Goal: Task Accomplishment & Management: Use online tool/utility

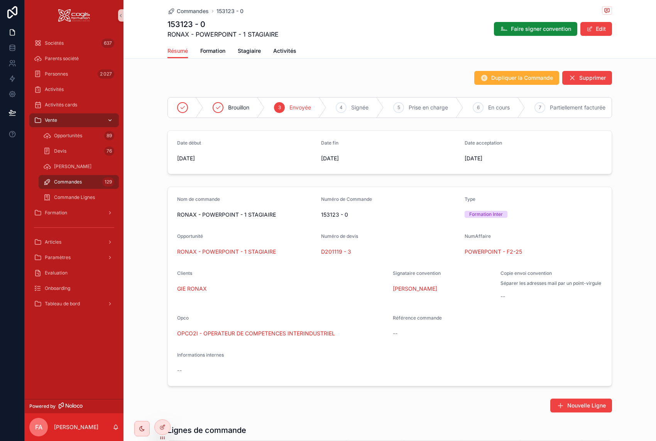
click at [109, 118] on icon "scrollable content" at bounding box center [109, 120] width 5 height 5
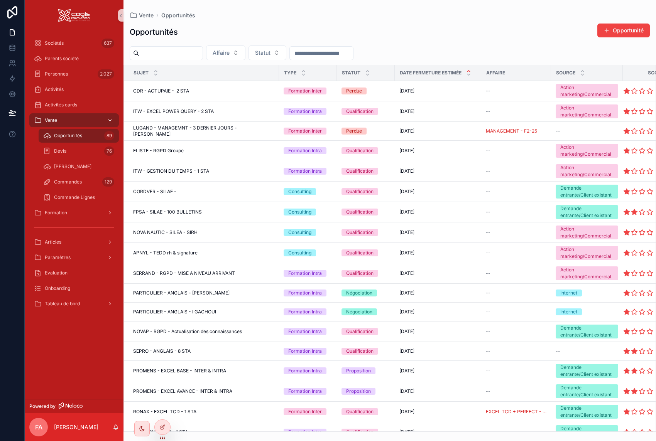
click at [110, 121] on icon "scrollable content" at bounding box center [110, 121] width 3 height 2
click at [71, 218] on div "Formation" at bounding box center [74, 213] width 80 height 12
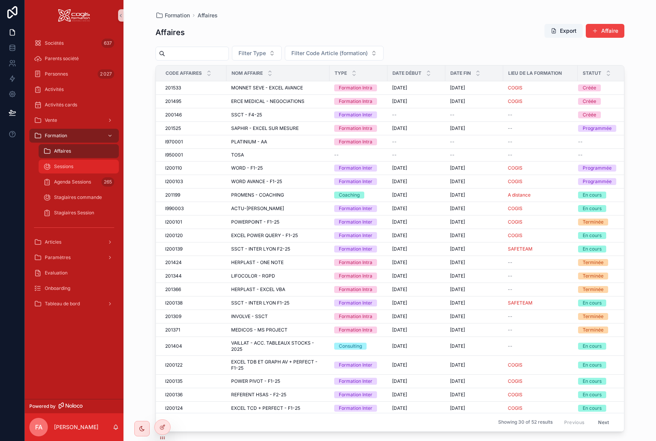
click at [71, 169] on span "Sessions" at bounding box center [63, 167] width 19 height 6
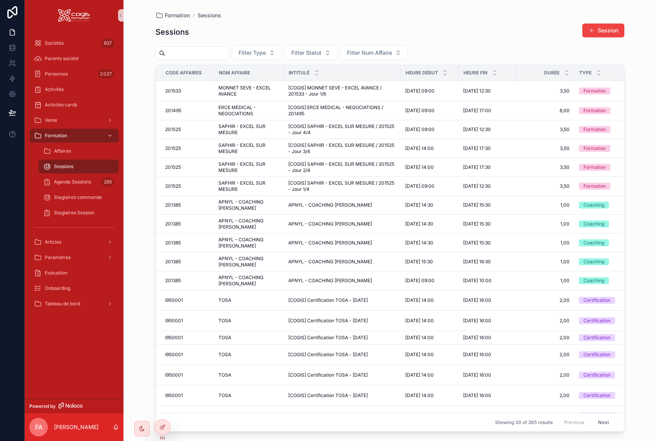
click at [206, 52] on input "scrollable content" at bounding box center [196, 53] width 63 height 11
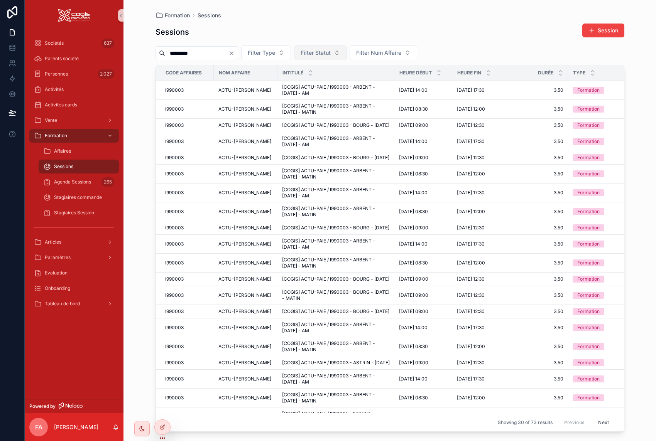
type input "*********"
click at [346, 52] on button "Filter Statut" at bounding box center [320, 53] width 52 height 15
click at [338, 84] on div "Programmée" at bounding box center [339, 84] width 93 height 12
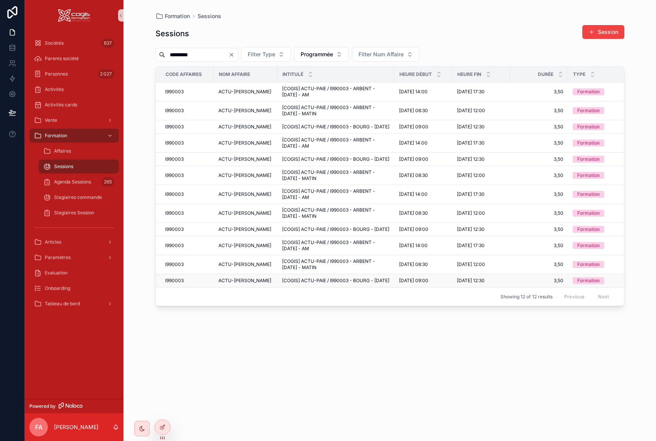
click at [345, 284] on span "[COGIS] ACTU-PAIE / I990003 - BOURG - [DATE]" at bounding box center [335, 281] width 107 height 6
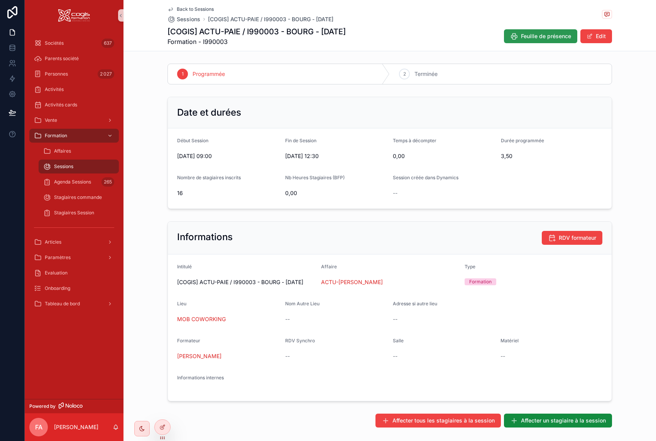
click at [544, 37] on span "Feuille de présence" at bounding box center [546, 36] width 50 height 8
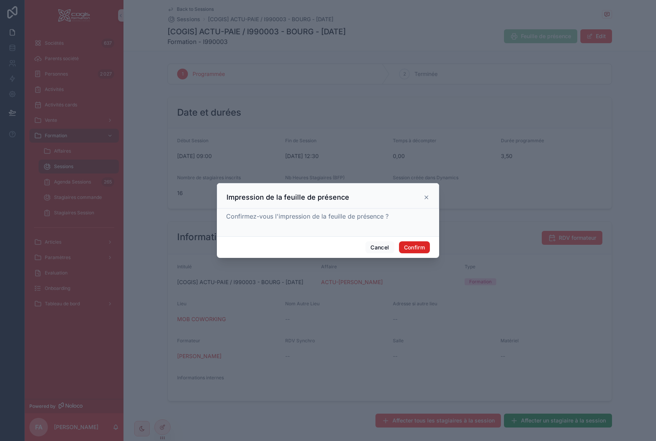
click at [407, 251] on button "Confirm" at bounding box center [414, 248] width 31 height 12
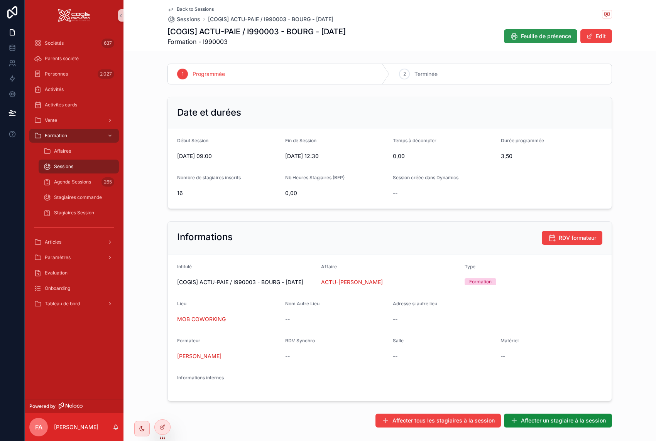
click at [551, 36] on span "Feuille de présence" at bounding box center [546, 36] width 50 height 8
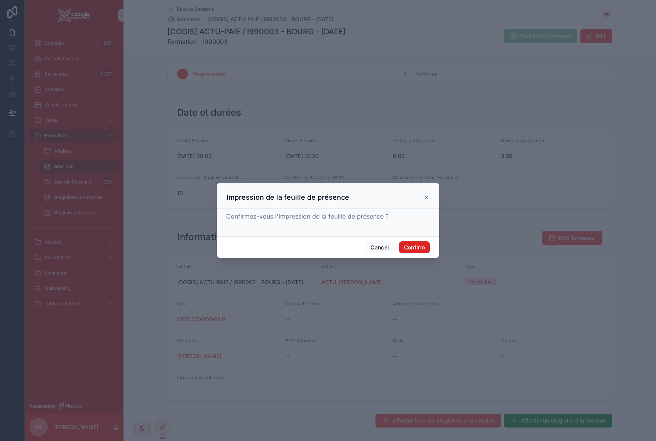
click at [414, 247] on button "Confirm" at bounding box center [414, 248] width 31 height 12
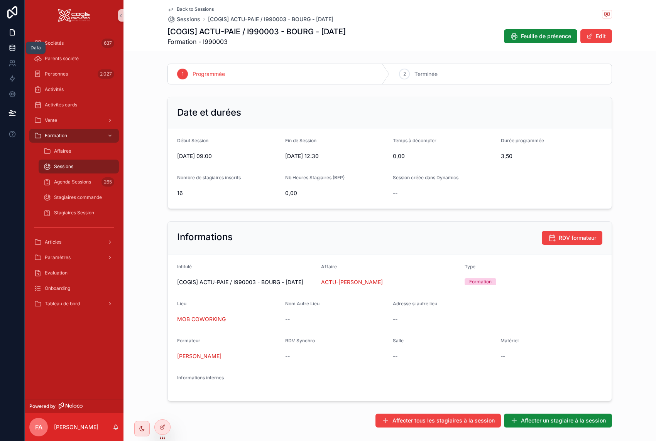
click at [12, 50] on icon at bounding box center [12, 48] width 8 height 8
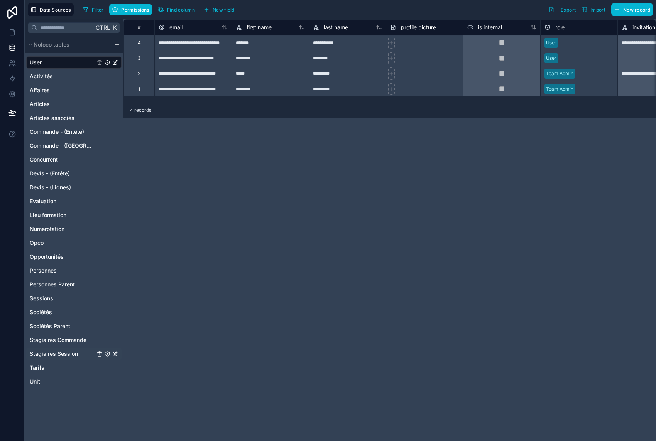
click at [54, 353] on span "Stagiaires Session" at bounding box center [54, 354] width 48 height 8
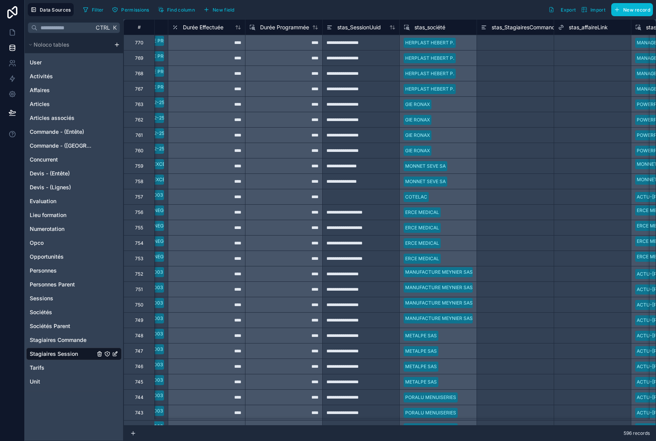
scroll to position [0, 296]
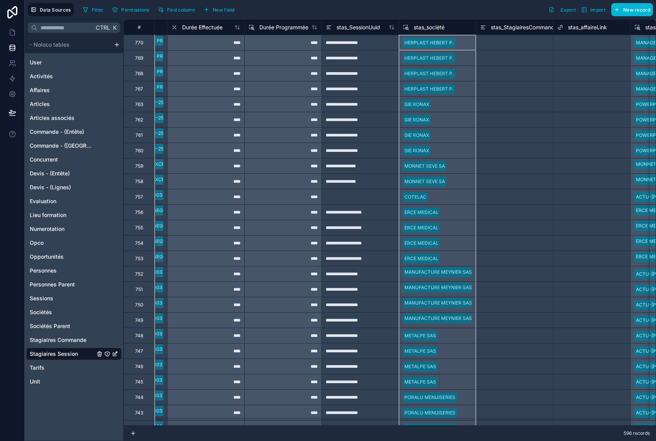
click at [436, 27] on span "stas_société" at bounding box center [429, 28] width 31 height 8
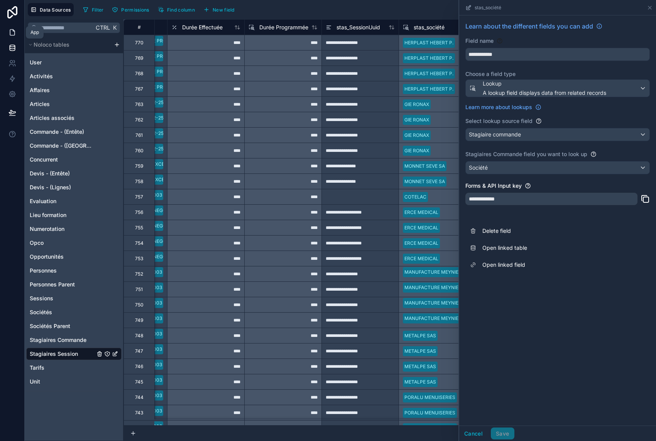
click at [12, 32] on icon at bounding box center [12, 33] width 8 height 8
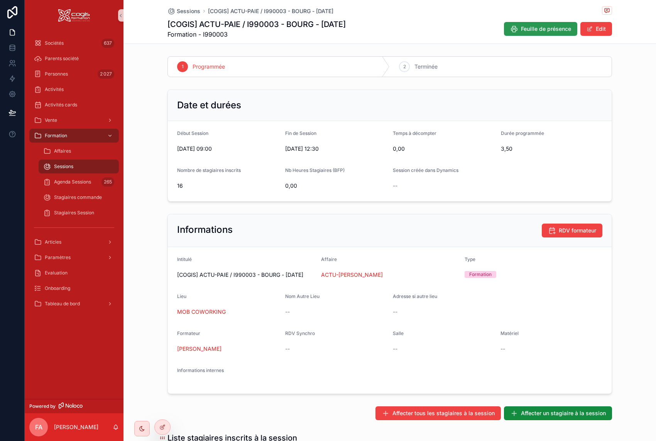
click at [530, 28] on span "Feuille de présence" at bounding box center [546, 29] width 50 height 8
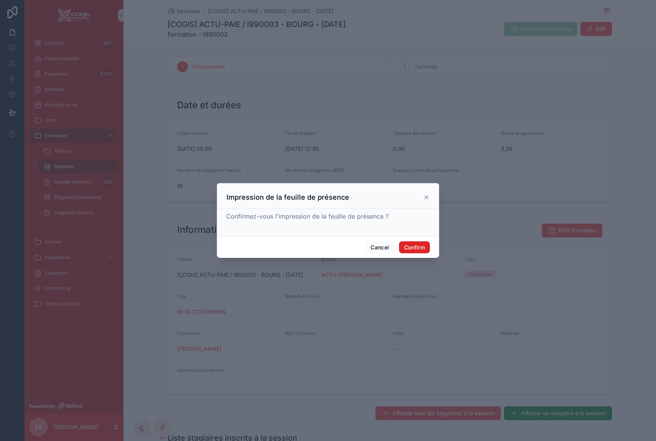
click at [406, 248] on button "Confirm" at bounding box center [414, 248] width 31 height 12
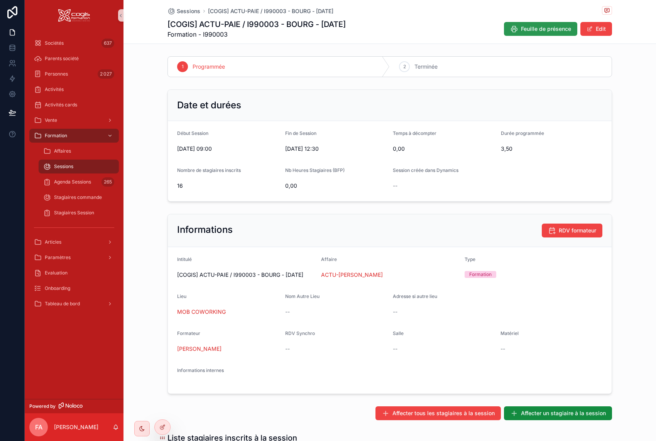
click at [559, 28] on span "Feuille de présence" at bounding box center [546, 29] width 50 height 8
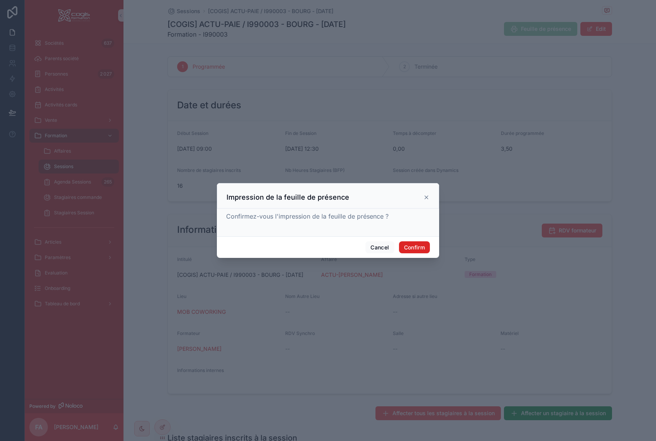
click at [409, 247] on button "Confirm" at bounding box center [414, 248] width 31 height 12
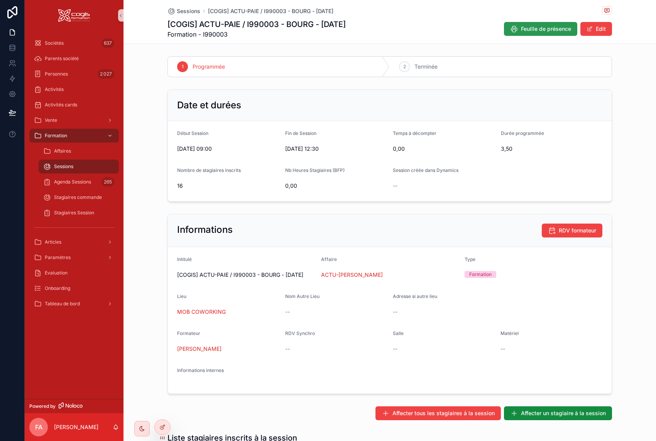
click at [540, 30] on span "Feuille de présence" at bounding box center [546, 29] width 50 height 8
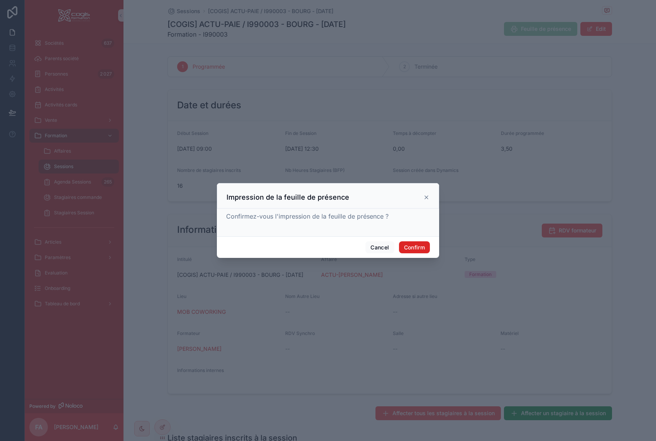
click at [416, 249] on button "Confirm" at bounding box center [414, 248] width 31 height 12
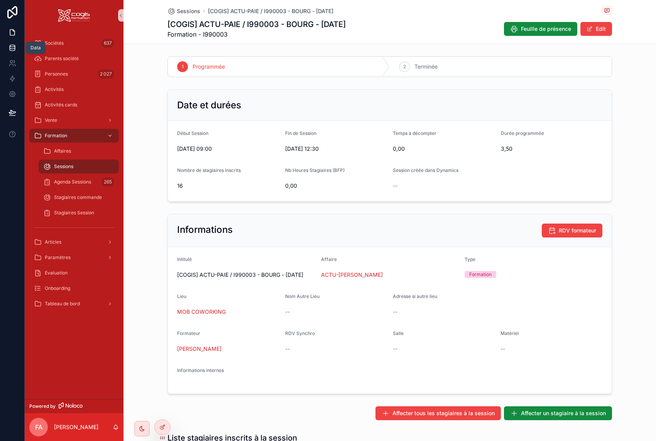
click at [15, 49] on icon at bounding box center [12, 48] width 8 height 8
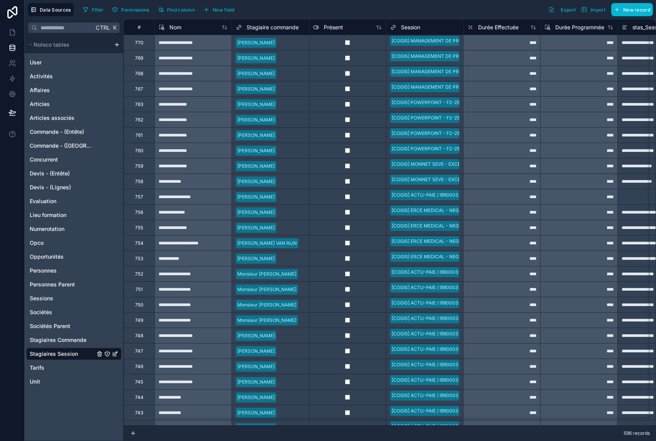
scroll to position [0, 2]
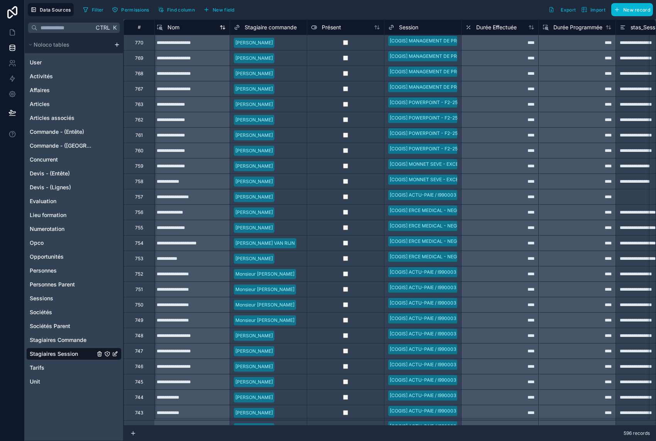
click at [176, 29] on span "Nom" at bounding box center [173, 28] width 12 height 8
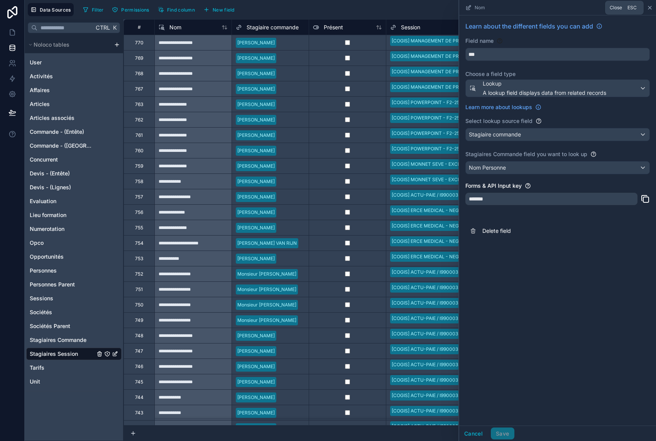
click at [649, 6] on icon at bounding box center [650, 8] width 6 height 6
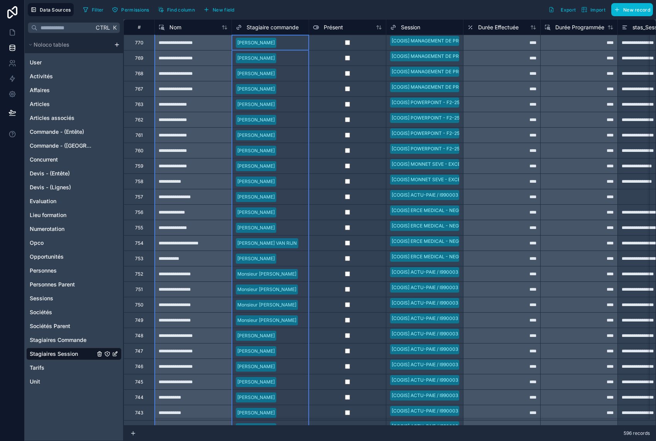
click at [283, 30] on span "Stagiaire commande" at bounding box center [273, 28] width 52 height 8
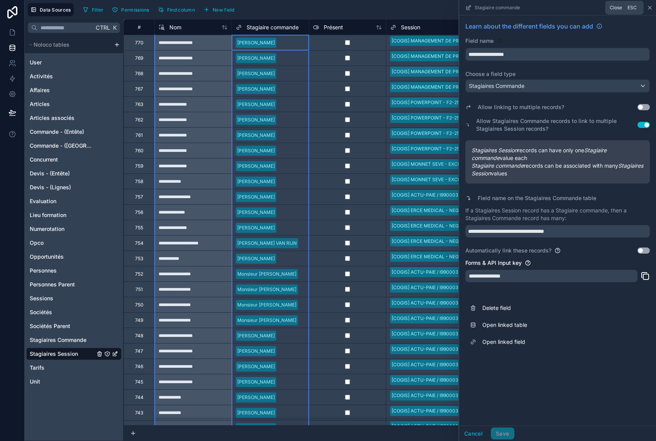
click at [651, 8] on icon at bounding box center [650, 8] width 6 height 6
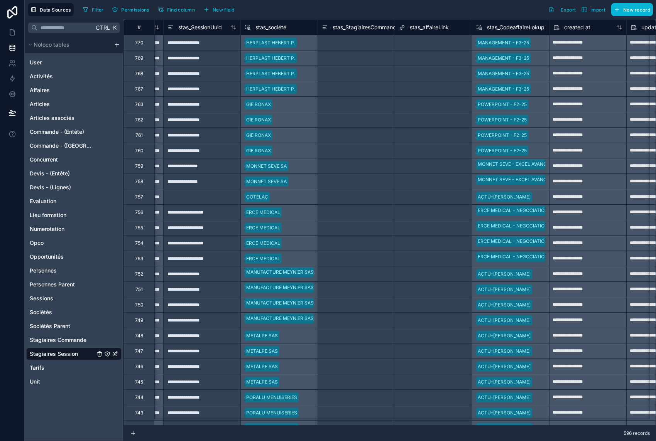
scroll to position [0, 458]
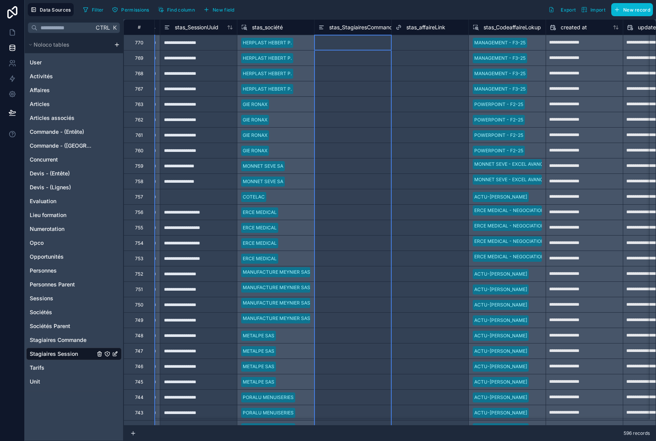
click at [338, 25] on span "stas_StagiairesCommandeUuid" at bounding box center [368, 28] width 78 height 8
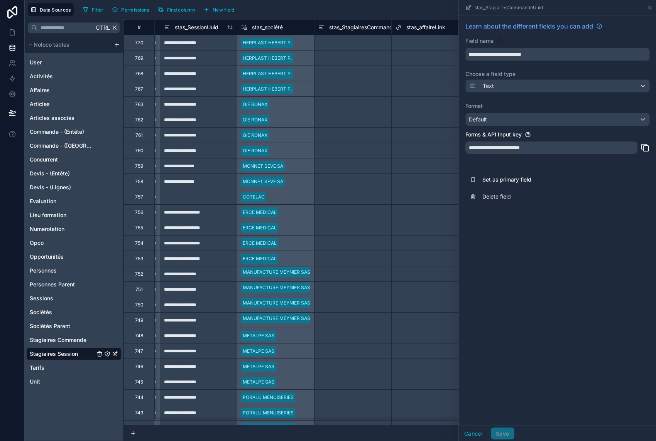
click at [359, 11] on div "Filter Permissions Find column New field Export Import New record" at bounding box center [366, 9] width 573 height 13
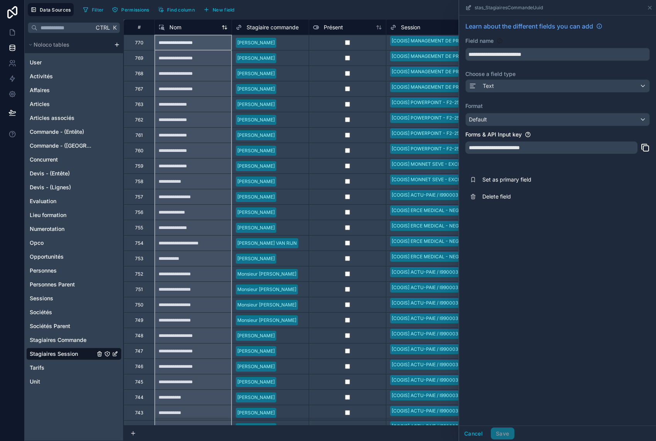
click at [181, 25] on span "Nom" at bounding box center [175, 28] width 12 height 8
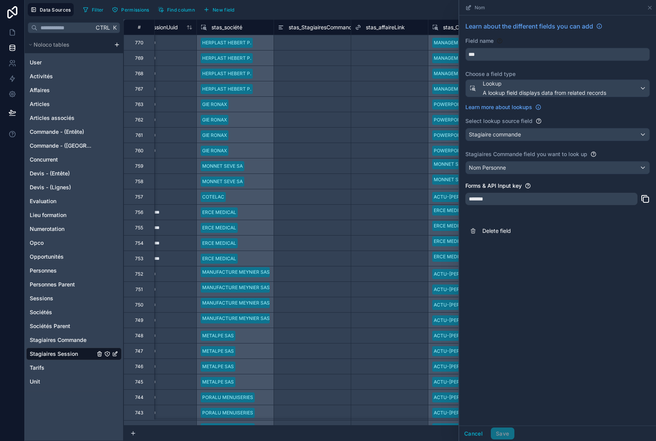
scroll to position [0, 499]
click at [235, 28] on span "stas_société" at bounding box center [226, 28] width 31 height 8
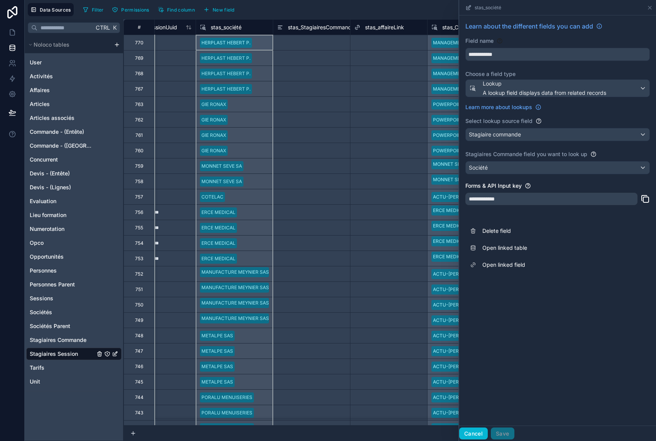
click at [474, 433] on button "Cancel" at bounding box center [473, 434] width 29 height 12
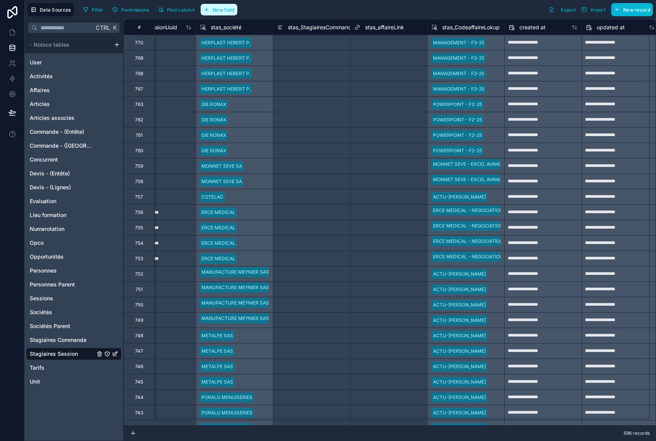
click at [215, 9] on span "New field" at bounding box center [224, 10] width 22 height 6
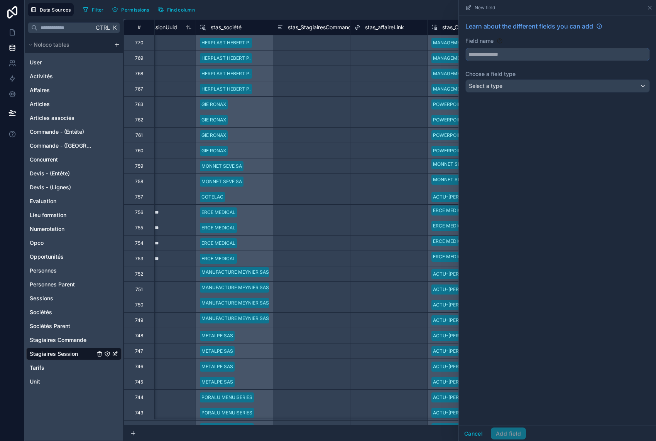
click at [512, 56] on input "text" at bounding box center [558, 54] width 184 height 12
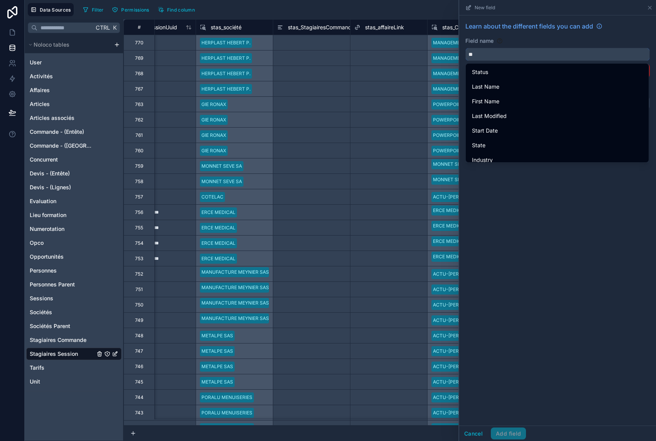
type input "*"
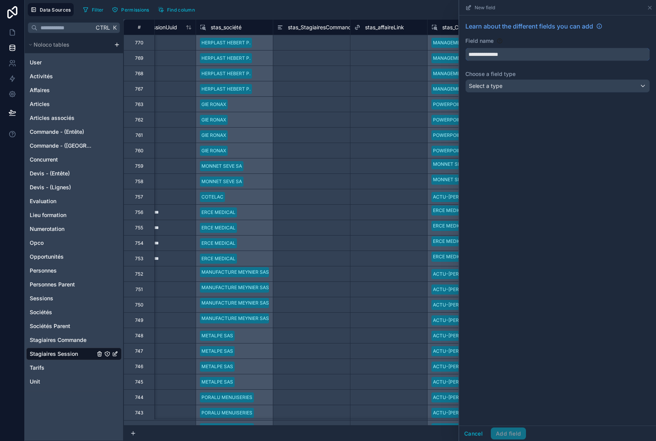
type input "**********"
click at [504, 85] on div "Select a type" at bounding box center [558, 86] width 184 height 12
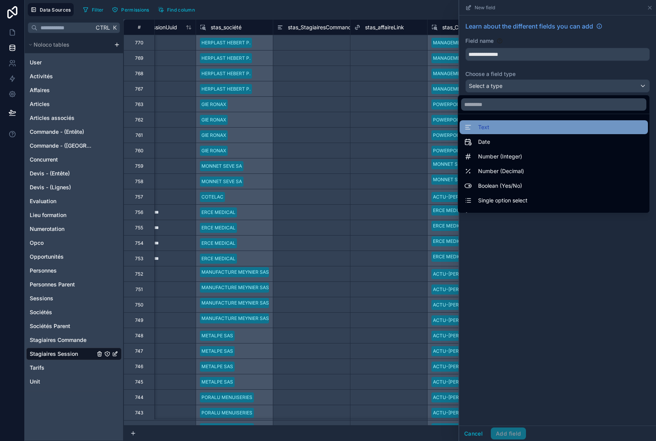
click at [486, 128] on div "Text" at bounding box center [553, 127] width 179 height 9
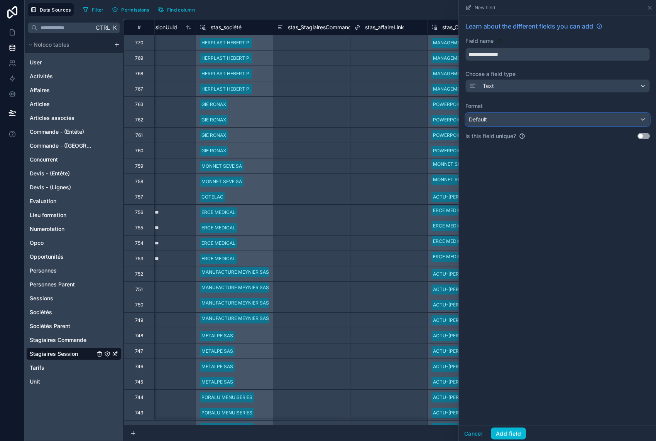
click at [485, 122] on span "Default" at bounding box center [478, 119] width 18 height 7
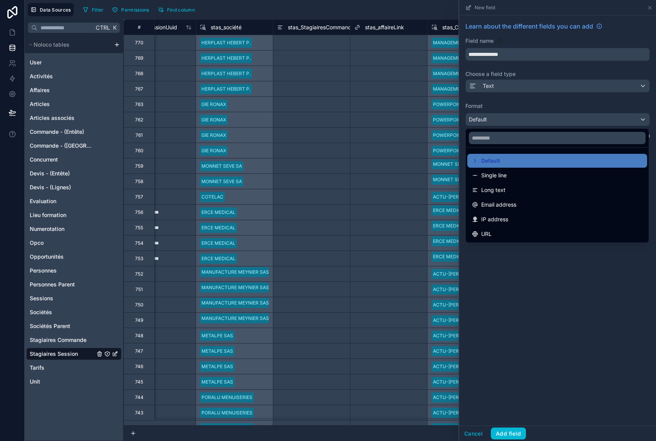
click at [485, 122] on div at bounding box center [557, 220] width 197 height 441
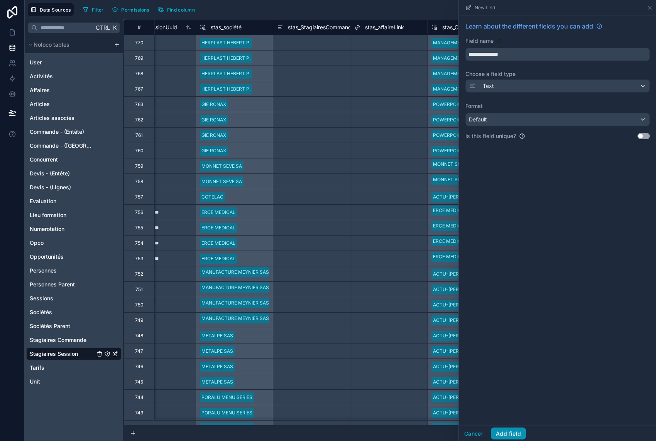
click at [509, 432] on button "Add field" at bounding box center [508, 434] width 35 height 12
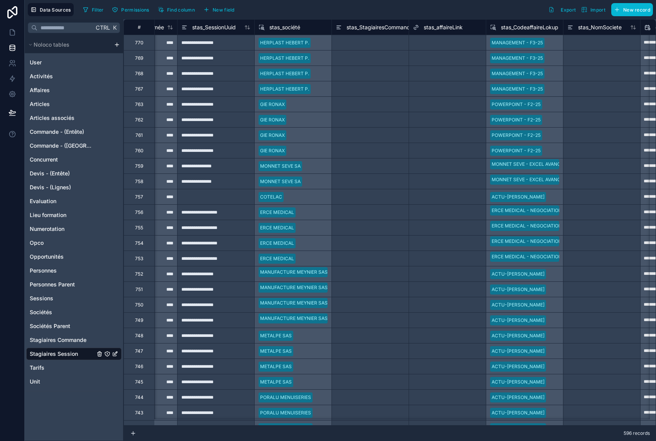
scroll to position [0, 441]
click at [173, 12] on span "Find column" at bounding box center [181, 10] width 28 height 6
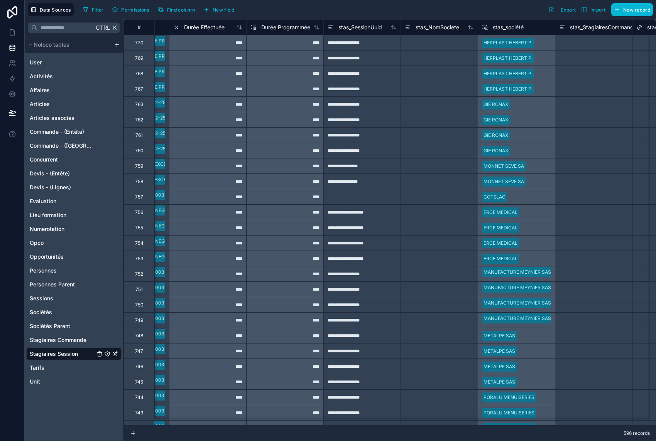
scroll to position [0, 301]
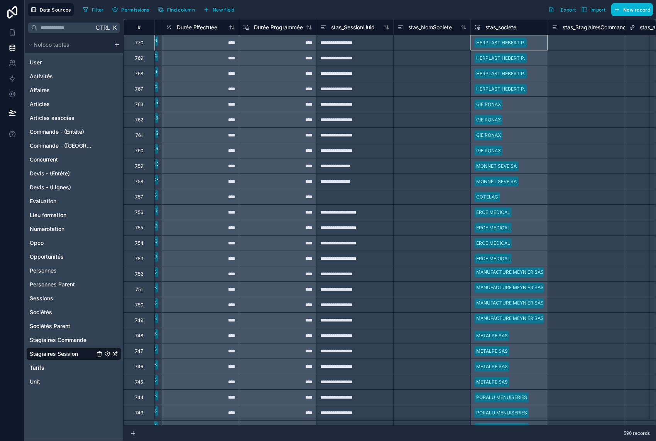
click at [539, 43] on div "HERPLAST HEBERT P." at bounding box center [508, 42] width 77 height 15
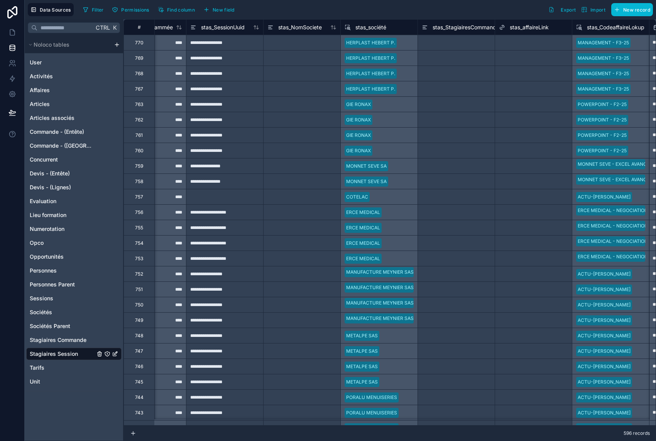
scroll to position [0, 465]
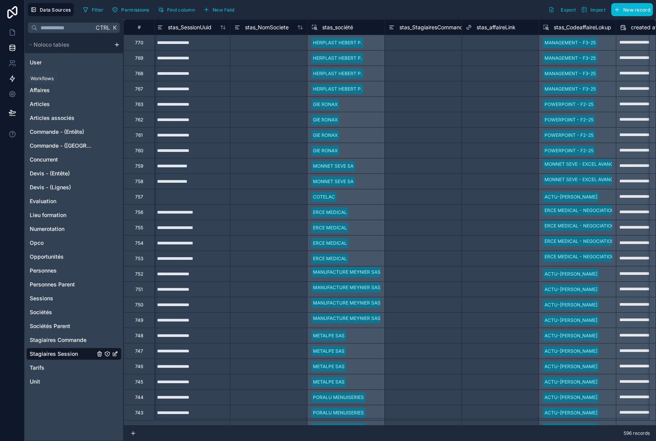
click at [15, 79] on icon at bounding box center [12, 79] width 8 height 8
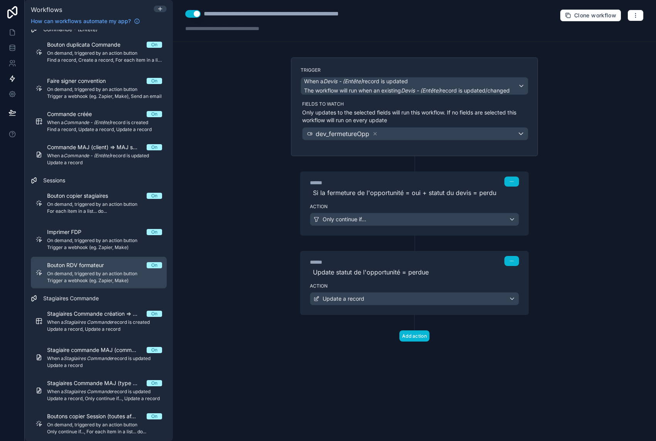
scroll to position [896, 0]
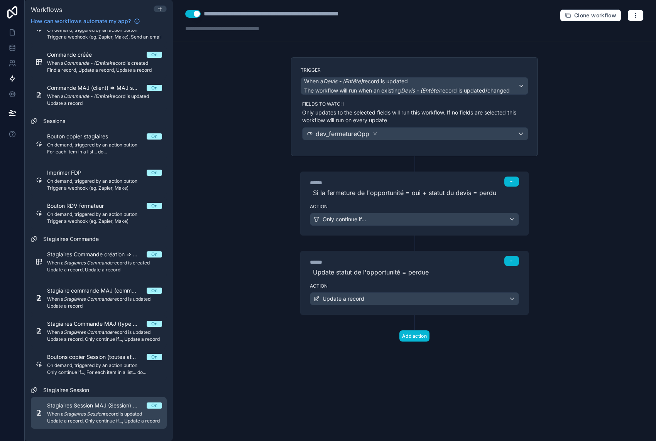
click at [88, 400] on link "Stagiaires Session MAJ (Session) => MAJ stas_SessionUuid On When a Stagiaires S…" at bounding box center [99, 413] width 136 height 32
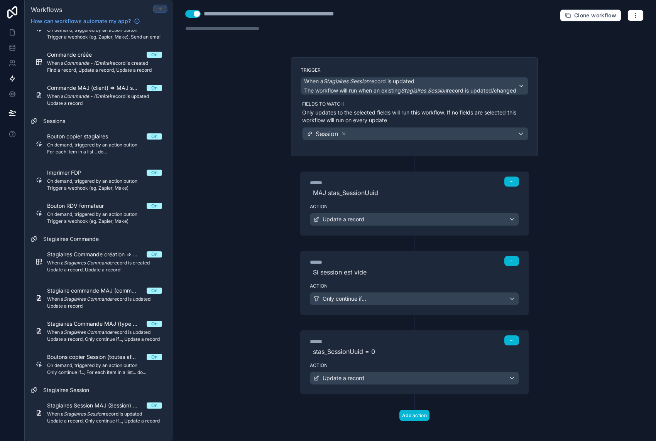
click at [160, 9] on icon at bounding box center [159, 9] width 3 height 0
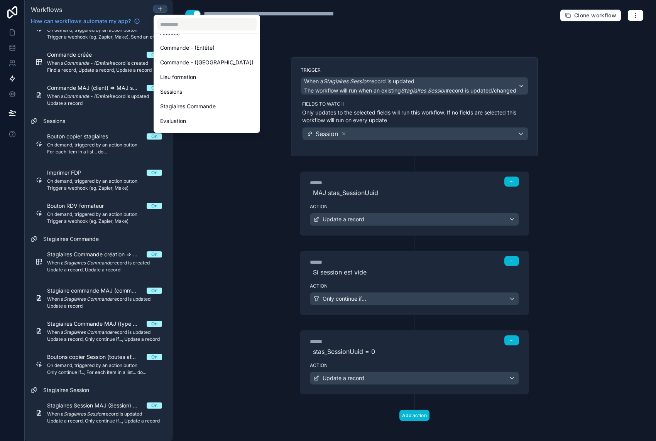
scroll to position [154, 0]
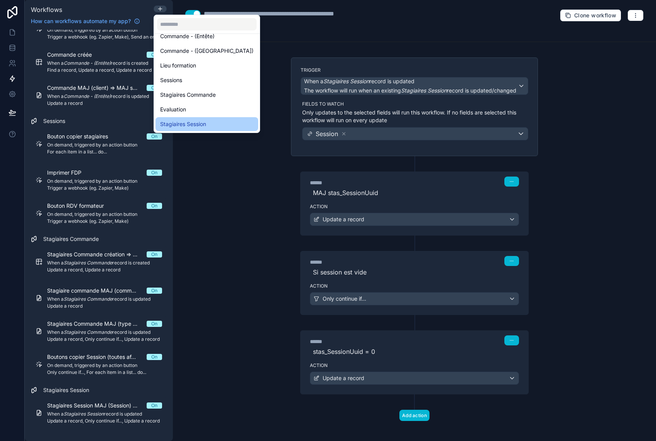
click at [184, 125] on span "Stagiaires Session" at bounding box center [183, 124] width 46 height 9
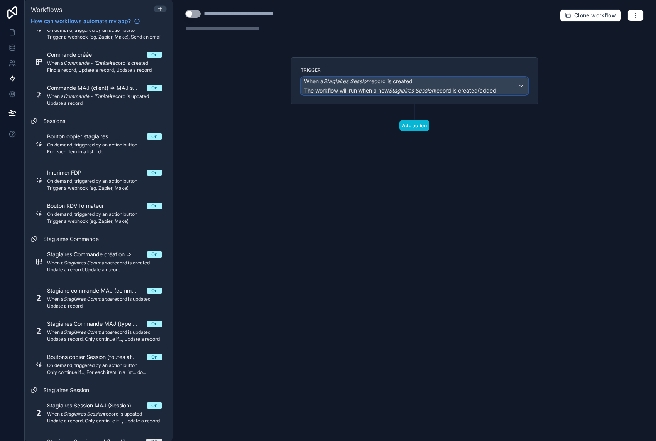
click at [339, 90] on span "The workflow will run when a new Stagiaires Session record is created/added" at bounding box center [400, 90] width 192 height 7
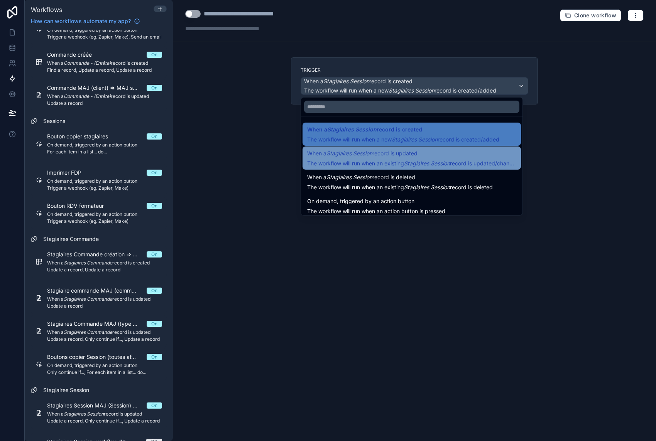
click at [385, 155] on span "When a Stagiaires Session record is updated" at bounding box center [362, 153] width 110 height 9
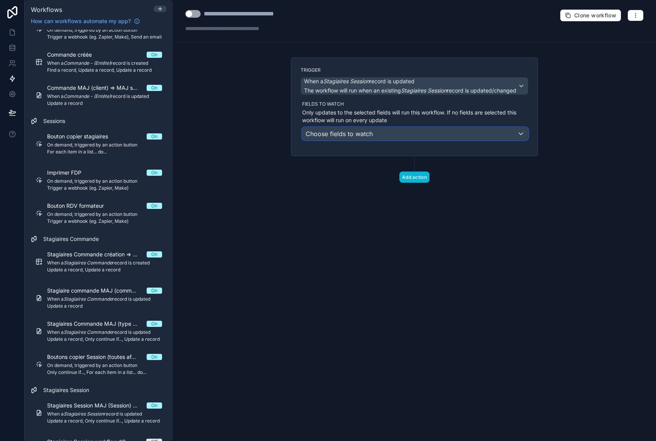
click at [387, 138] on div "Choose fields to watch" at bounding box center [414, 134] width 225 height 12
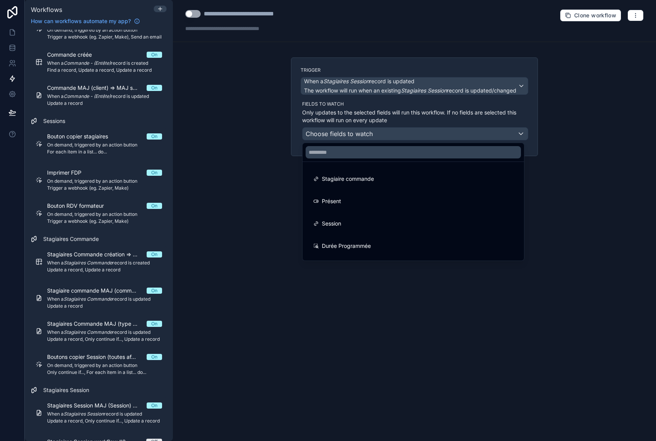
click at [233, 150] on div at bounding box center [328, 220] width 656 height 441
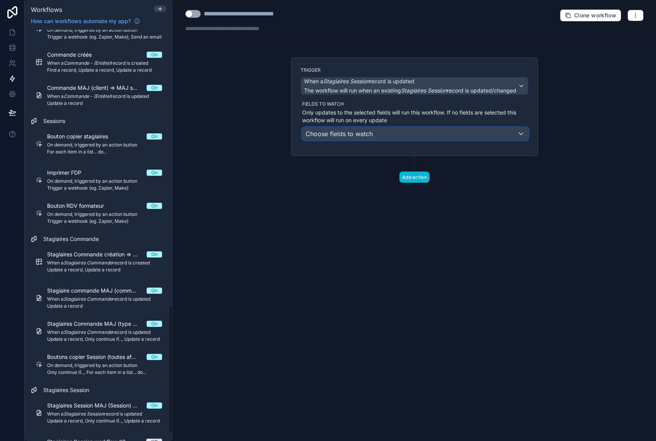
click at [345, 132] on span "Choose fields to watch" at bounding box center [339, 134] width 67 height 8
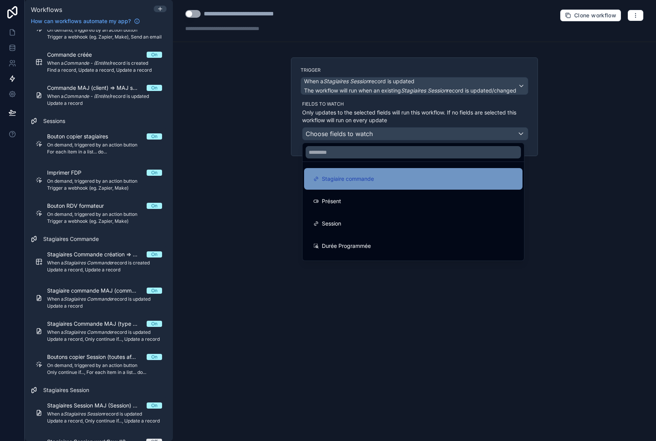
click at [363, 181] on span "Stagiaire commande" at bounding box center [348, 178] width 52 height 9
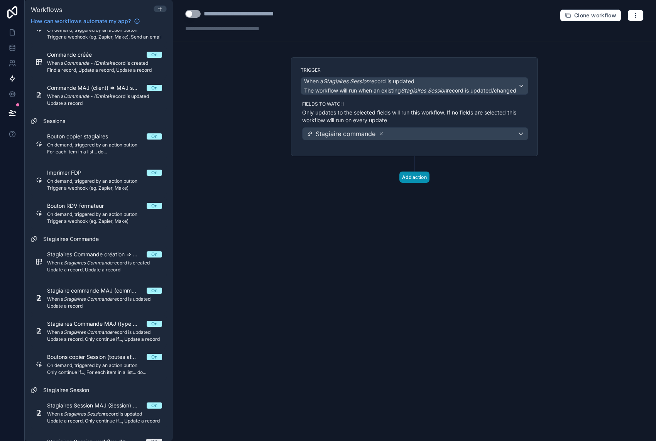
click at [404, 177] on button "Add action" at bounding box center [414, 177] width 30 height 11
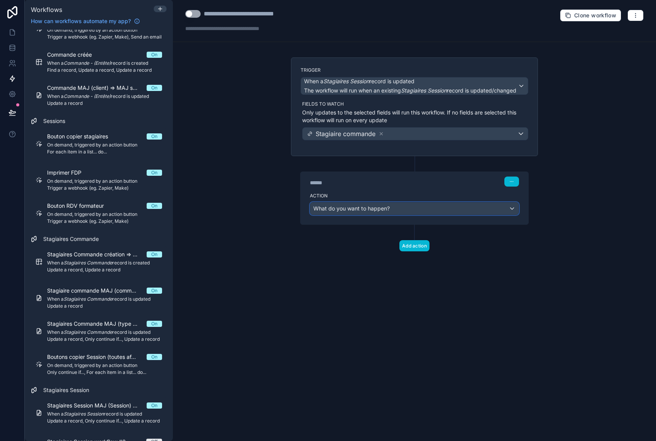
click at [393, 210] on div "What do you want to happen?" at bounding box center [414, 209] width 208 height 12
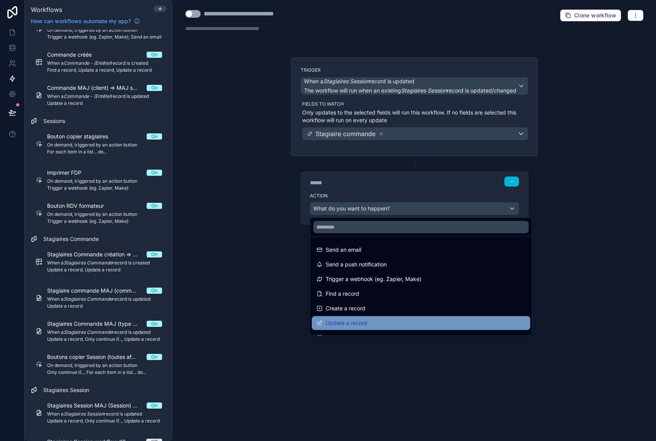
click at [372, 327] on div "Update a record" at bounding box center [420, 323] width 209 height 9
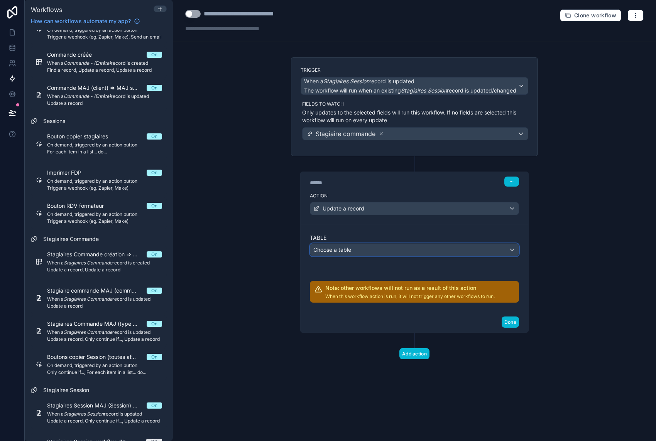
click at [358, 247] on div "Choose a table" at bounding box center [414, 250] width 208 height 12
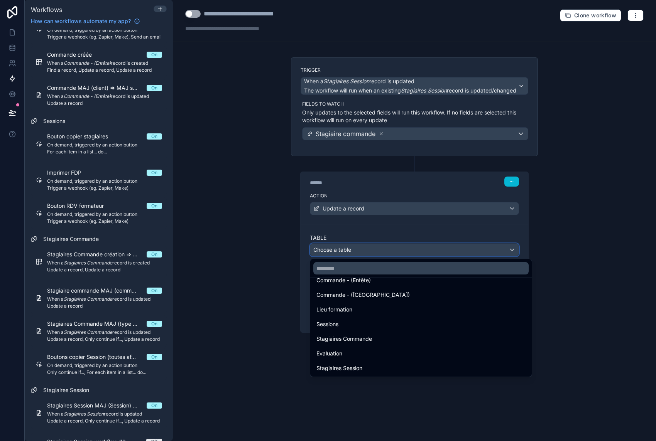
scroll to position [193, 0]
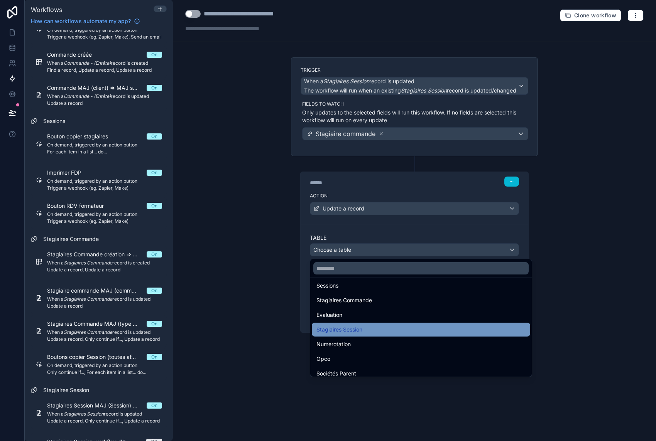
click at [363, 327] on div "Stagiaires Session" at bounding box center [420, 329] width 209 height 9
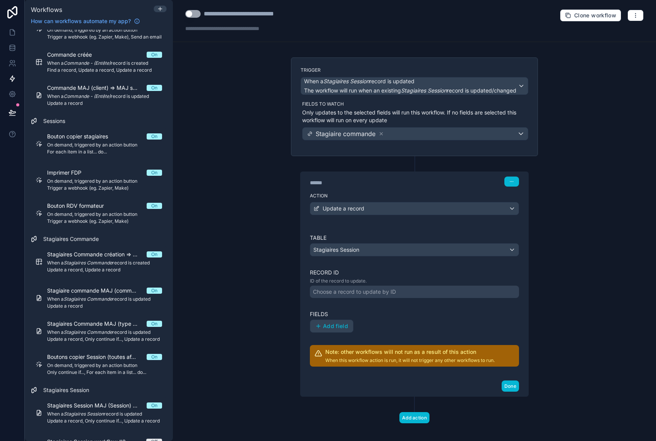
click at [356, 290] on div "Choose a record to update by ID" at bounding box center [354, 292] width 83 height 8
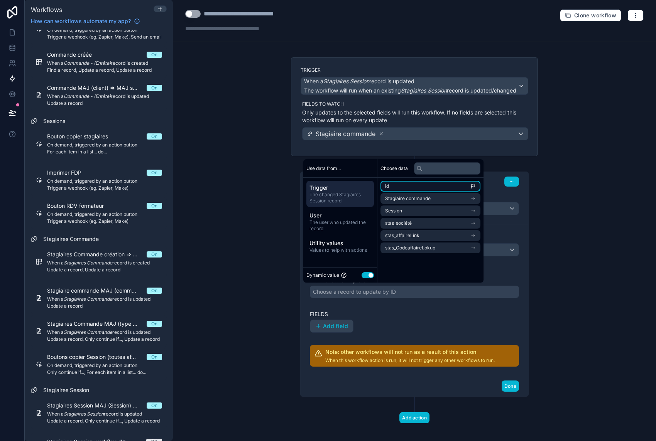
click at [397, 190] on li "id" at bounding box center [430, 186] width 100 height 11
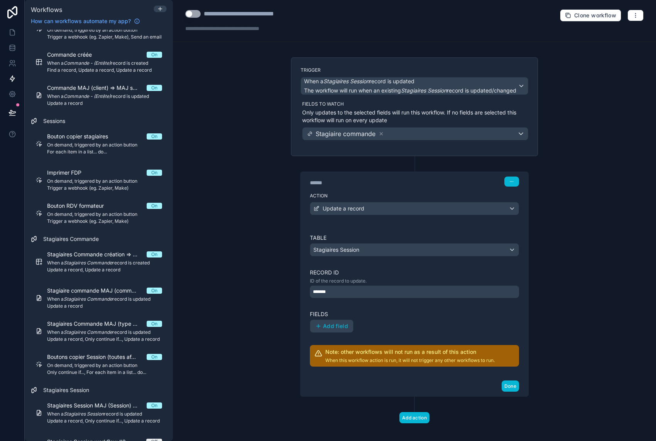
click at [392, 328] on div "Add field" at bounding box center [414, 326] width 209 height 13
click at [340, 329] on span "Add field" at bounding box center [335, 326] width 25 height 7
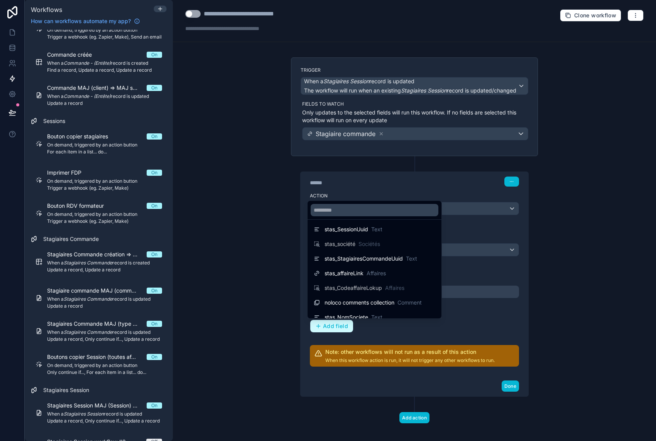
scroll to position [99, 0]
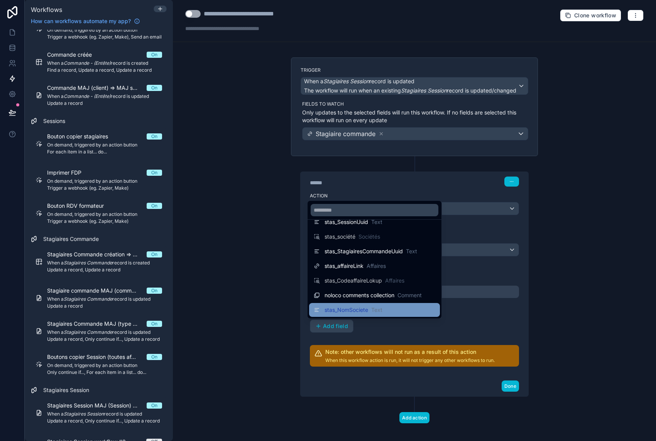
click at [372, 310] on span "Text" at bounding box center [376, 310] width 11 height 8
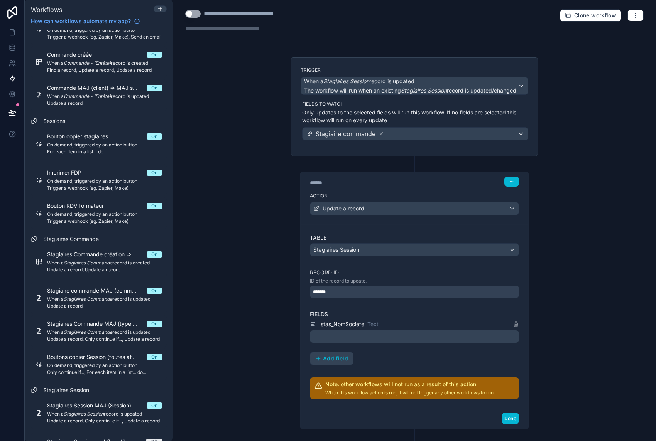
click at [355, 340] on p "﻿" at bounding box center [415, 336] width 204 height 9
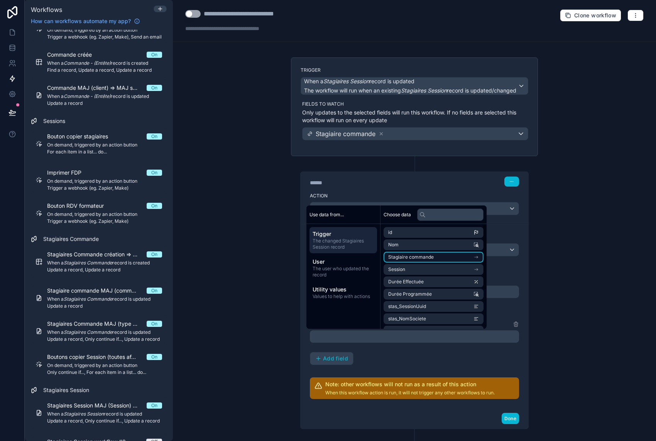
click at [445, 259] on li "Stagiaire commande" at bounding box center [434, 257] width 100 height 11
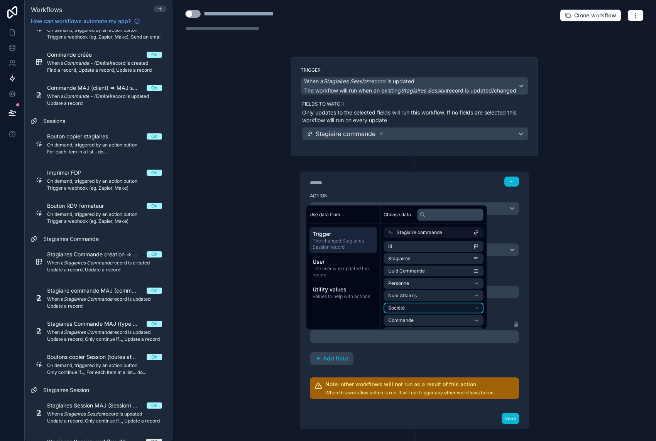
click at [466, 308] on li "Société" at bounding box center [434, 308] width 100 height 11
click at [431, 274] on li "Dénomination" at bounding box center [434, 271] width 100 height 11
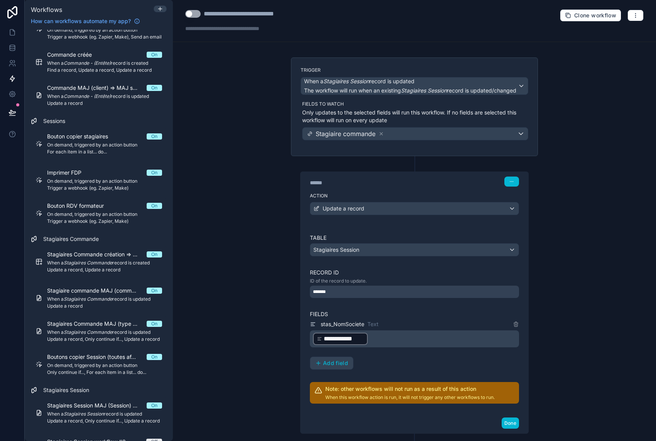
click at [412, 363] on div "**********" at bounding box center [414, 345] width 209 height 50
click at [348, 340] on span "**********" at bounding box center [344, 339] width 40 height 9
click at [447, 370] on div "**********" at bounding box center [414, 345] width 209 height 50
click at [238, 18] on div "**********" at bounding box center [253, 13] width 98 height 9
drag, startPoint x: 259, startPoint y: 13, endPoint x: 306, endPoint y: 14, distance: 46.7
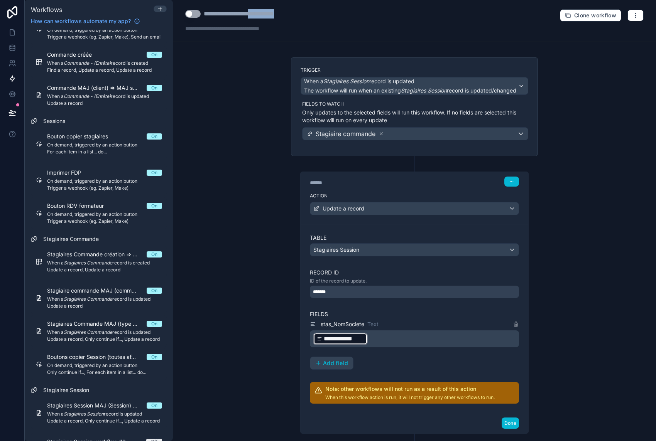
click at [306, 14] on div "**********" at bounding box center [414, 21] width 483 height 42
type div "**********"
click at [195, 15] on button "Use setting" at bounding box center [192, 14] width 15 height 8
click at [509, 426] on button "Done" at bounding box center [510, 423] width 17 height 11
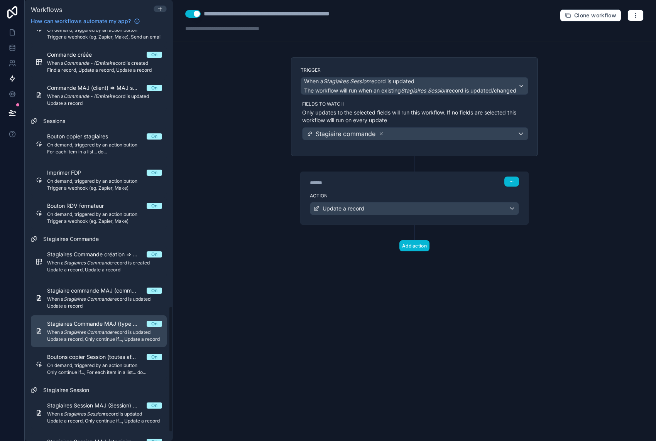
scroll to position [929, 0]
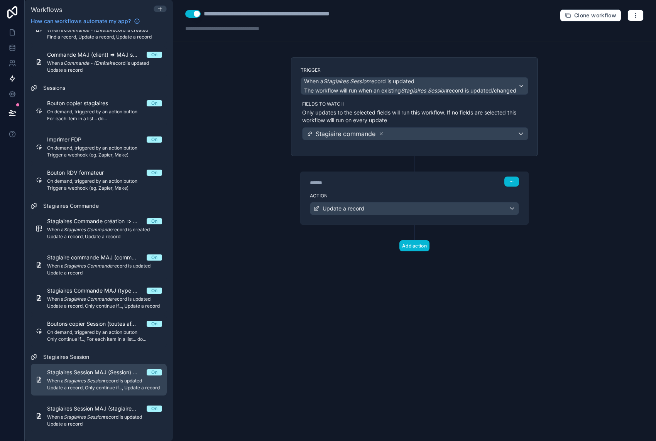
click at [88, 383] on em "Stagiaires Session" at bounding box center [84, 381] width 40 height 6
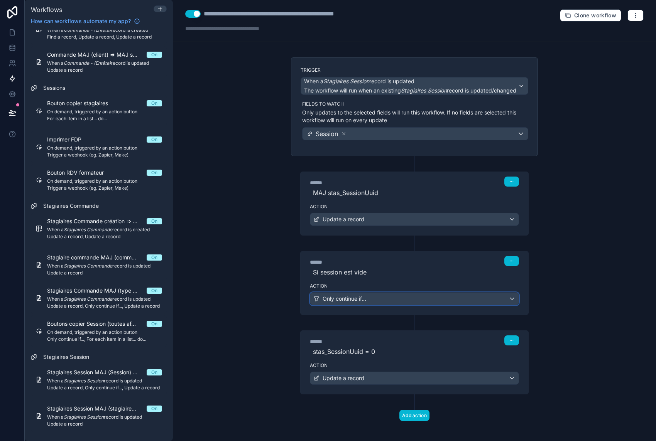
click at [464, 304] on div "Only continue if..." at bounding box center [414, 299] width 208 height 12
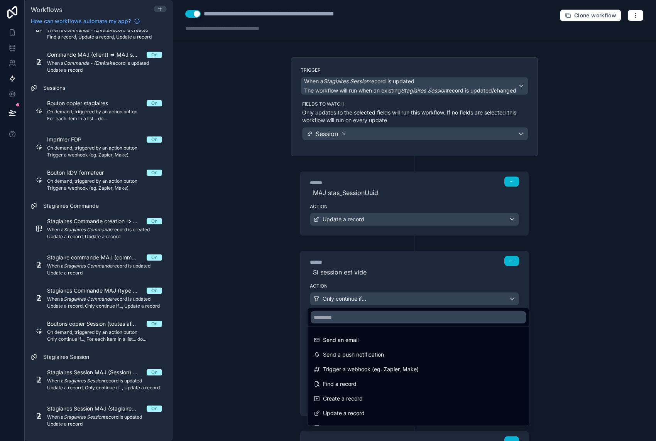
click at [464, 304] on div at bounding box center [328, 220] width 656 height 441
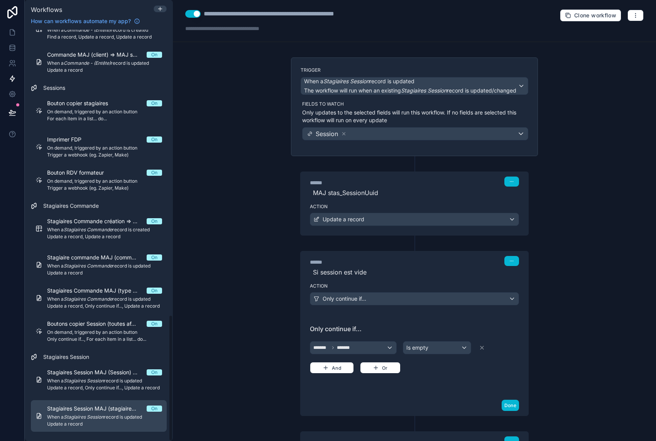
click at [107, 412] on div "Stagiaires Session MAJ (stagiaires) => MAJ Nom société On When a Stagiaires Ses…" at bounding box center [104, 416] width 115 height 22
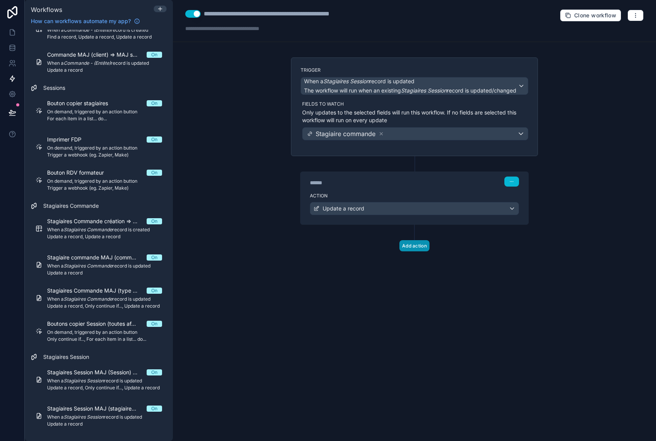
click at [414, 251] on button "Add action" at bounding box center [414, 245] width 30 height 11
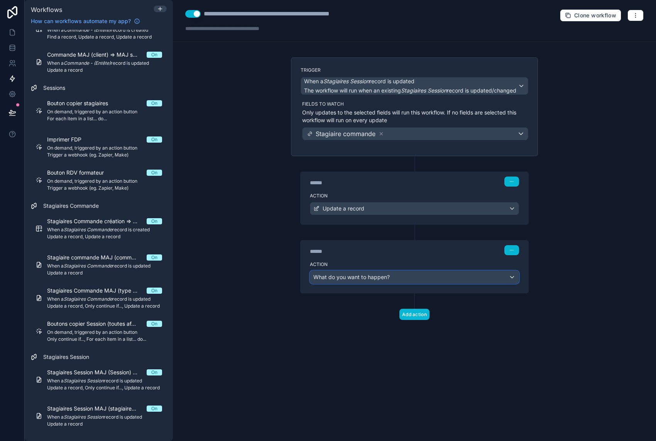
click at [400, 278] on div "What do you want to happen?" at bounding box center [414, 277] width 208 height 12
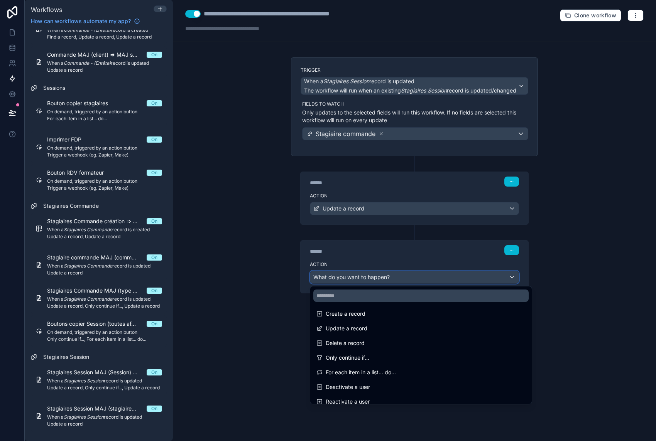
scroll to position [77, 0]
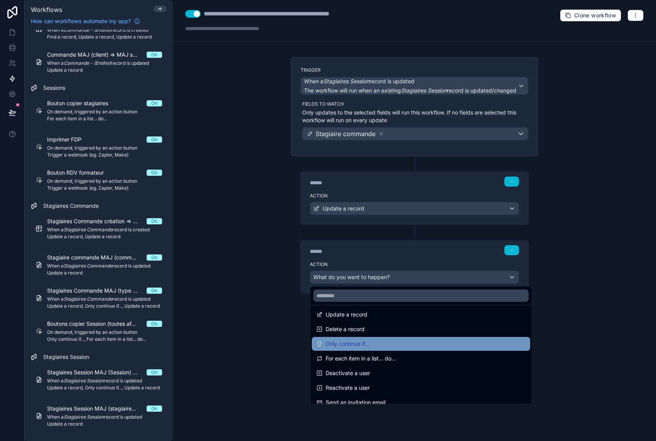
click at [380, 343] on div "Only continue if..." at bounding box center [420, 344] width 209 height 9
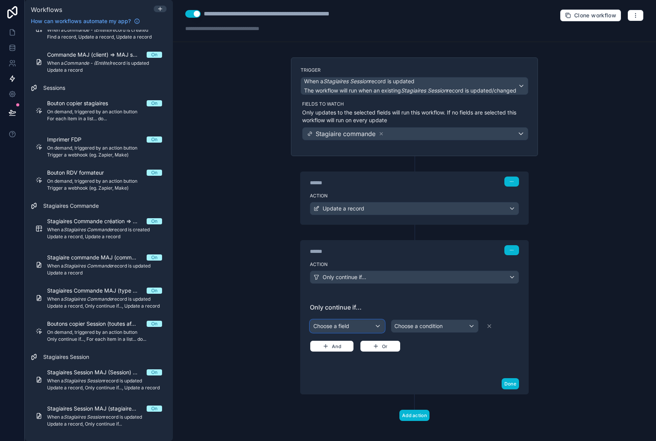
click at [342, 326] on div "Choose a field" at bounding box center [347, 326] width 74 height 12
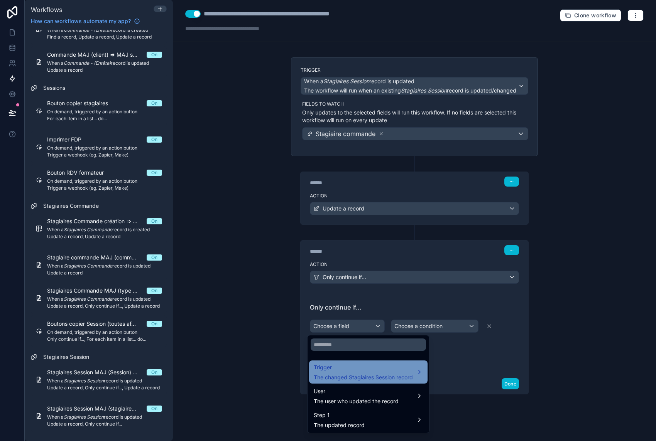
click at [364, 375] on span "The changed Stagiaires Session record" at bounding box center [363, 378] width 99 height 8
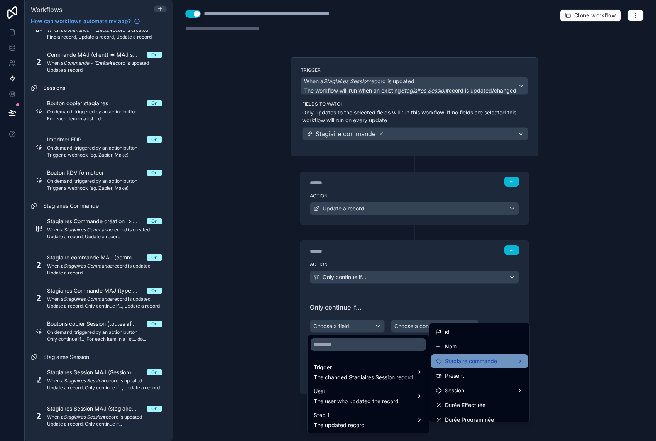
click at [472, 366] on span "Stagiaire commande" at bounding box center [471, 361] width 52 height 9
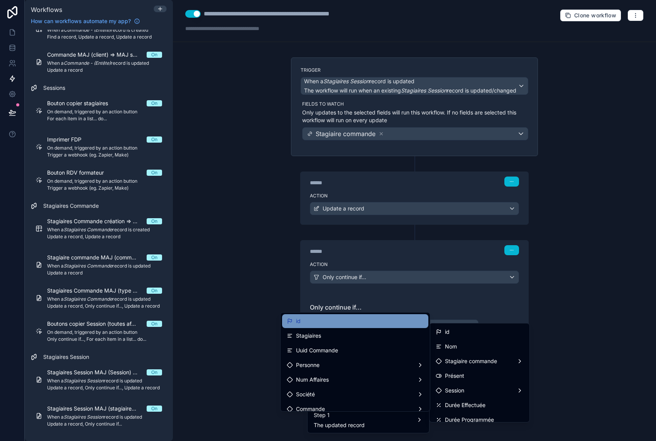
click at [365, 321] on div "id" at bounding box center [355, 321] width 137 height 9
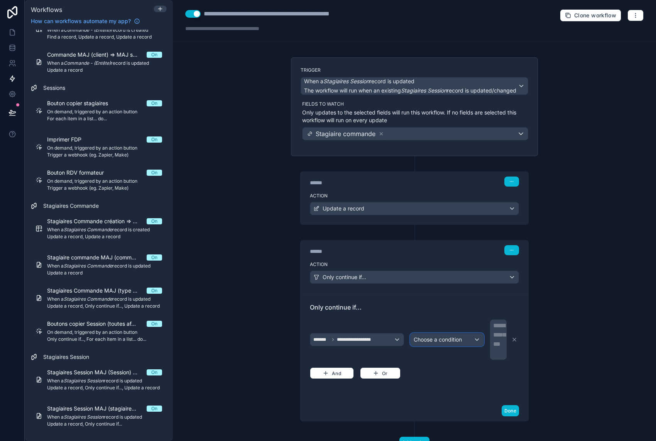
click at [440, 344] on div "Choose a condition" at bounding box center [447, 340] width 73 height 12
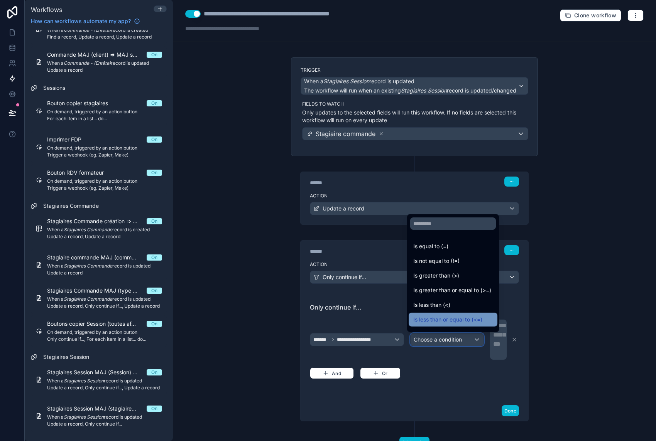
scroll to position [39, 0]
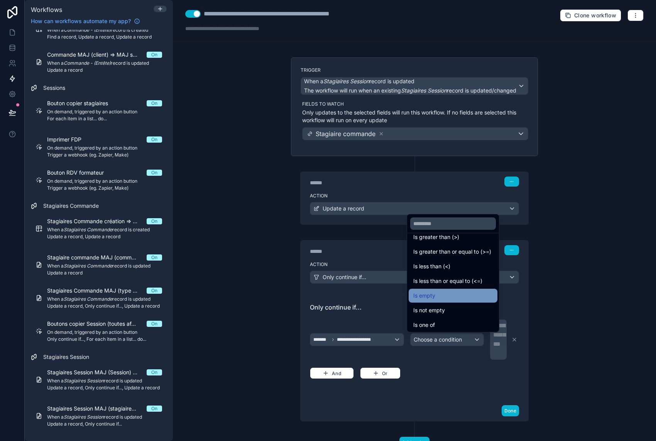
click at [438, 301] on div "Is empty" at bounding box center [453, 296] width 89 height 14
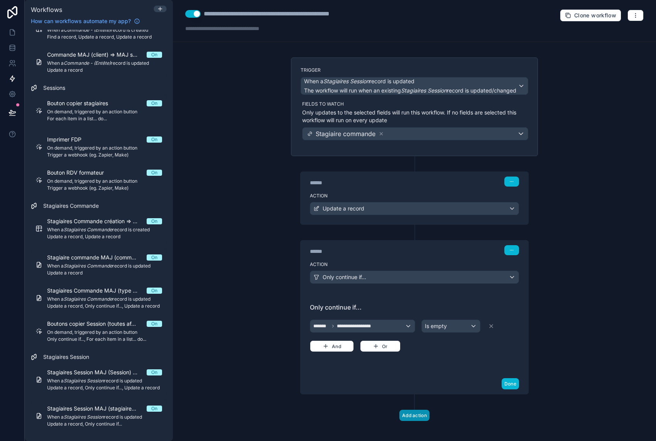
click at [411, 417] on button "Add action" at bounding box center [414, 415] width 30 height 11
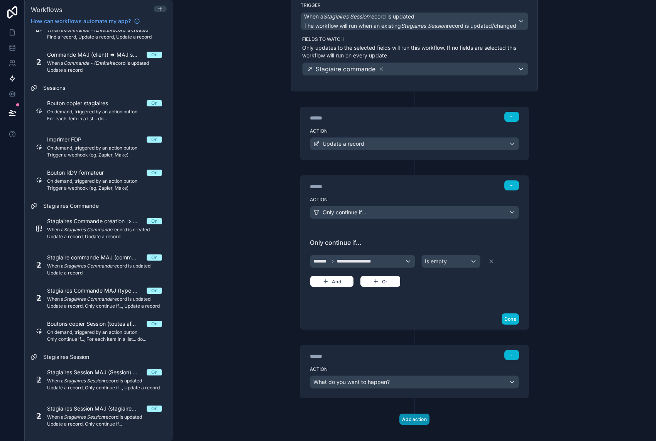
scroll to position [73, 0]
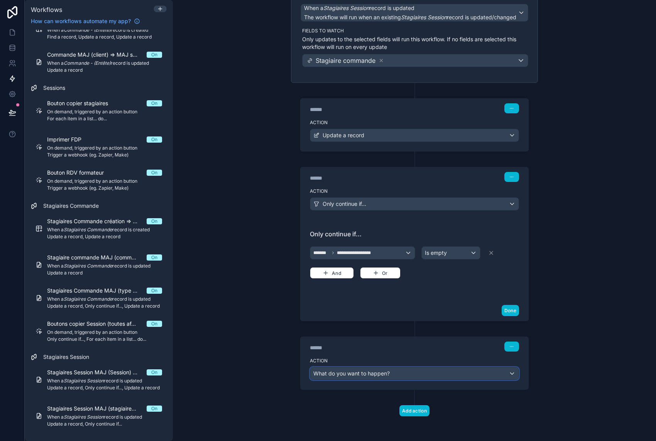
click at [389, 377] on div "What do you want to happen?" at bounding box center [414, 374] width 208 height 12
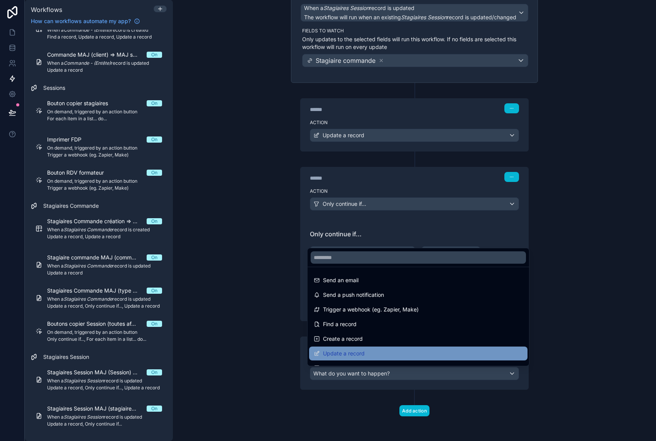
click at [367, 355] on div "Update a record" at bounding box center [418, 353] width 209 height 9
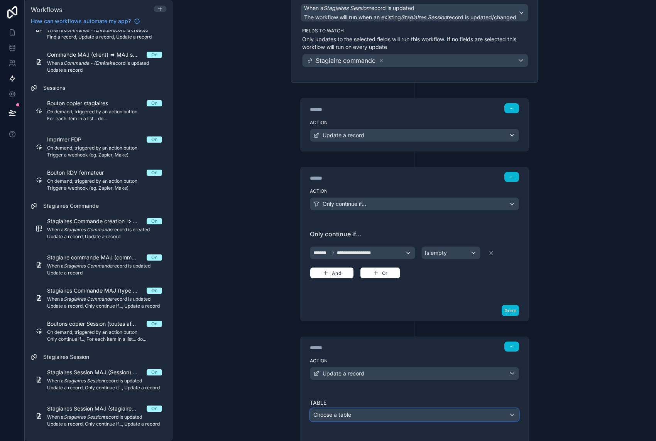
click at [372, 417] on div "Choose a table" at bounding box center [414, 415] width 208 height 12
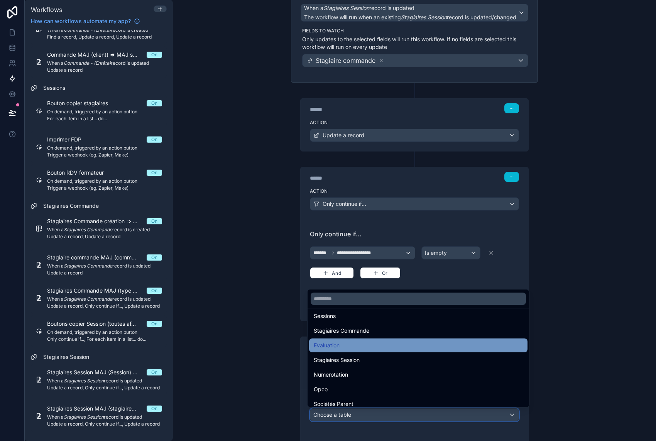
scroll to position [232, 0]
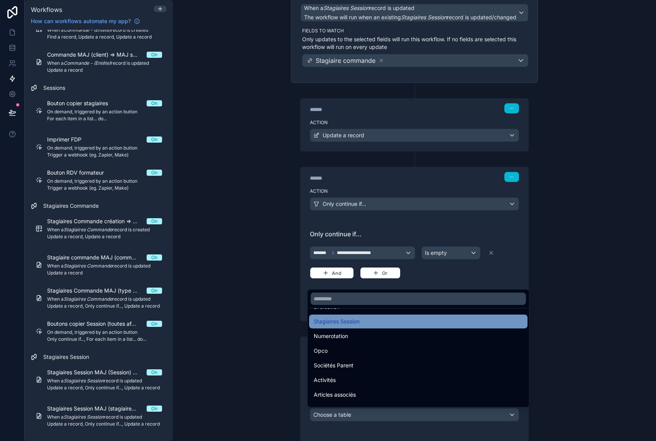
click at [365, 324] on div "Stagiaires Session" at bounding box center [418, 321] width 209 height 9
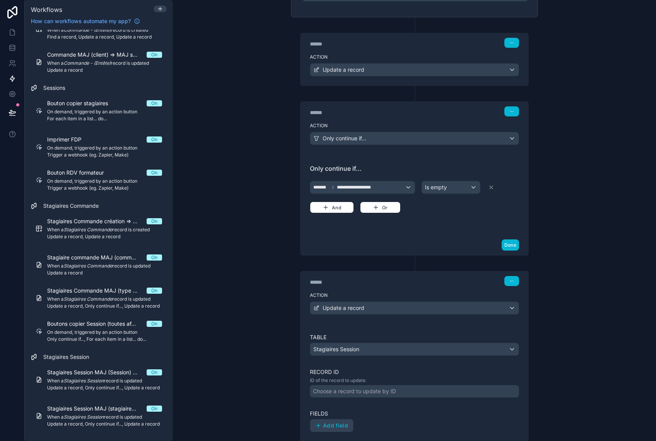
scroll to position [150, 0]
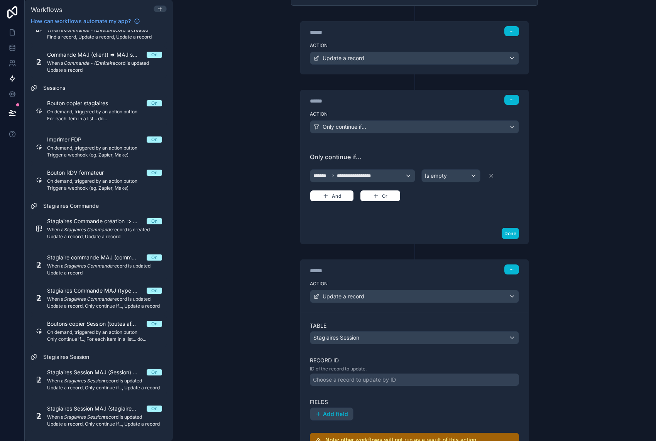
click at [352, 383] on div "Choose a record to update by ID" at bounding box center [354, 380] width 83 height 8
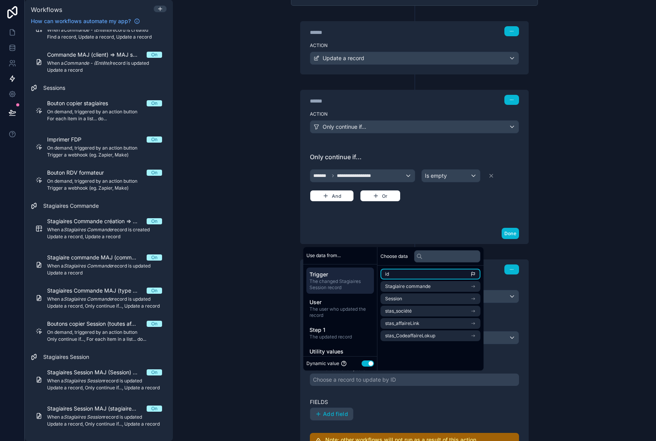
click at [399, 275] on li "id" at bounding box center [430, 274] width 100 height 11
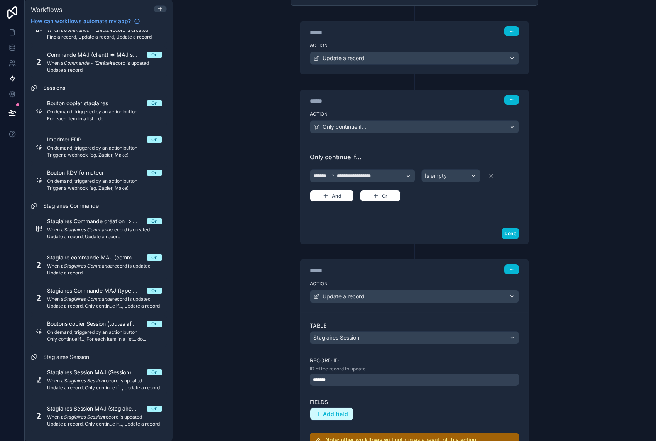
click at [338, 417] on span "Add field" at bounding box center [335, 414] width 25 height 7
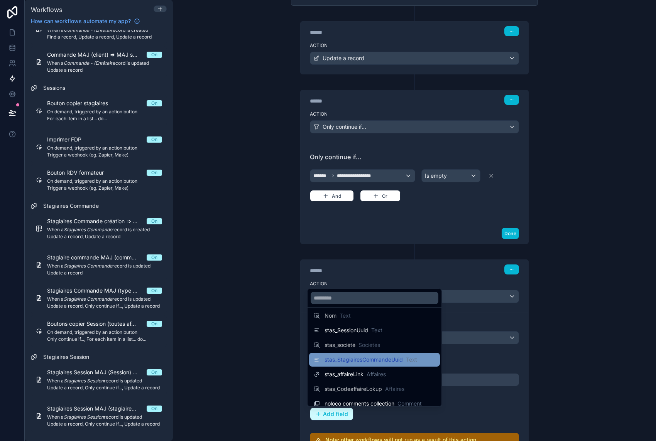
scroll to position [99, 0]
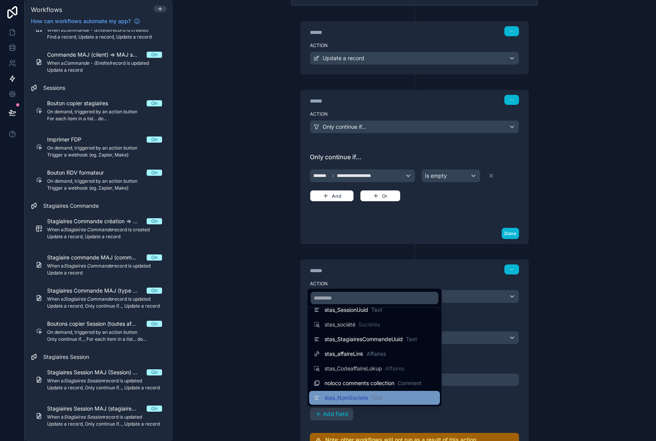
click at [379, 396] on span "Text" at bounding box center [376, 398] width 11 height 8
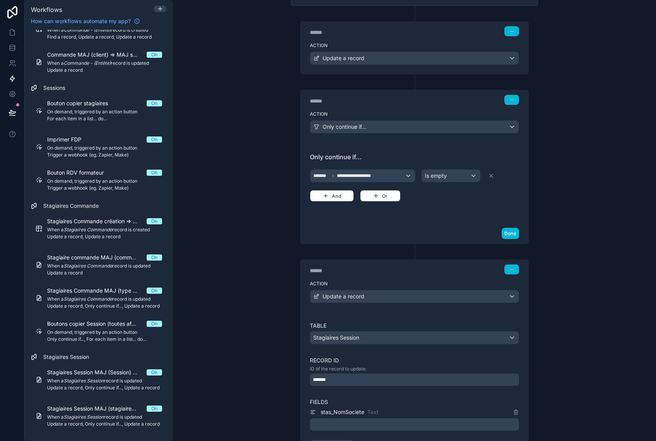
scroll to position [189, 0]
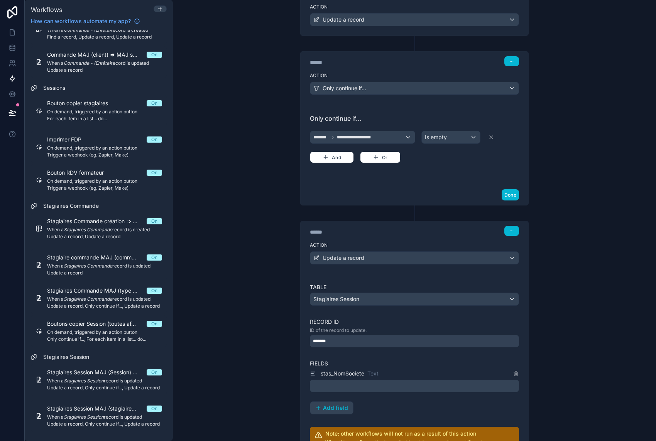
click at [379, 389] on p "﻿" at bounding box center [415, 386] width 204 height 9
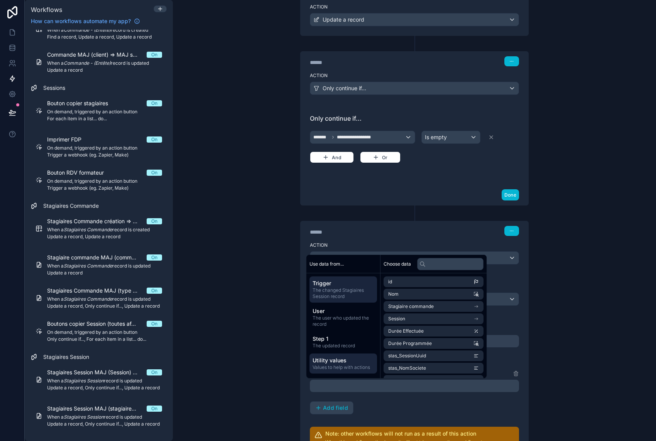
click at [343, 366] on span "Values to help with actions" at bounding box center [343, 368] width 61 height 6
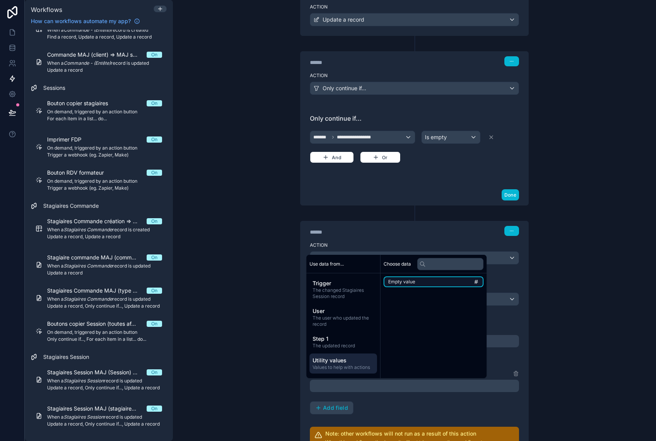
click at [402, 282] on span "Empty value" at bounding box center [401, 282] width 27 height 6
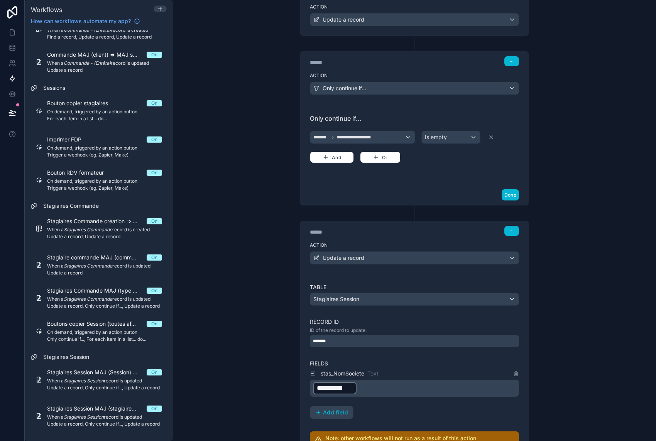
click at [390, 409] on div "**********" at bounding box center [414, 394] width 209 height 50
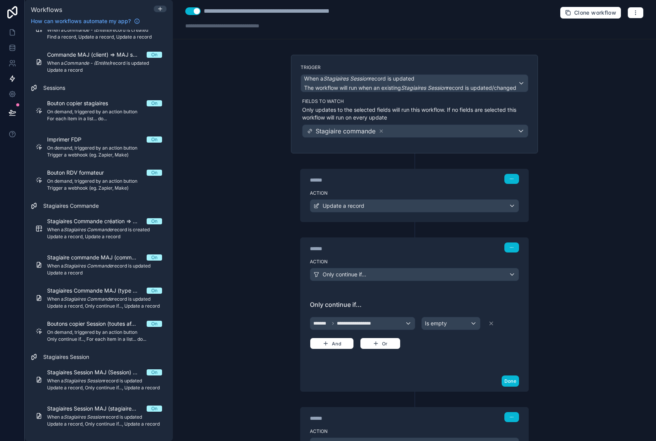
scroll to position [0, 0]
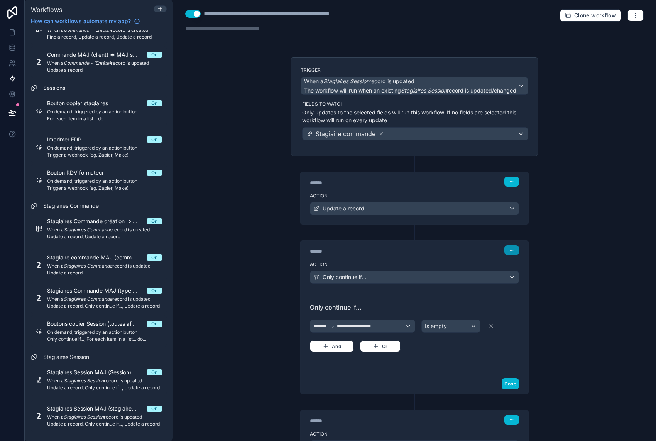
click at [510, 251] on icon "button" at bounding box center [511, 250] width 5 height 5
click at [520, 268] on span "Edit Description" at bounding box center [533, 268] width 34 height 6
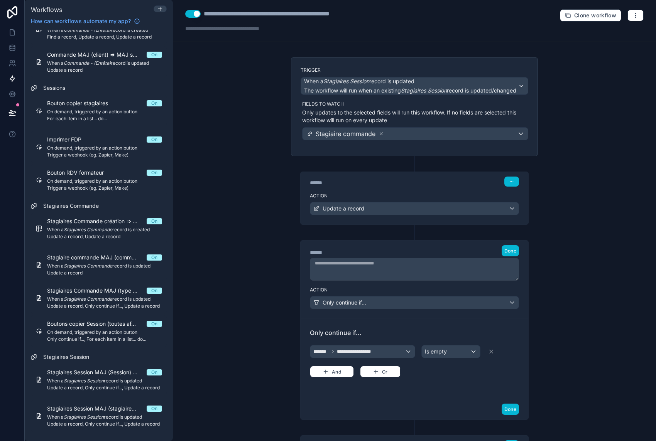
click at [458, 282] on div "****** Step 2 Done" at bounding box center [415, 262] width 228 height 43
click at [450, 272] on textarea at bounding box center [414, 269] width 209 height 23
type textarea "**********"
click at [505, 250] on span "Done" at bounding box center [510, 251] width 12 height 6
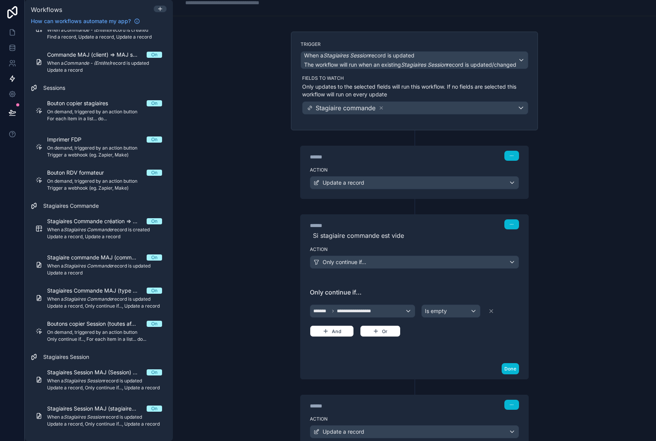
scroll to position [39, 0]
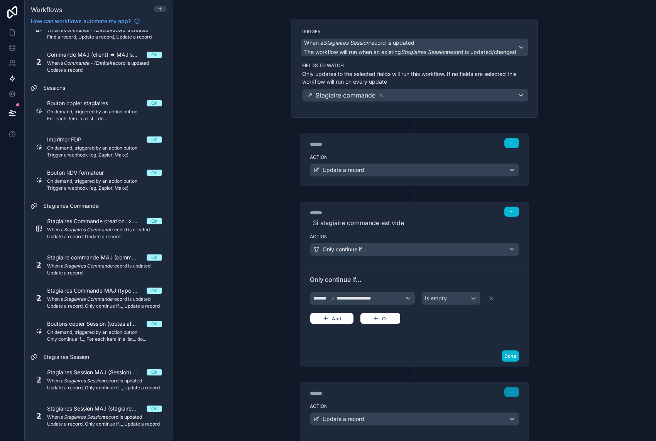
click at [506, 395] on button "button" at bounding box center [511, 392] width 15 height 10
click at [526, 411] on span "Edit Description" at bounding box center [533, 410] width 34 height 6
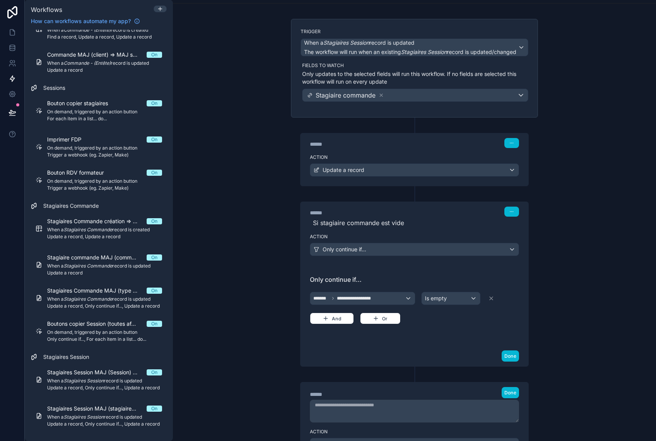
click at [423, 412] on textarea at bounding box center [414, 411] width 209 height 23
type textarea "**********"
click at [508, 393] on span "Done" at bounding box center [510, 393] width 12 height 6
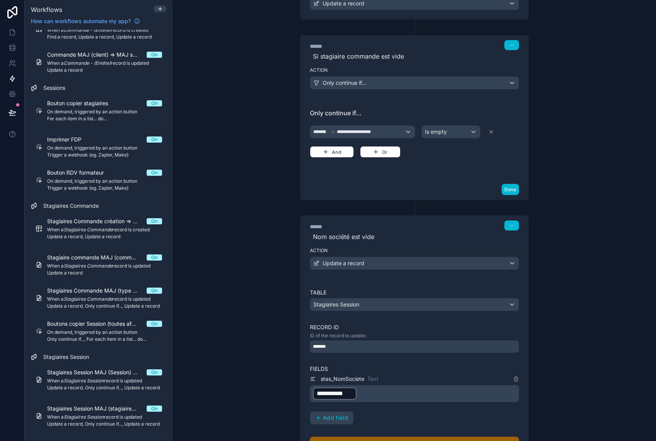
scroll to position [232, 0]
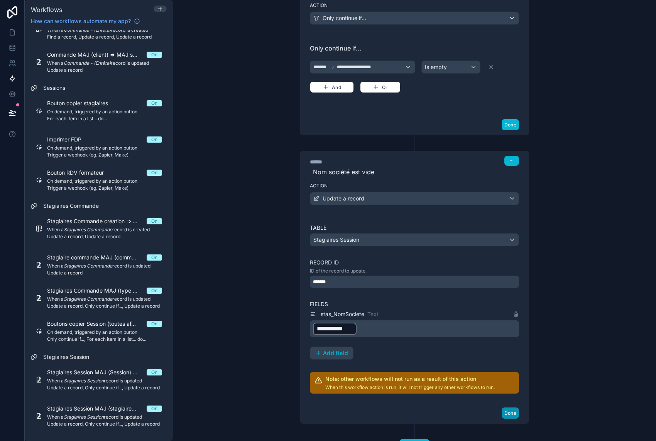
click at [513, 414] on button "Done" at bounding box center [510, 413] width 17 height 11
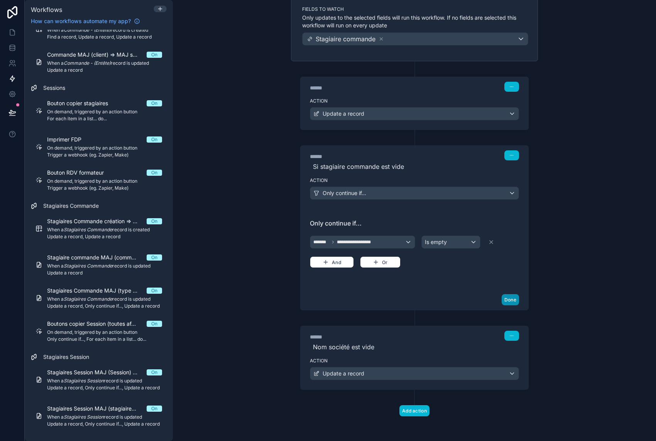
click at [505, 299] on button "Done" at bounding box center [510, 299] width 17 height 11
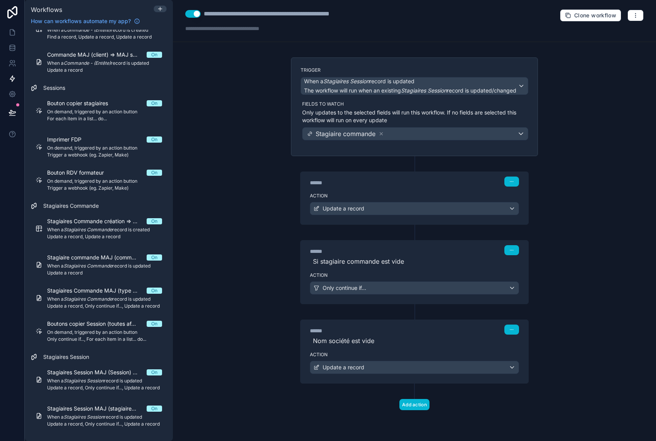
scroll to position [0, 0]
click at [472, 207] on div "Update a record" at bounding box center [414, 209] width 208 height 12
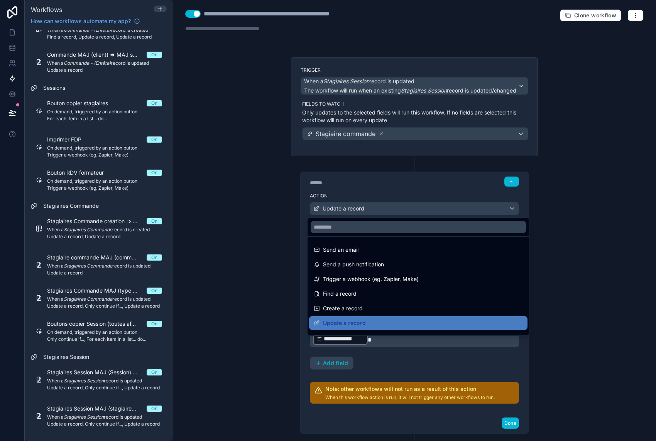
click at [472, 207] on div at bounding box center [328, 220] width 656 height 441
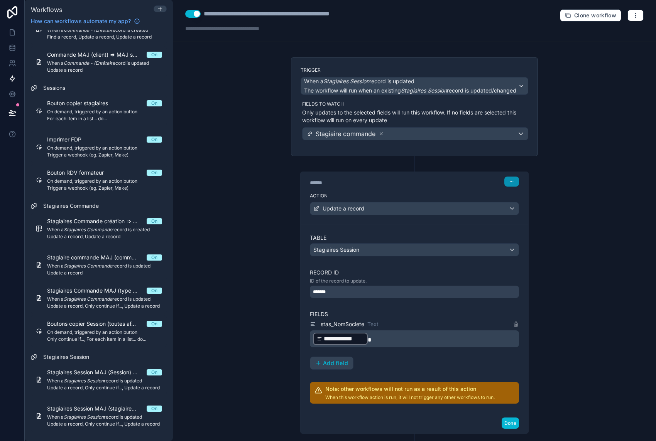
click at [513, 182] on icon "button" at bounding box center [513, 182] width 0 height 0
click at [514, 196] on button "Edit Description" at bounding box center [527, 199] width 53 height 12
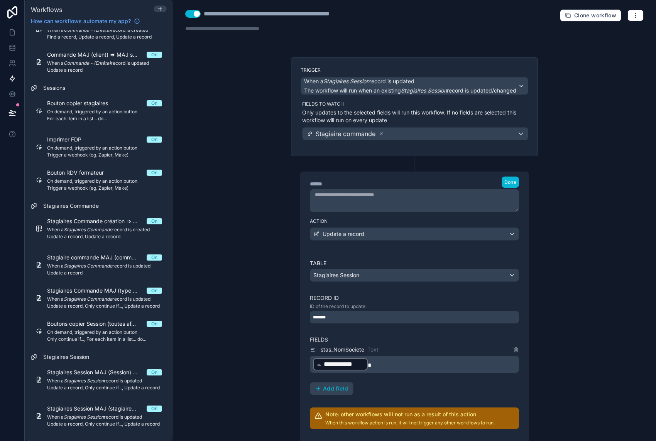
click at [488, 203] on textarea at bounding box center [414, 200] width 209 height 23
type textarea "**********"
click at [505, 183] on span "Done" at bounding box center [510, 182] width 12 height 6
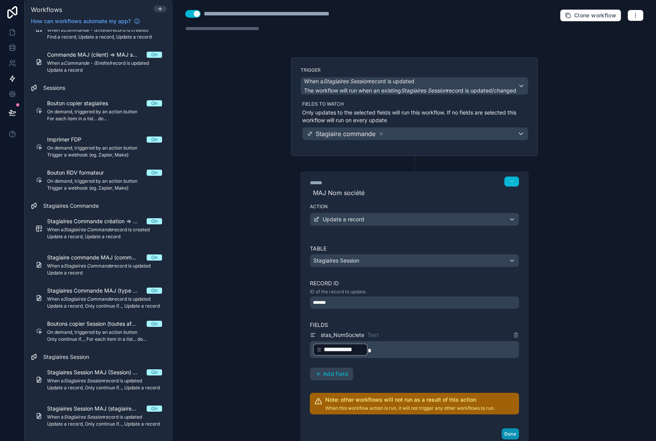
click at [509, 439] on button "Done" at bounding box center [510, 434] width 17 height 11
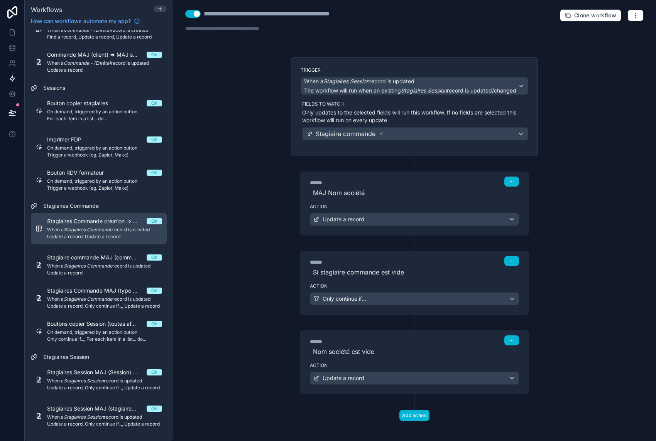
click at [99, 230] on em "Stagiaires Commande" at bounding box center [88, 230] width 49 height 6
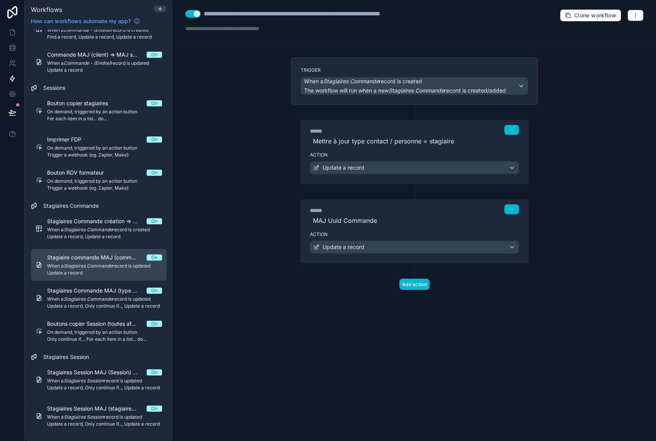
click at [90, 261] on span "Stagiaire commande MAJ (commande) => MAJ sta_commandeUUID" at bounding box center [97, 258] width 100 height 8
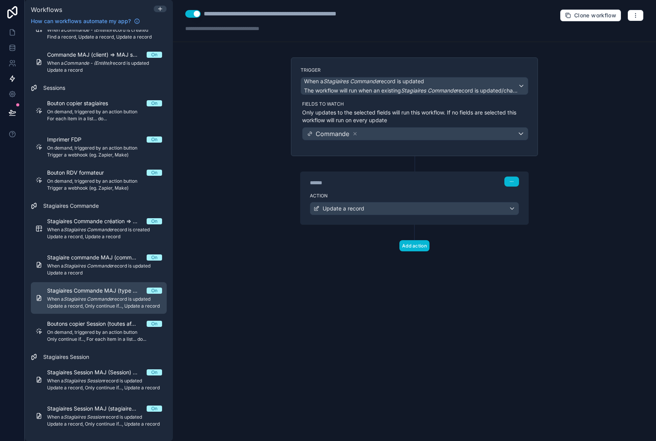
click at [82, 302] on em "Stagiaires Commande" at bounding box center [88, 299] width 49 height 6
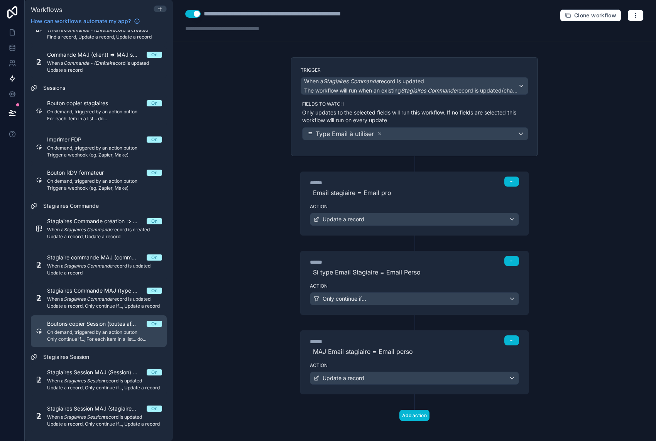
click at [87, 329] on div "Boutons copier Session (toutes affaires) On On demand, triggered by an action b…" at bounding box center [104, 331] width 115 height 22
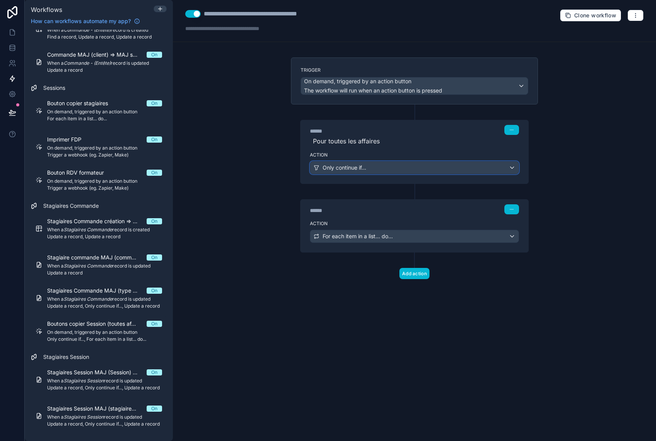
click at [377, 169] on div "Only continue if..." at bounding box center [414, 168] width 208 height 12
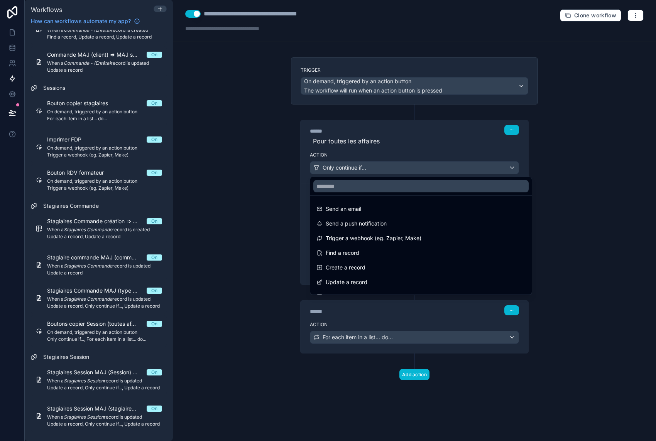
click at [377, 169] on div at bounding box center [328, 220] width 656 height 441
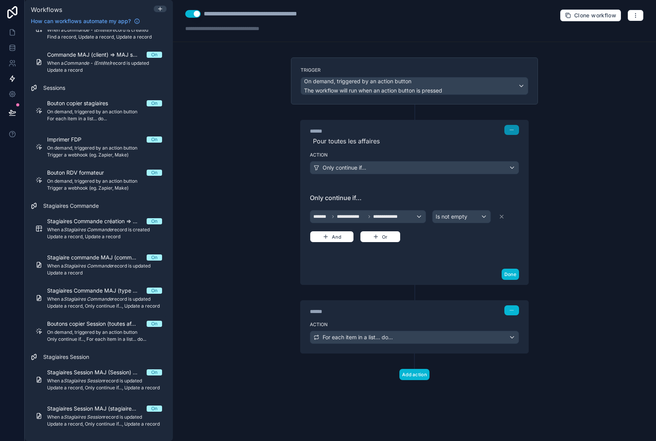
click at [510, 131] on icon "button" at bounding box center [511, 130] width 5 height 5
click at [537, 150] on button "Edit Description" at bounding box center [530, 147] width 53 height 12
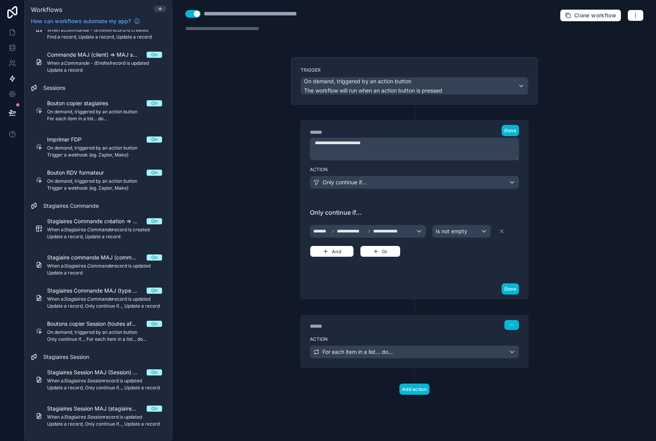
drag, startPoint x: 369, startPoint y: 147, endPoint x: 299, endPoint y: 144, distance: 69.9
click at [299, 144] on div "**********" at bounding box center [414, 202] width 247 height 195
type textarea "**********"
click at [512, 132] on span "Done" at bounding box center [510, 131] width 12 height 6
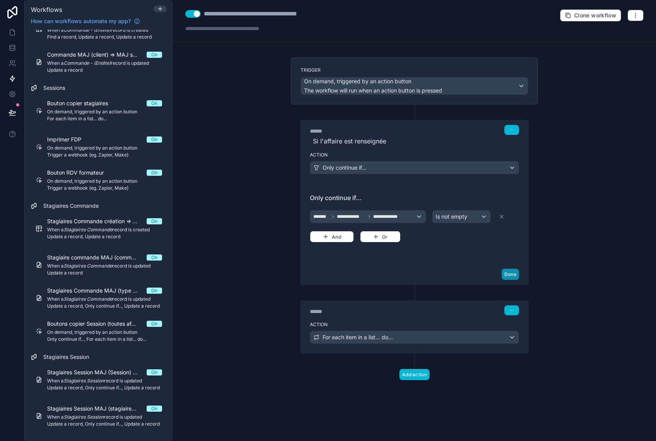
click at [509, 271] on button "Done" at bounding box center [510, 274] width 17 height 11
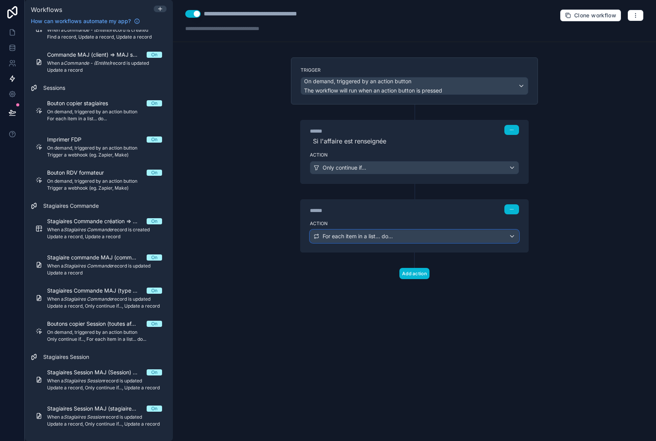
click at [399, 240] on div "For each item in a list... do..." at bounding box center [414, 236] width 208 height 12
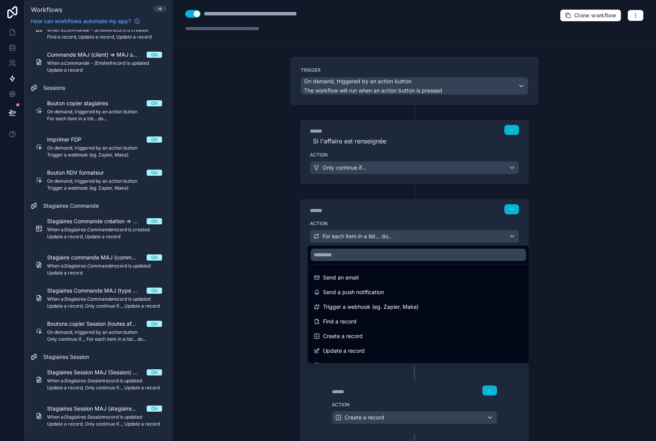
click at [399, 240] on div at bounding box center [328, 220] width 656 height 441
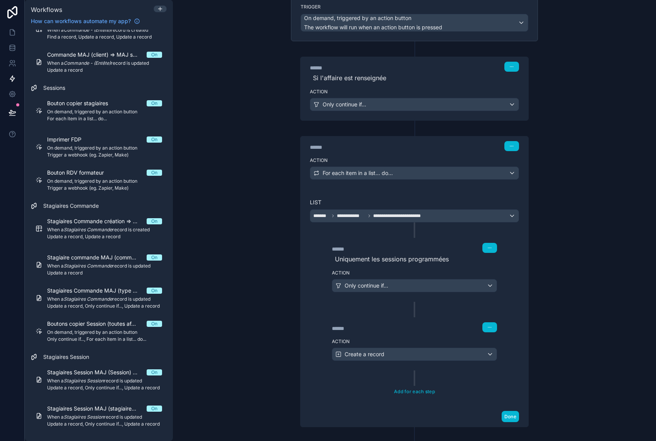
scroll to position [77, 0]
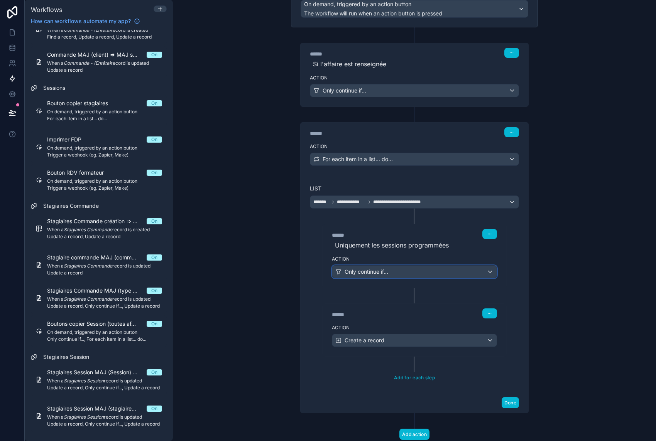
click at [405, 273] on div "Only continue if..." at bounding box center [414, 272] width 164 height 12
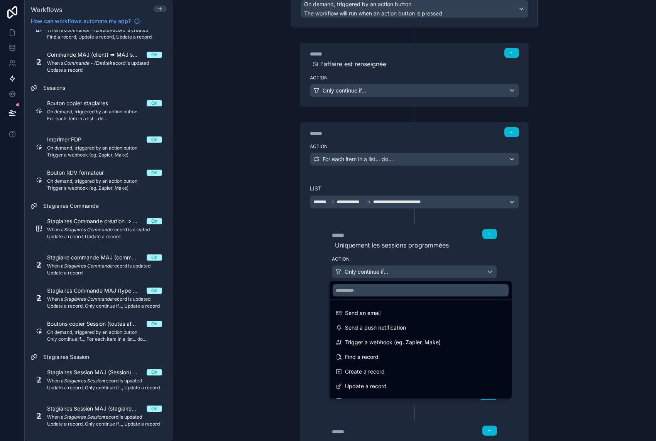
click at [405, 273] on div at bounding box center [328, 220] width 656 height 441
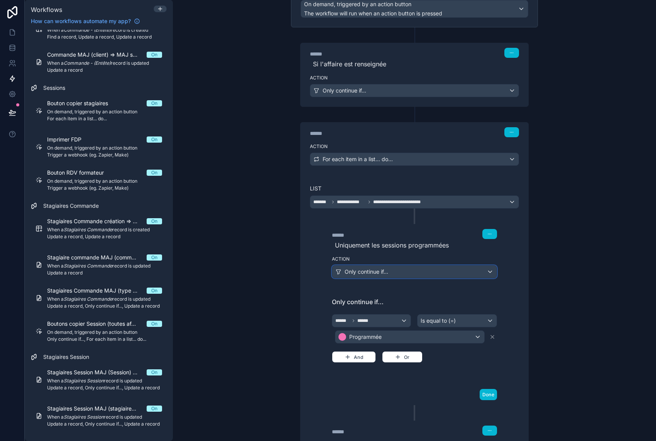
click at [405, 273] on div "Only continue if..." at bounding box center [414, 272] width 164 height 12
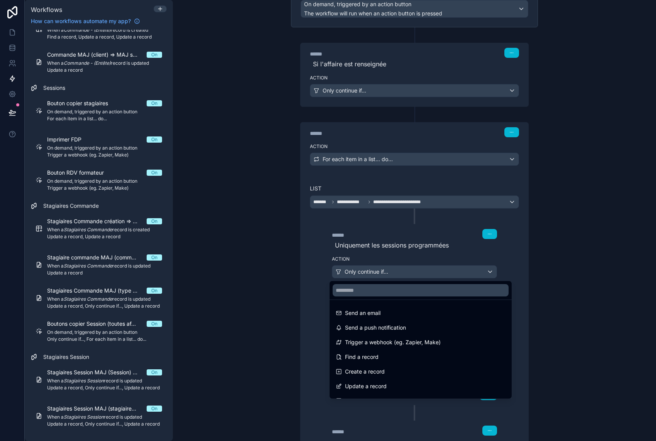
click at [405, 273] on div at bounding box center [328, 220] width 656 height 441
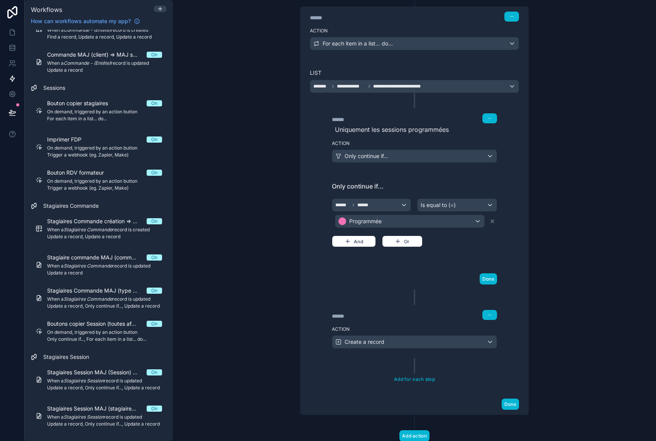
scroll to position [218, 0]
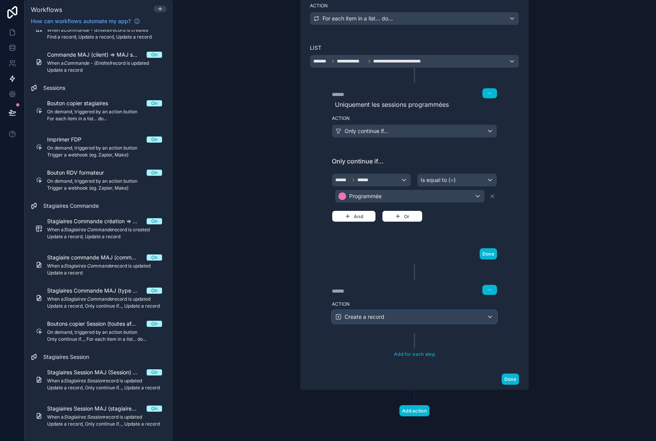
click at [440, 320] on div "Create a record" at bounding box center [414, 317] width 164 height 12
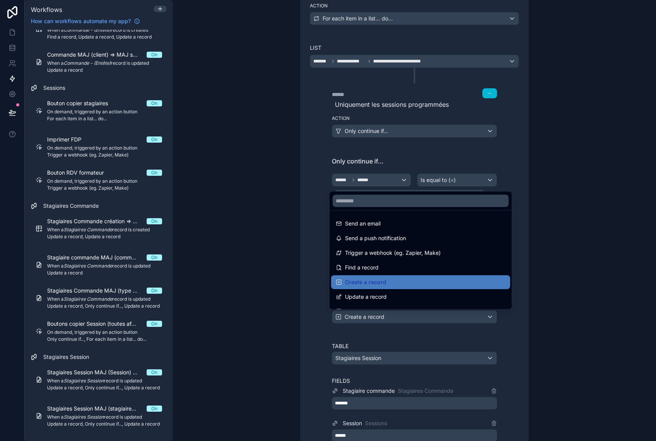
click at [440, 320] on div at bounding box center [328, 220] width 656 height 441
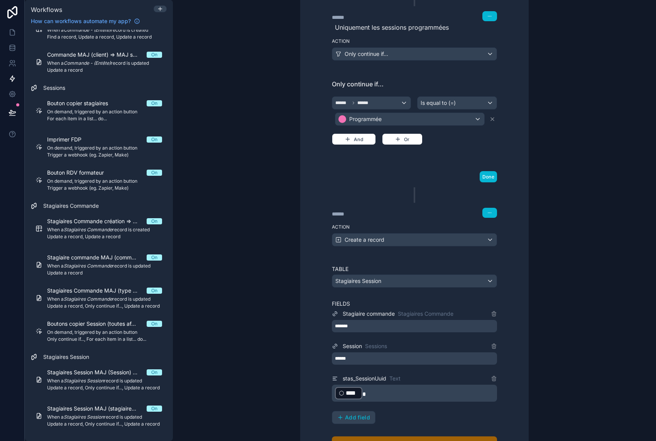
scroll to position [334, 0]
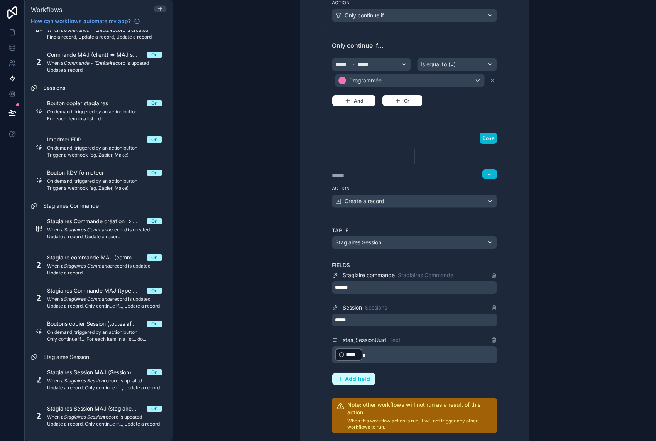
click at [363, 381] on span "Add field" at bounding box center [357, 379] width 25 height 7
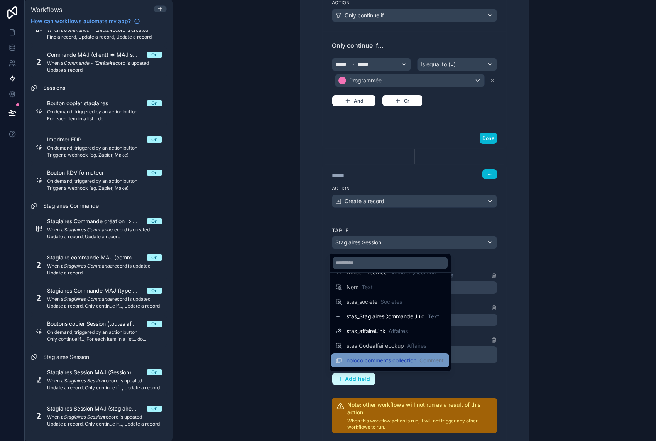
scroll to position [55, 0]
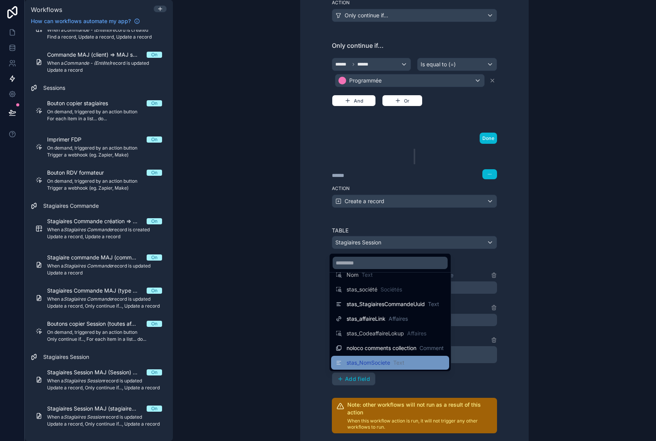
click at [373, 365] on span "stas_NomSociete" at bounding box center [368, 363] width 44 height 8
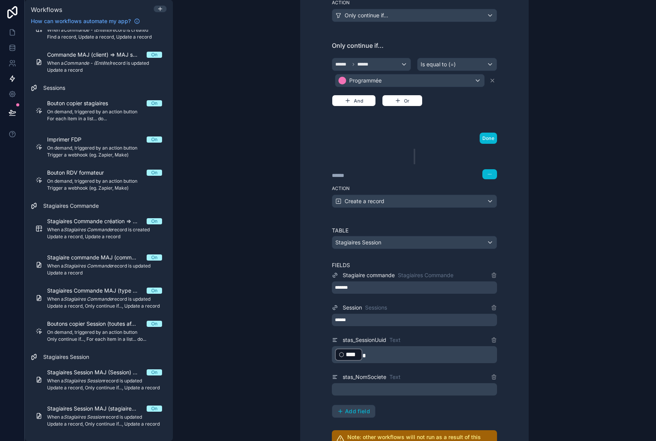
click at [367, 390] on p "﻿" at bounding box center [415, 389] width 161 height 9
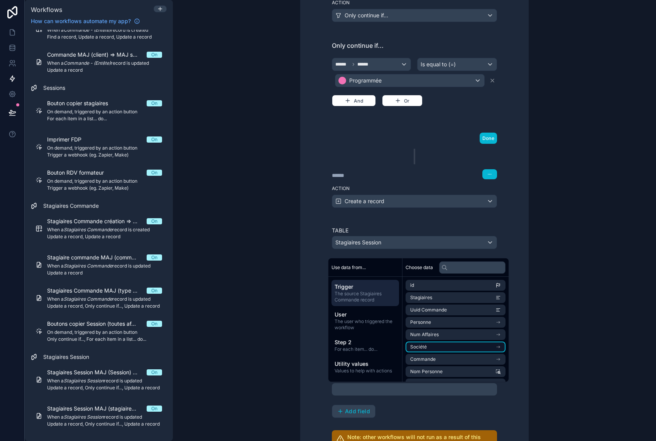
click at [482, 346] on li "Société" at bounding box center [456, 347] width 100 height 11
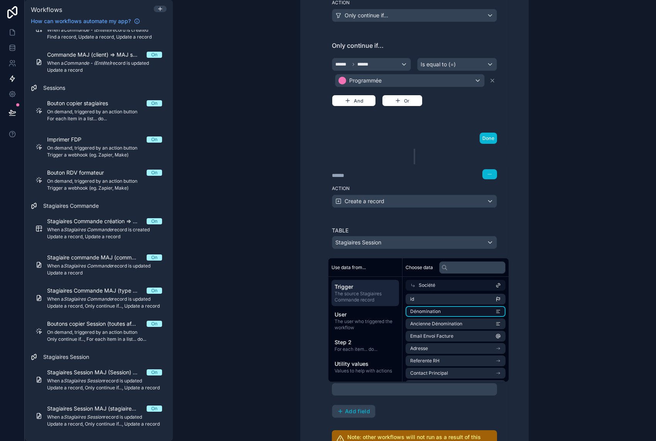
click at [440, 311] on span "Dénomination" at bounding box center [425, 312] width 30 height 6
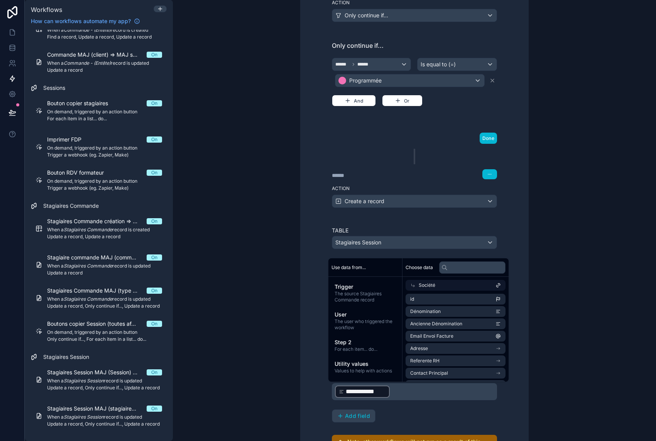
click at [458, 424] on div "**********" at bounding box center [414, 349] width 165 height 244
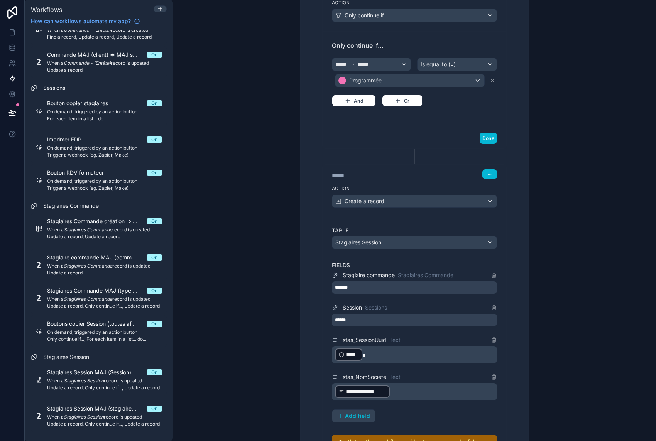
click at [373, 391] on span "**********" at bounding box center [366, 391] width 40 height 9
click at [420, 417] on div "**********" at bounding box center [414, 347] width 165 height 152
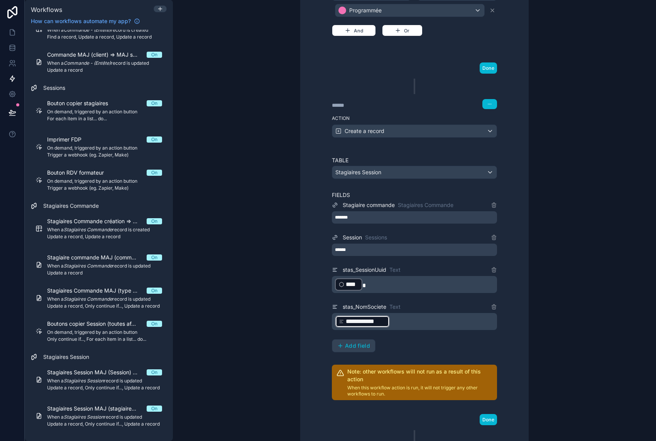
scroll to position [411, 0]
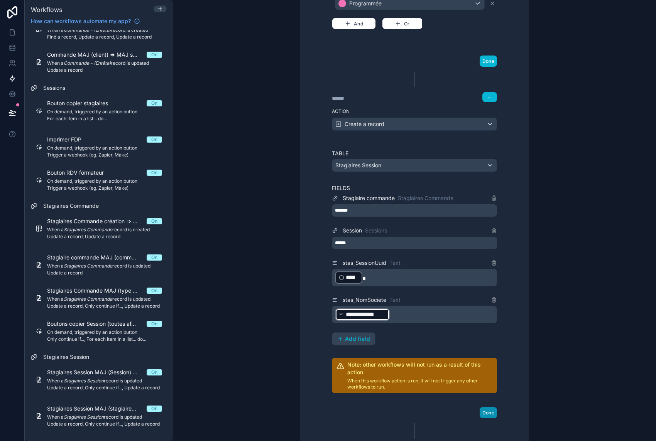
click at [492, 413] on button "Done" at bounding box center [488, 412] width 17 height 11
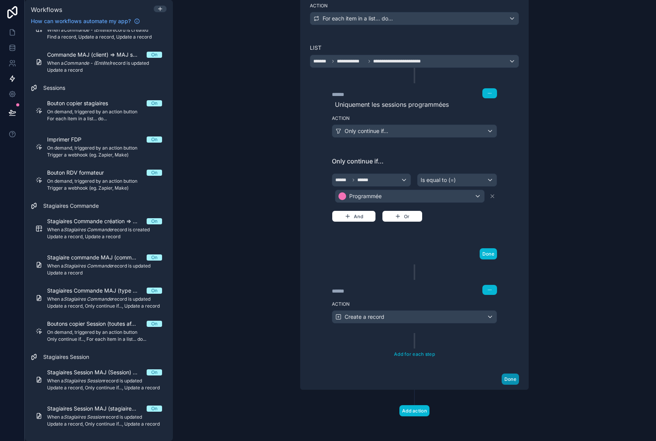
click at [507, 383] on button "Done" at bounding box center [510, 379] width 17 height 11
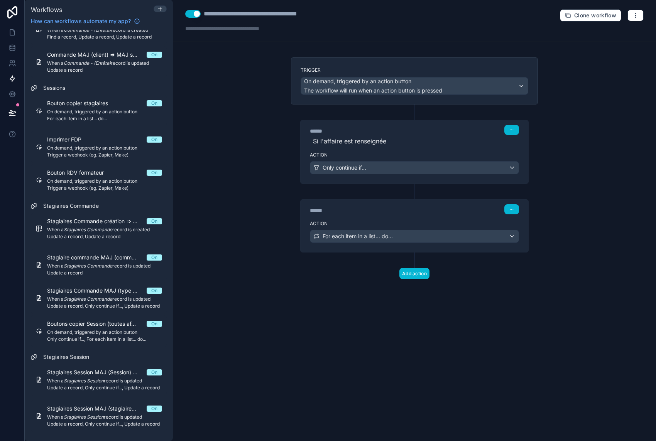
scroll to position [0, 0]
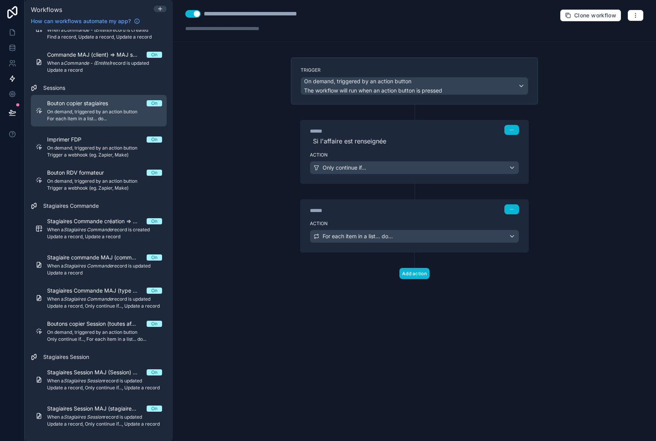
click at [90, 112] on span "On demand, triggered by an action button" at bounding box center [104, 112] width 115 height 6
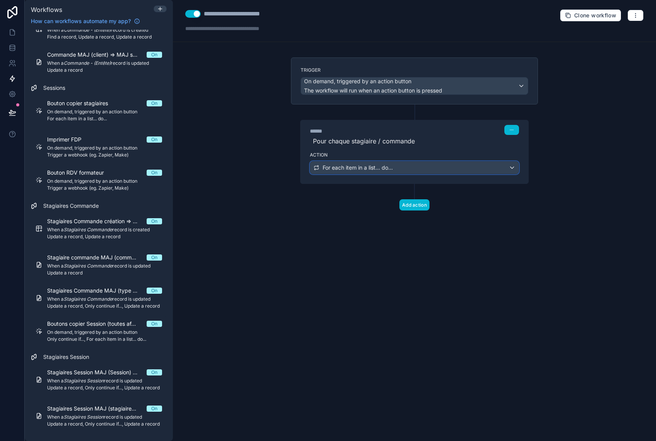
click at [422, 171] on div "For each item in a list... do..." at bounding box center [414, 168] width 208 height 12
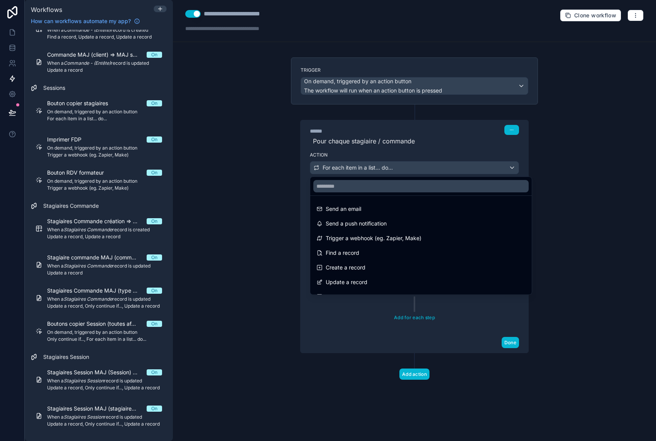
click at [422, 171] on div at bounding box center [328, 220] width 656 height 441
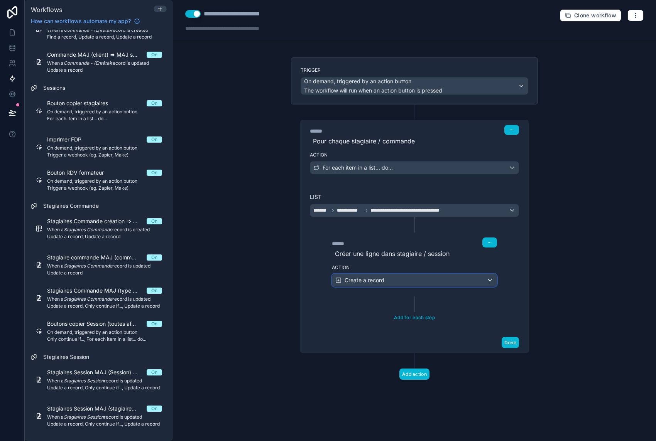
click at [413, 280] on div "Create a record" at bounding box center [414, 280] width 164 height 12
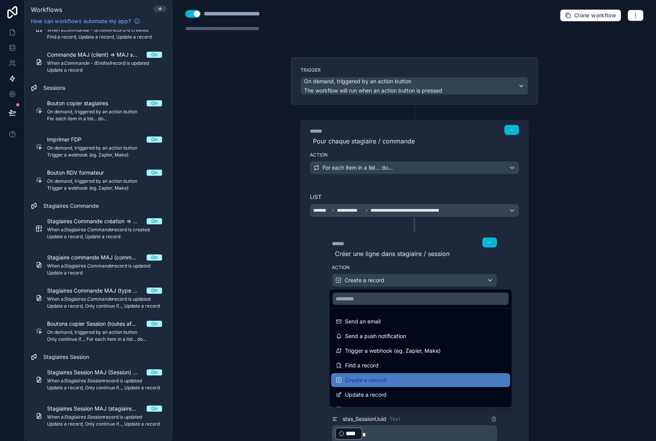
click at [413, 280] on div at bounding box center [328, 220] width 656 height 441
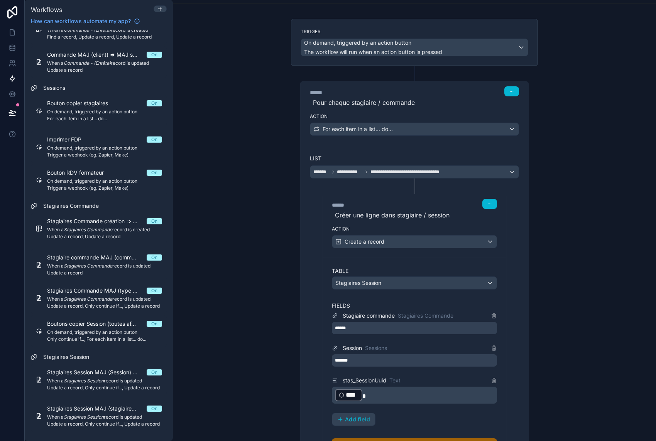
scroll to position [77, 0]
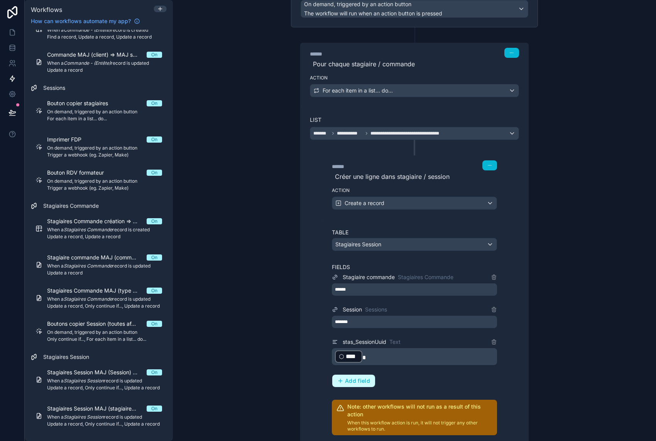
click at [360, 381] on span "Add field" at bounding box center [357, 381] width 25 height 7
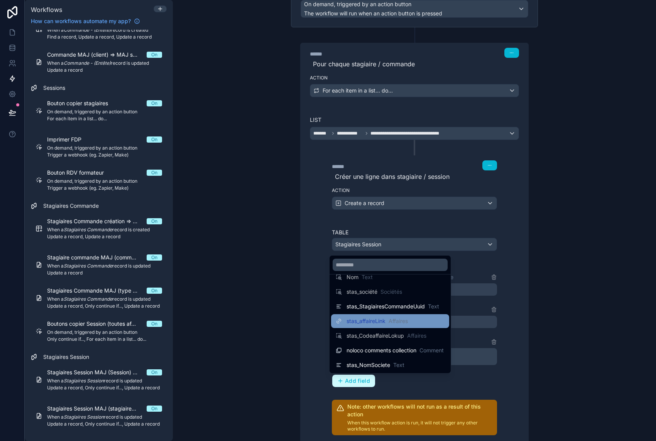
scroll to position [55, 0]
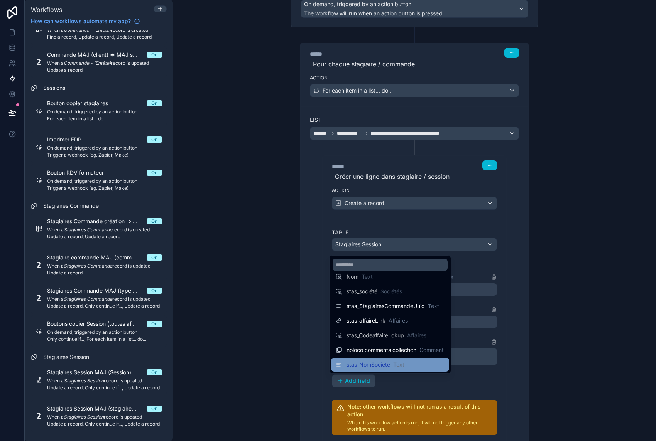
click at [386, 366] on span "stas_NomSociete" at bounding box center [368, 365] width 44 height 8
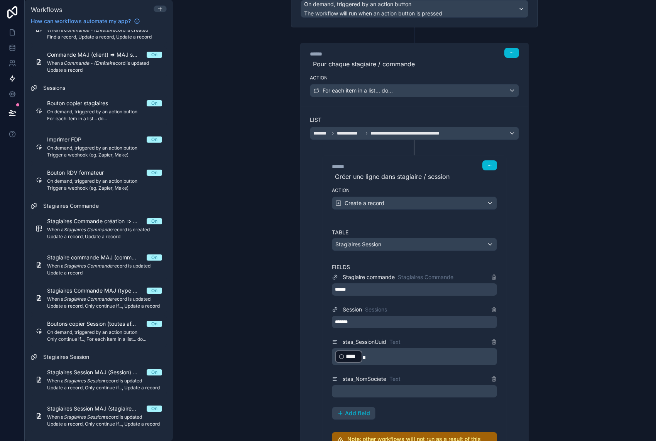
click at [384, 388] on p "﻿" at bounding box center [415, 391] width 161 height 9
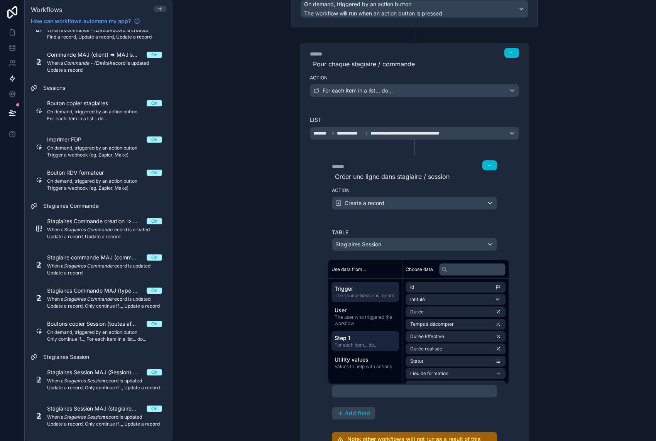
click at [372, 341] on span "Step 1" at bounding box center [365, 339] width 61 height 8
click at [429, 350] on li "Société" at bounding box center [456, 349] width 100 height 11
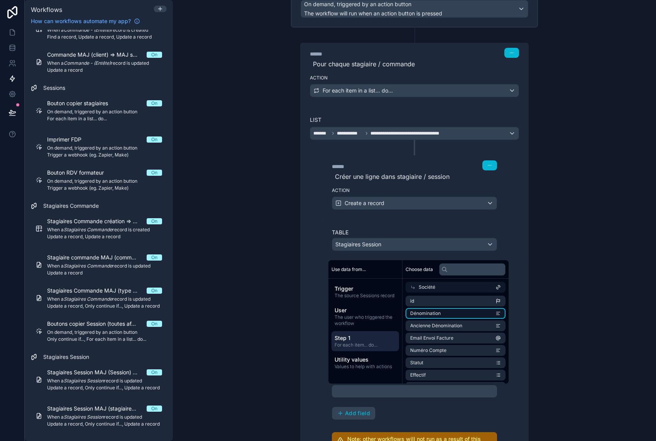
click at [450, 313] on li "Dénomination" at bounding box center [456, 313] width 100 height 11
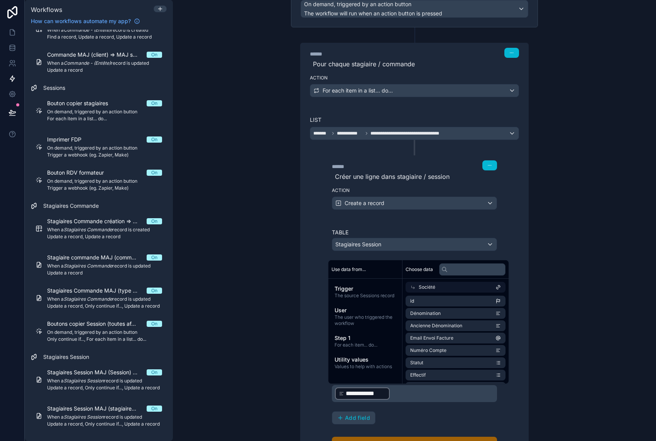
click at [401, 426] on div "**********" at bounding box center [414, 351] width 165 height 244
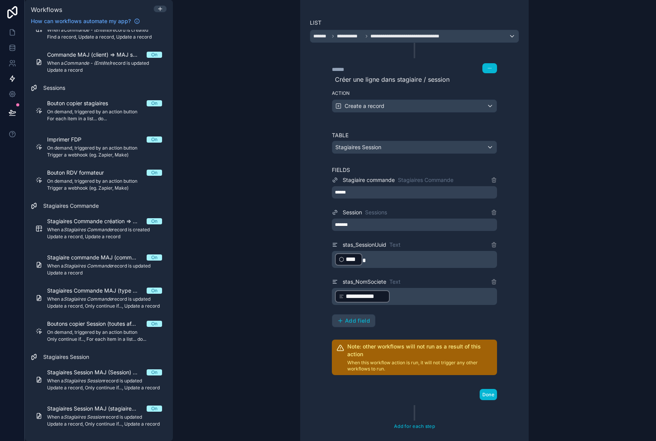
scroll to position [193, 0]
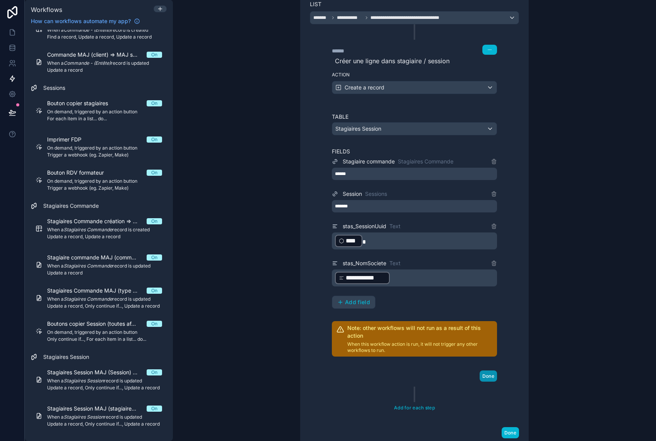
click at [481, 379] on button "Done" at bounding box center [488, 376] width 17 height 11
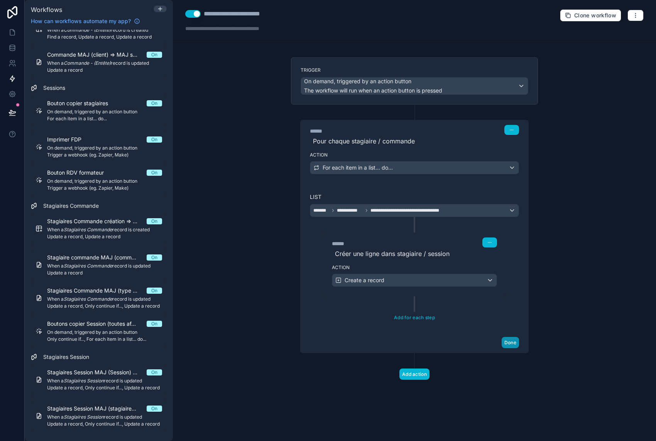
click at [507, 345] on button "Done" at bounding box center [510, 342] width 17 height 11
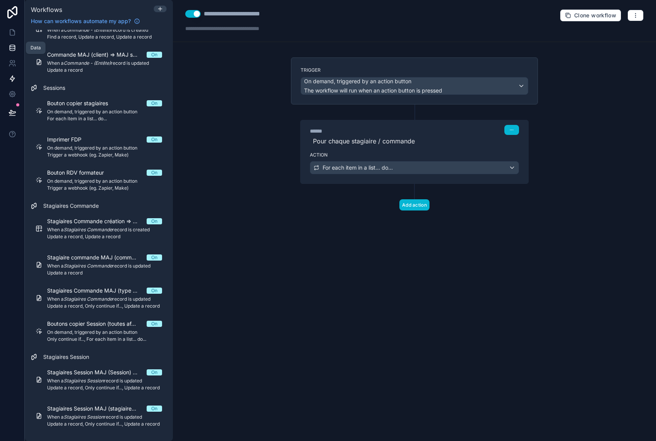
click at [12, 49] on icon at bounding box center [12, 47] width 5 height 3
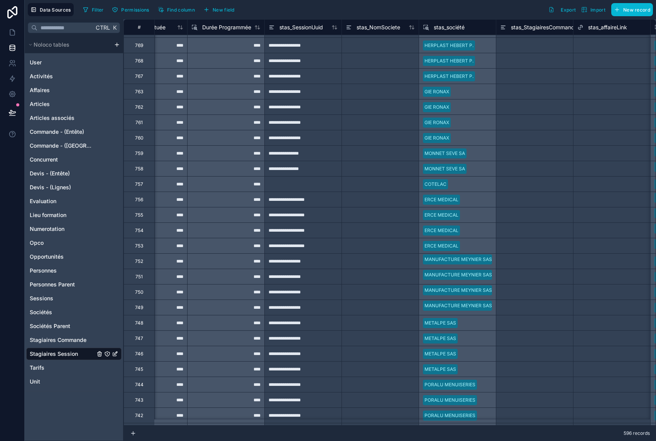
scroll to position [0, 353]
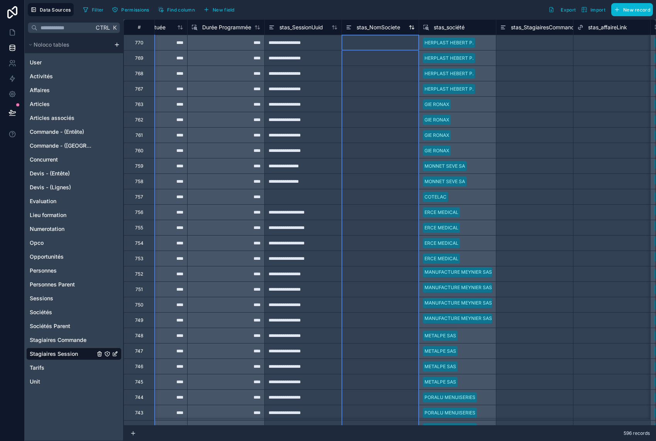
click at [386, 29] on span "stas_NomSociete" at bounding box center [379, 28] width 44 height 8
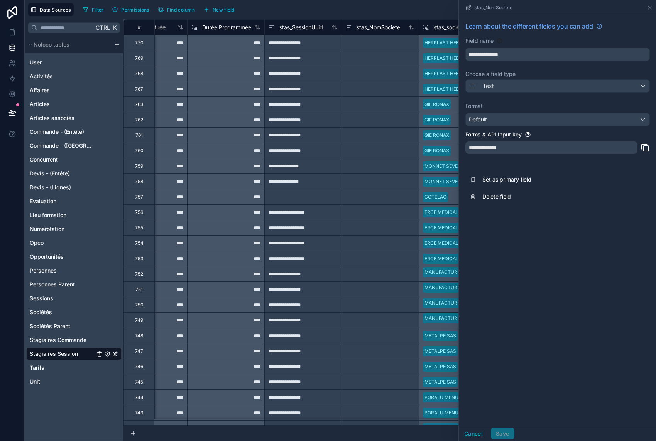
click at [409, 10] on div "Filter Permissions Find column New field Export Import New record" at bounding box center [366, 9] width 573 height 13
click at [650, 8] on icon at bounding box center [649, 7] width 3 height 3
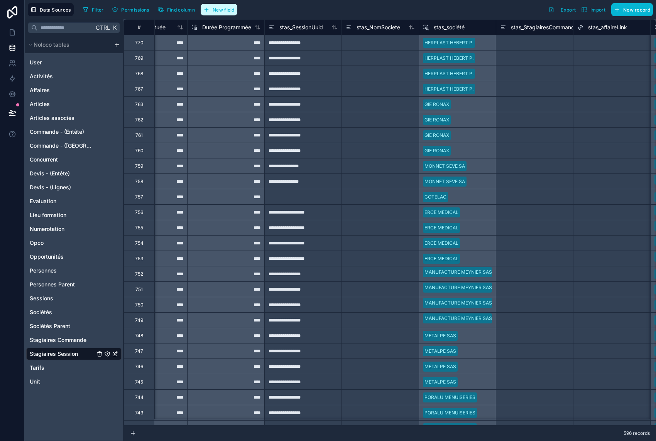
click at [220, 7] on span "New field" at bounding box center [224, 10] width 22 height 6
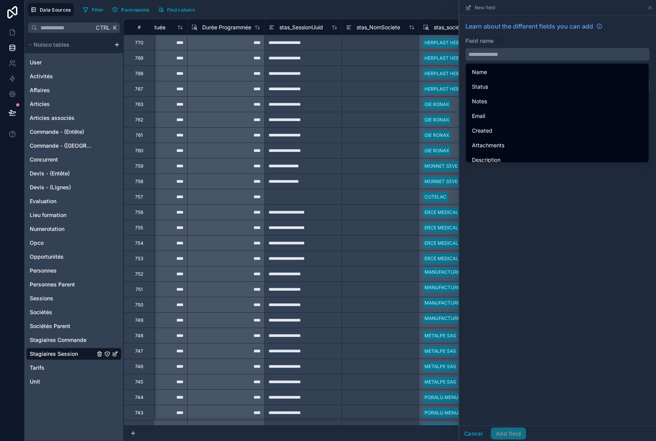
click at [490, 59] on input "text" at bounding box center [558, 54] width 184 height 12
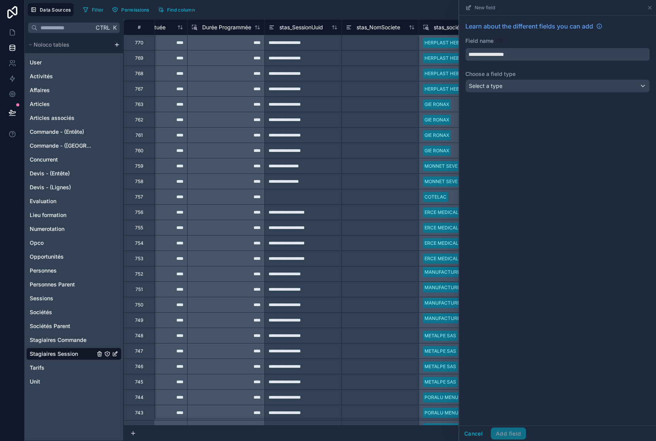
type input "**********"
click at [504, 84] on div "Select a type" at bounding box center [558, 86] width 184 height 12
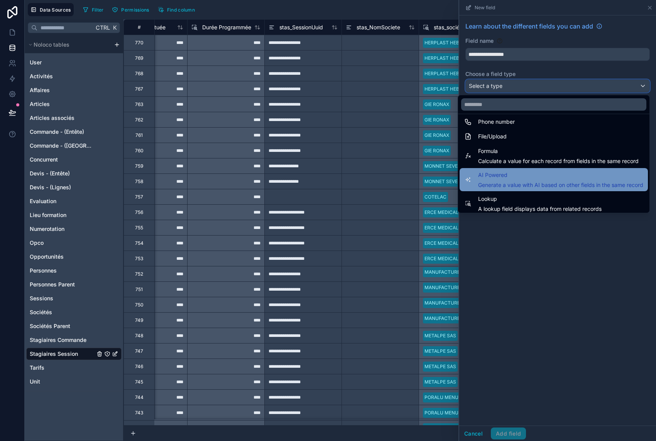
scroll to position [193, 0]
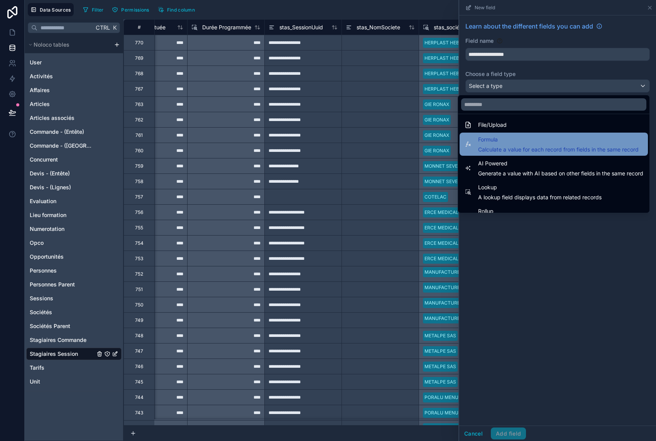
click at [497, 142] on span "Formula" at bounding box center [558, 139] width 161 height 9
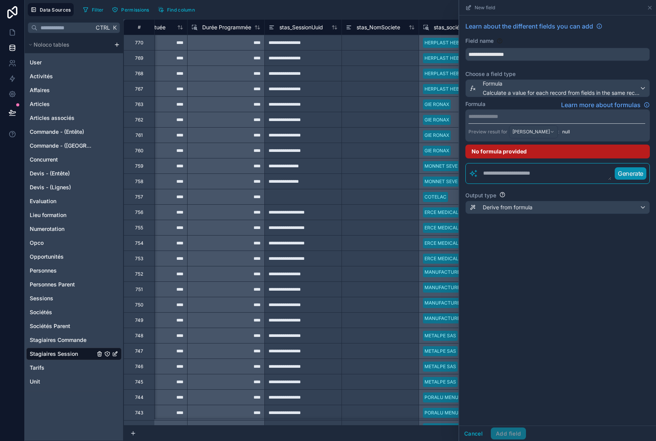
click at [495, 113] on p "**********" at bounding box center [556, 117] width 177 height 8
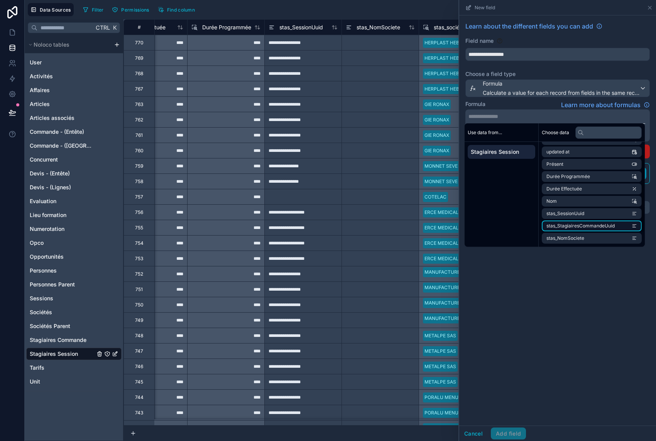
scroll to position [0, 0]
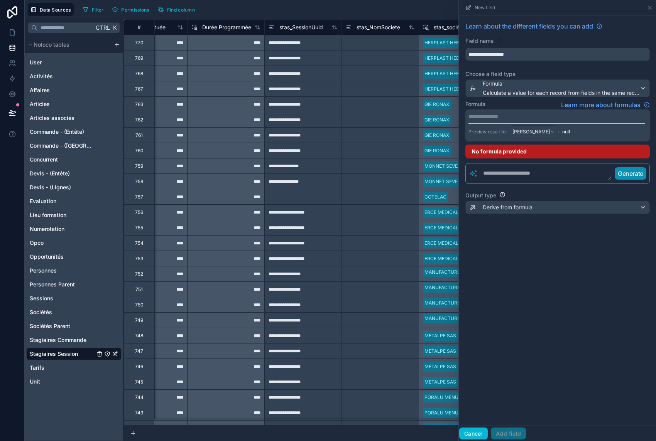
click at [477, 434] on button "Cancel" at bounding box center [473, 434] width 29 height 12
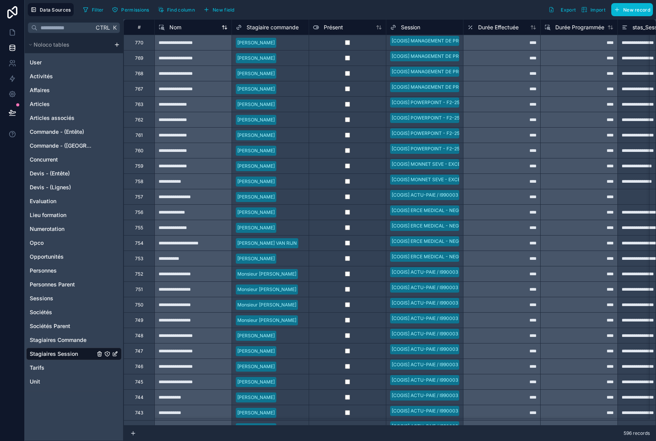
click at [171, 26] on span "Nom" at bounding box center [175, 28] width 12 height 8
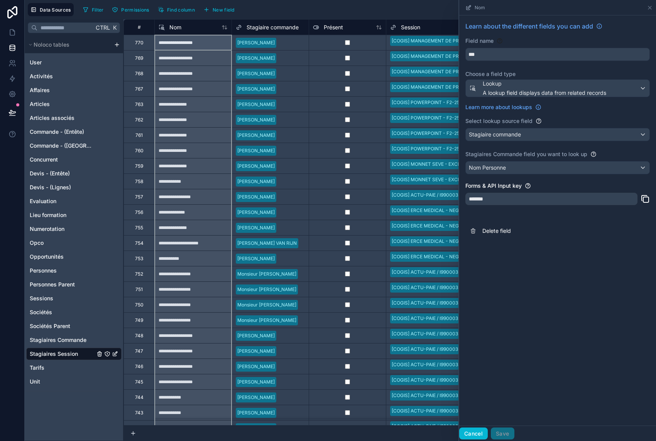
click at [479, 430] on button "Cancel" at bounding box center [473, 434] width 29 height 12
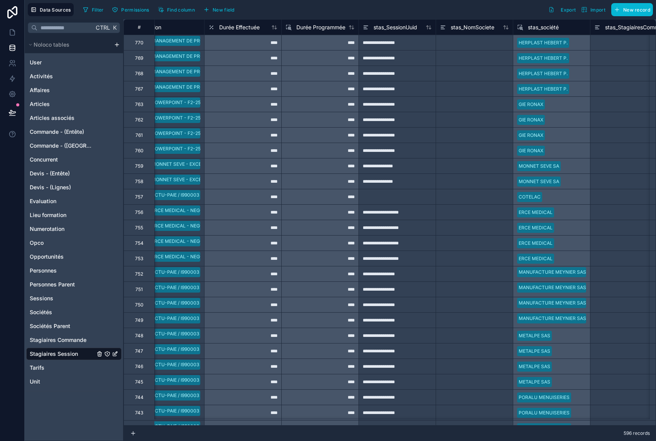
scroll to position [0, 260]
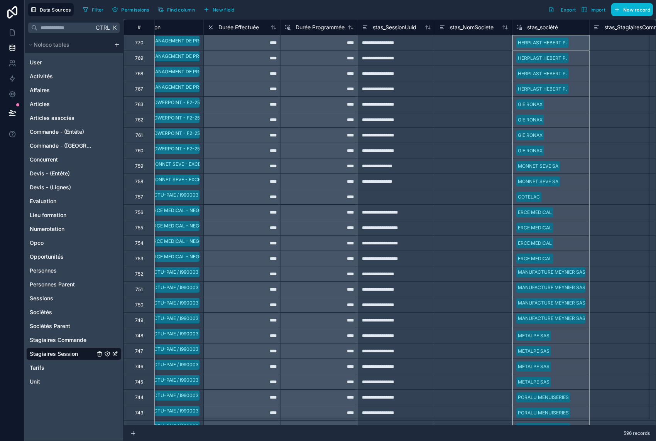
click at [551, 28] on span "stas_société" at bounding box center [542, 28] width 31 height 8
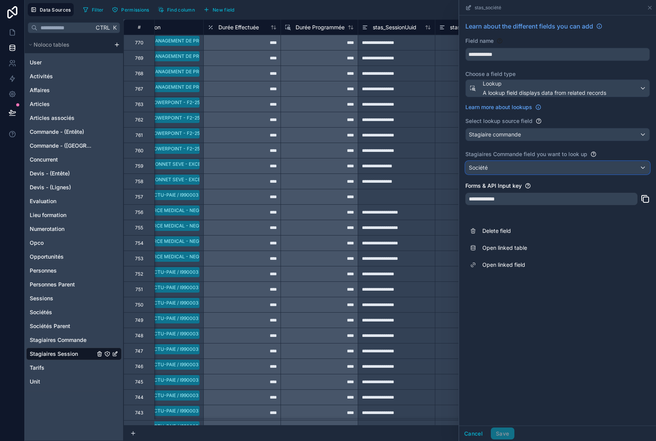
click at [553, 169] on div "Société" at bounding box center [558, 168] width 184 height 12
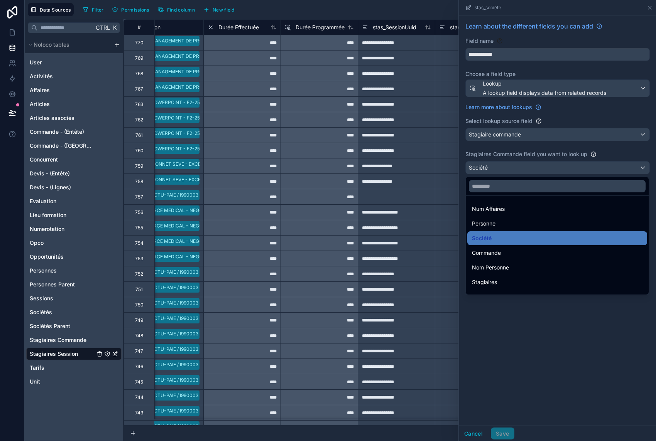
click at [553, 169] on div at bounding box center [557, 220] width 197 height 441
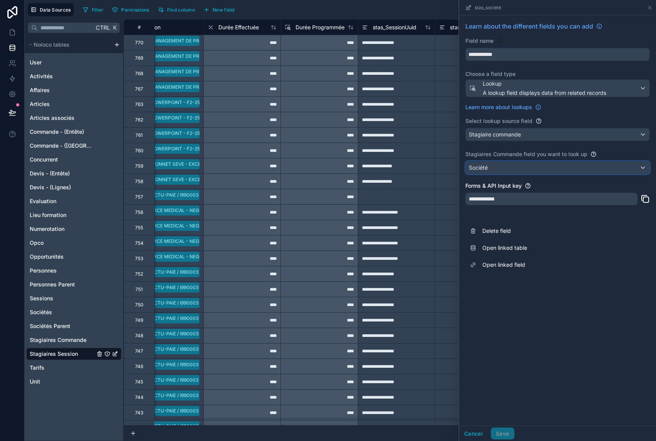
click at [553, 169] on div "Société" at bounding box center [558, 168] width 184 height 12
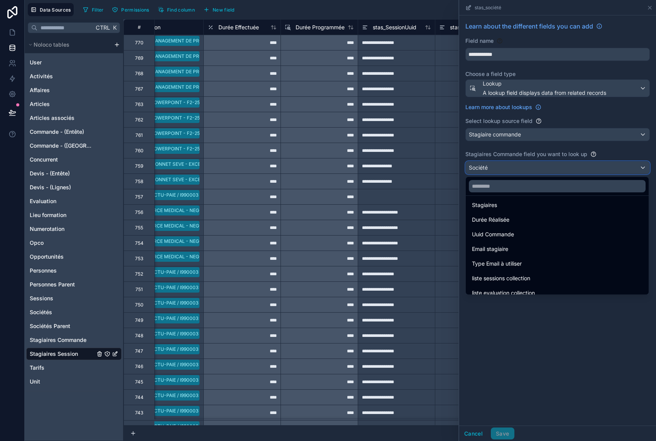
scroll to position [84, 0]
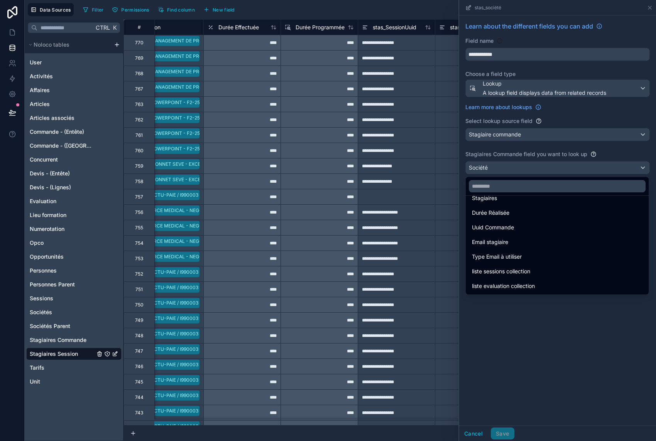
click at [594, 350] on div at bounding box center [557, 220] width 197 height 441
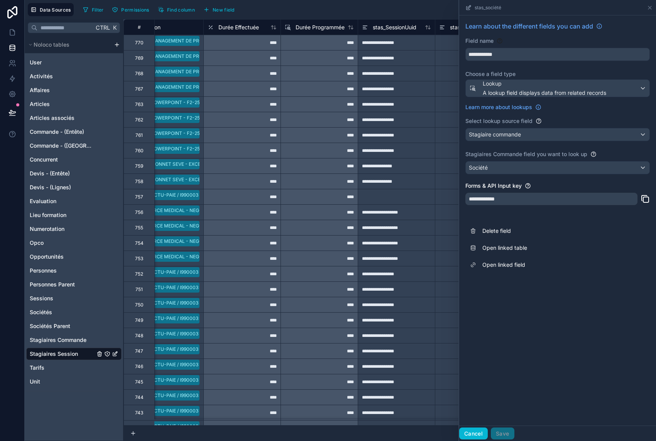
click at [473, 434] on button "Cancel" at bounding box center [473, 434] width 29 height 12
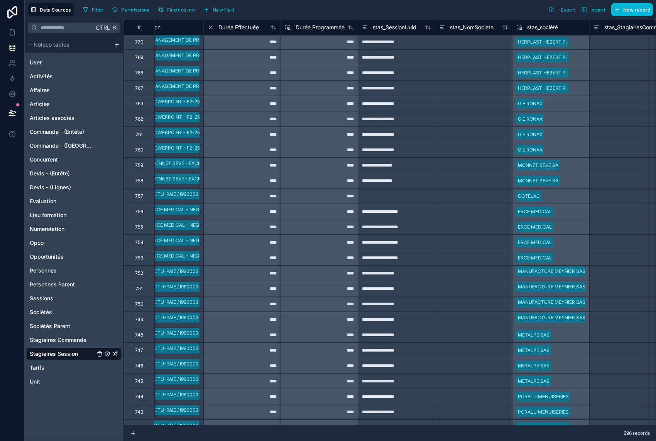
scroll to position [0, 260]
click at [479, 47] on div at bounding box center [473, 42] width 77 height 15
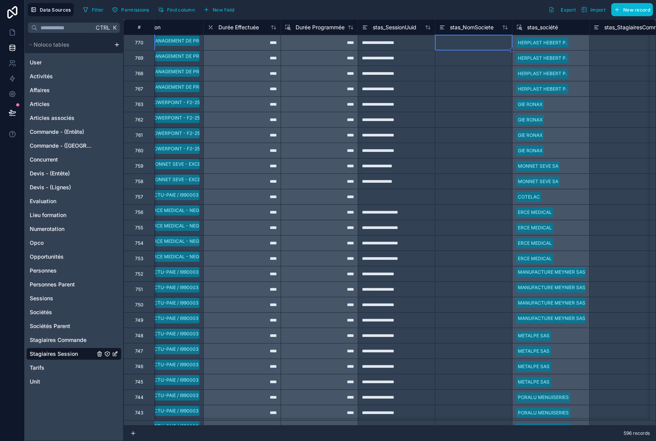
type input "*"
click at [489, 39] on div "*" at bounding box center [473, 42] width 77 height 15
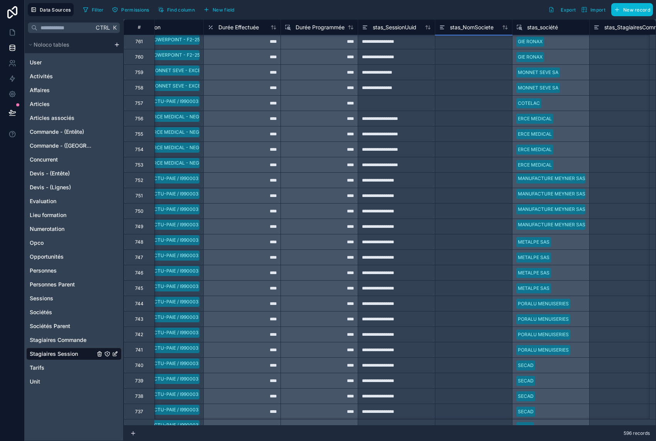
scroll to position [109, 260]
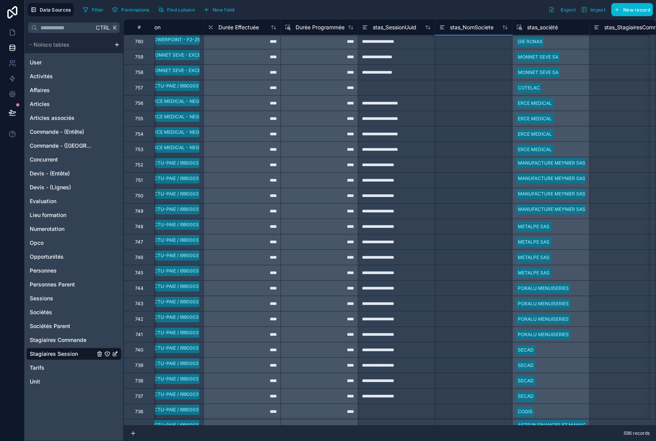
drag, startPoint x: 512, startPoint y: 51, endPoint x: 497, endPoint y: 428, distance: 377.3
click at [497, 428] on div "**********" at bounding box center [389, 230] width 532 height 422
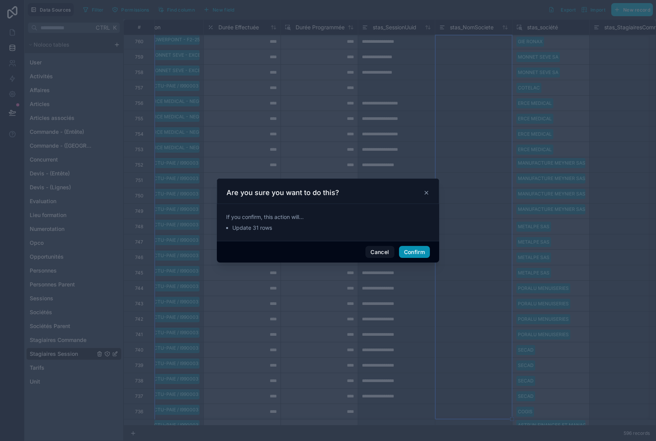
click at [412, 250] on button "Confirm" at bounding box center [414, 252] width 31 height 12
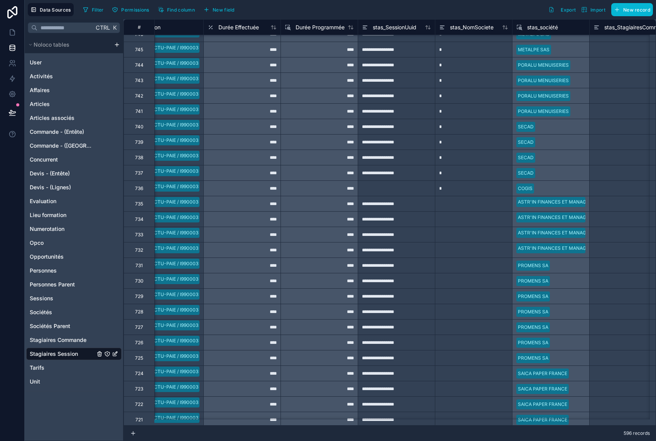
scroll to position [341, 260]
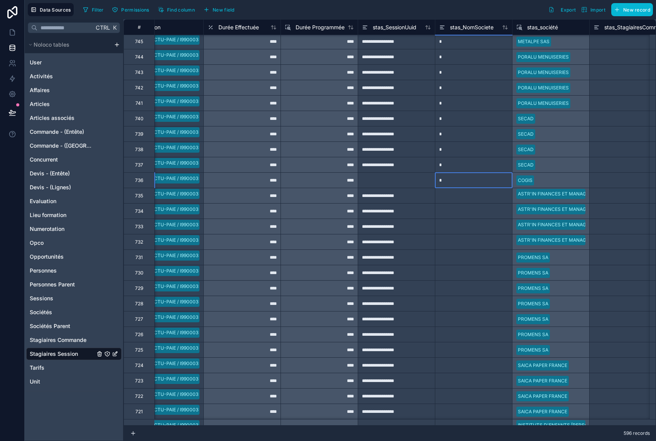
click at [487, 180] on div "*" at bounding box center [473, 179] width 77 height 15
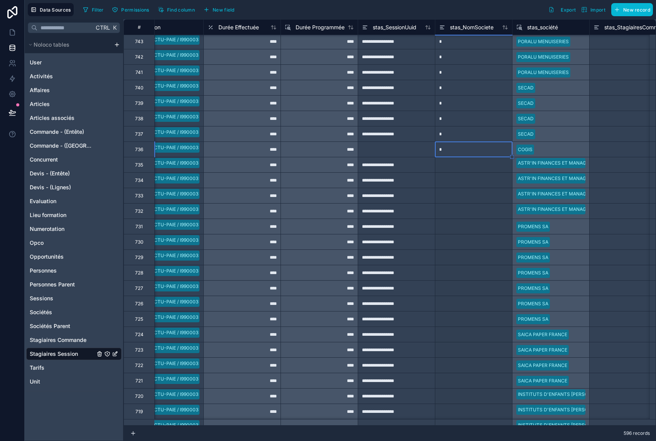
scroll to position [387, 260]
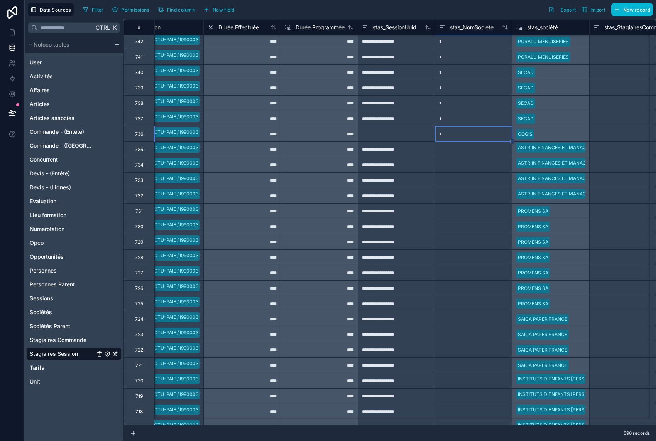
drag, startPoint x: 513, startPoint y: 189, endPoint x: 499, endPoint y: 419, distance: 230.8
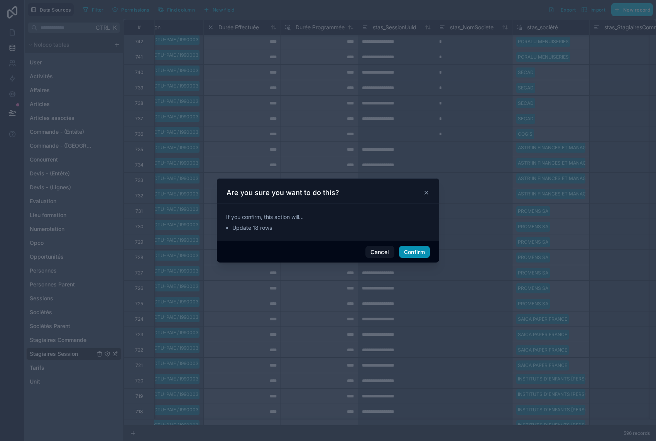
click at [419, 251] on button "Confirm" at bounding box center [414, 252] width 31 height 12
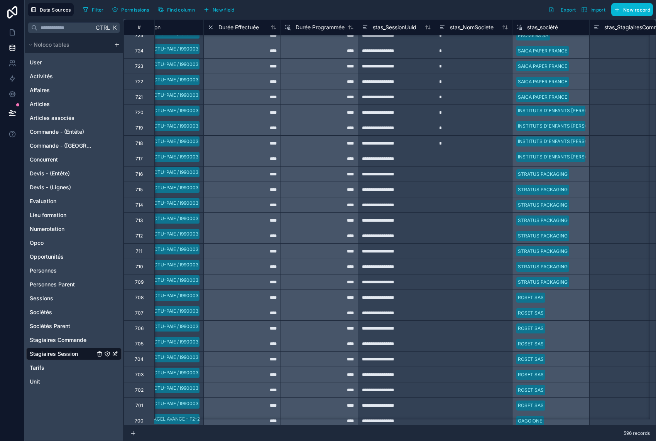
scroll to position [657, 260]
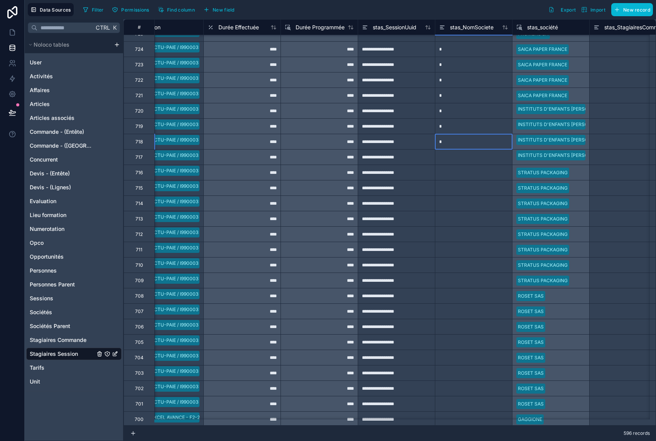
click at [493, 139] on div "*" at bounding box center [473, 141] width 77 height 15
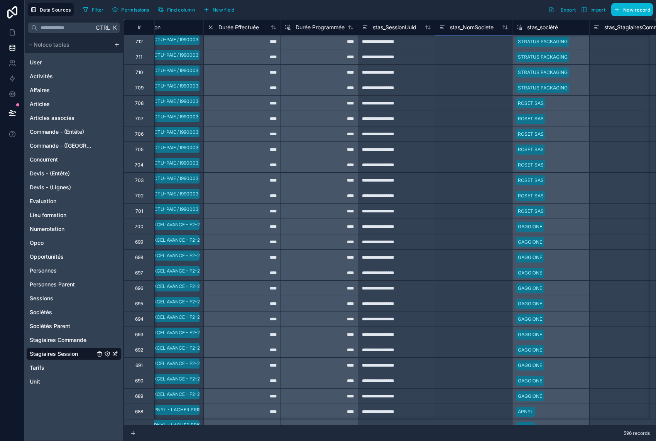
scroll to position [865, 260]
drag, startPoint x: 512, startPoint y: 149, endPoint x: 501, endPoint y: 420, distance: 270.7
click at [501, 420] on div "**********" at bounding box center [389, 222] width 532 height 407
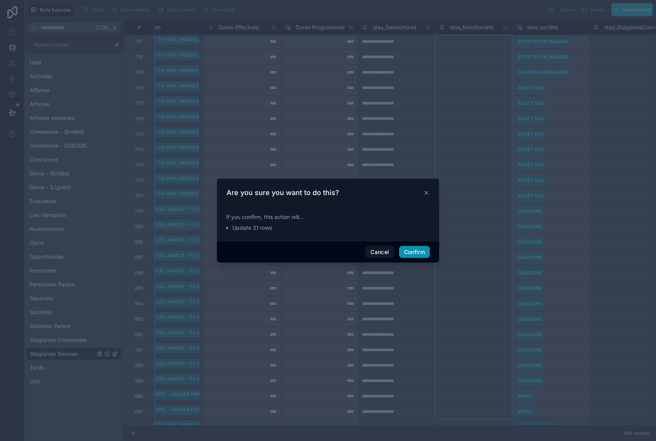
click at [421, 252] on button "Confirm" at bounding box center [414, 252] width 31 height 12
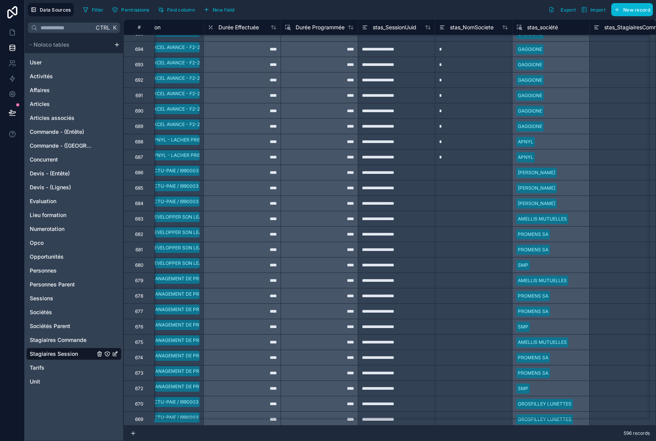
scroll to position [1174, 260]
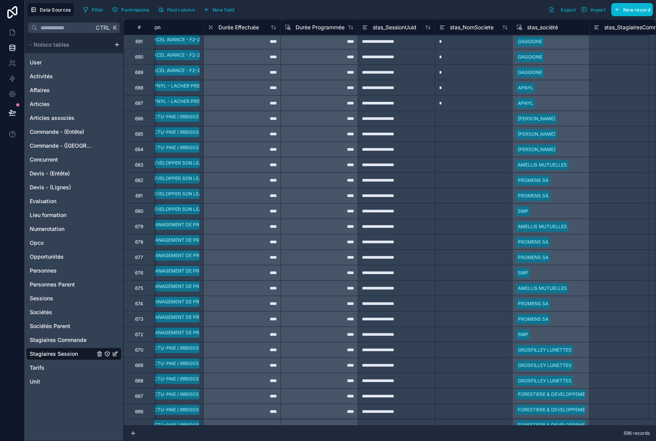
click at [488, 106] on div "*" at bounding box center [473, 102] width 77 height 15
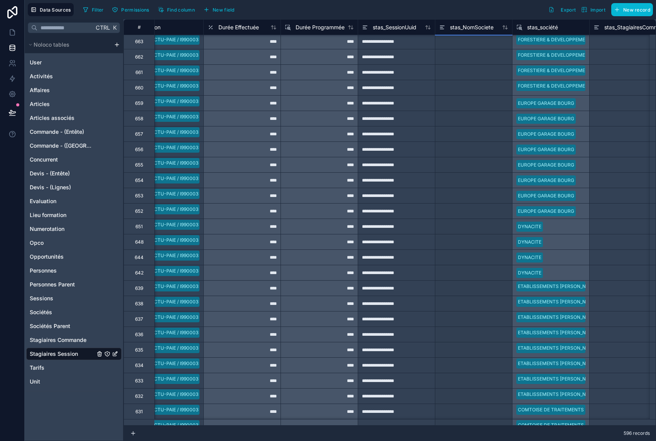
scroll to position [1622, 260]
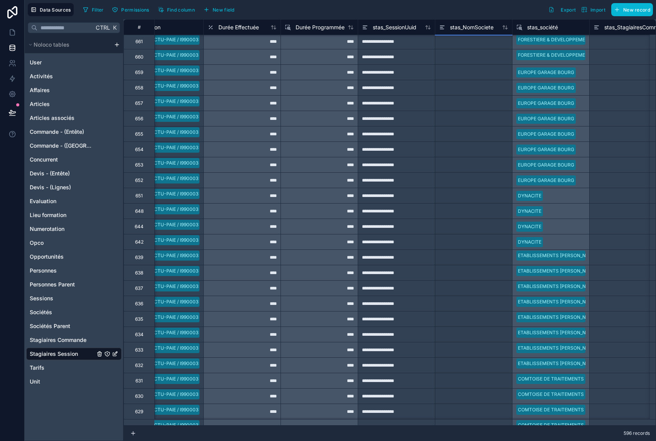
drag, startPoint x: 512, startPoint y: 110, endPoint x: 504, endPoint y: 446, distance: 336.5
click at [504, 441] on html "**********" at bounding box center [328, 220] width 656 height 441
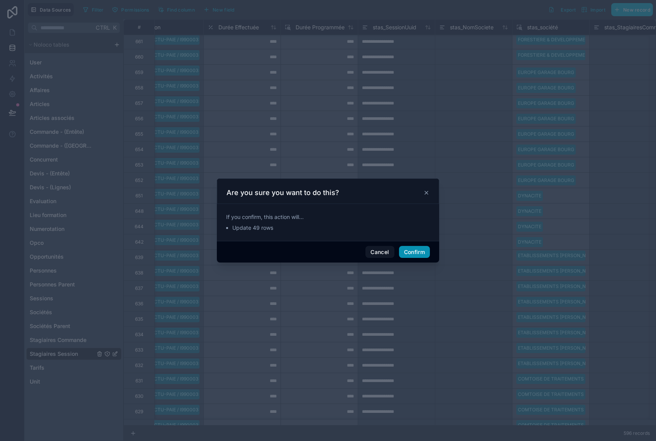
click at [423, 246] on button "Confirm" at bounding box center [414, 252] width 31 height 12
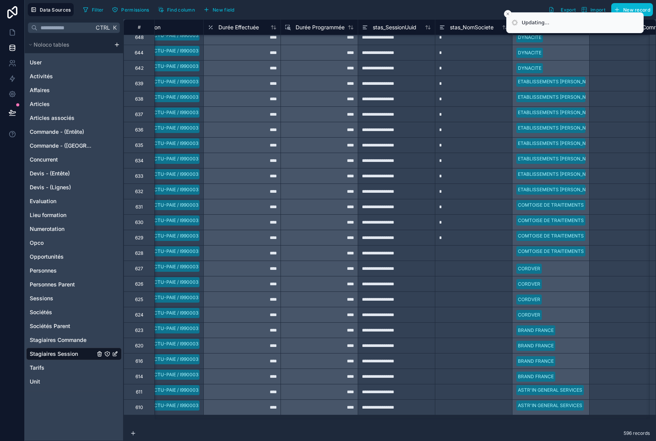
scroll to position [1815, 260]
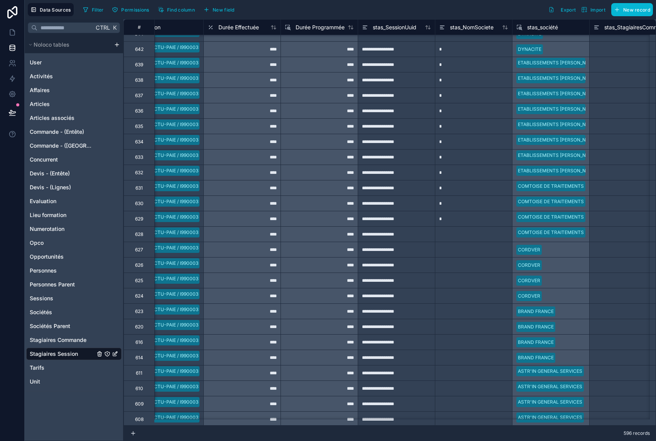
click at [500, 221] on div "*" at bounding box center [473, 218] width 77 height 15
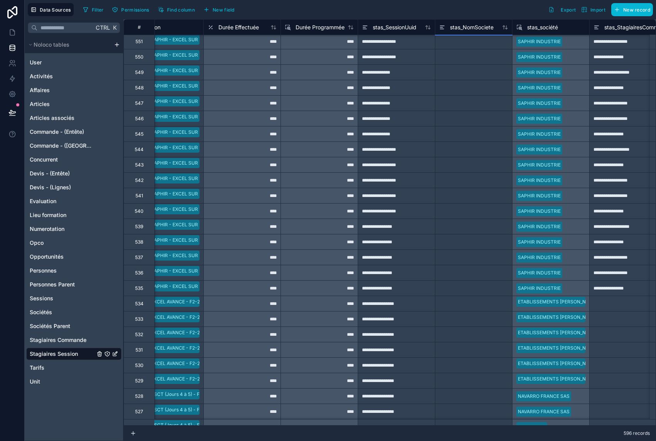
scroll to position [2671, 260]
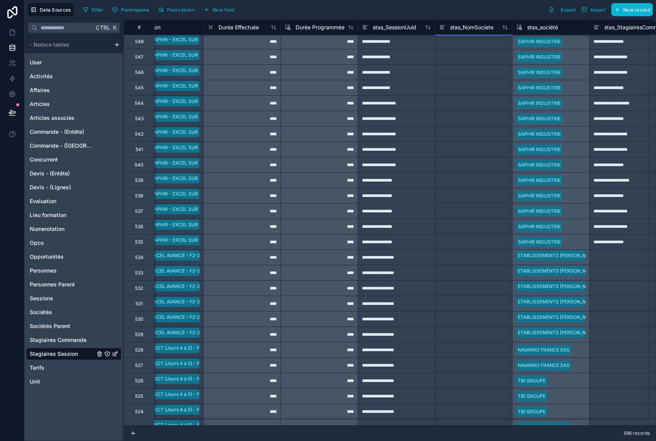
drag, startPoint x: 514, startPoint y: 227, endPoint x: 509, endPoint y: 461, distance: 233.9
click at [509, 441] on html "**********" at bounding box center [328, 220] width 656 height 441
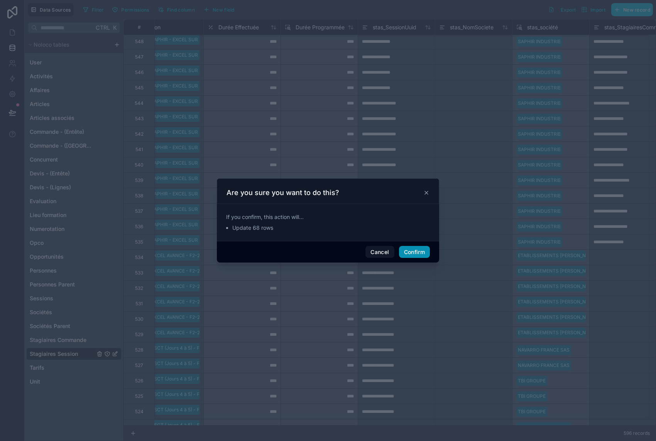
click at [411, 252] on button "Confirm" at bounding box center [414, 252] width 31 height 12
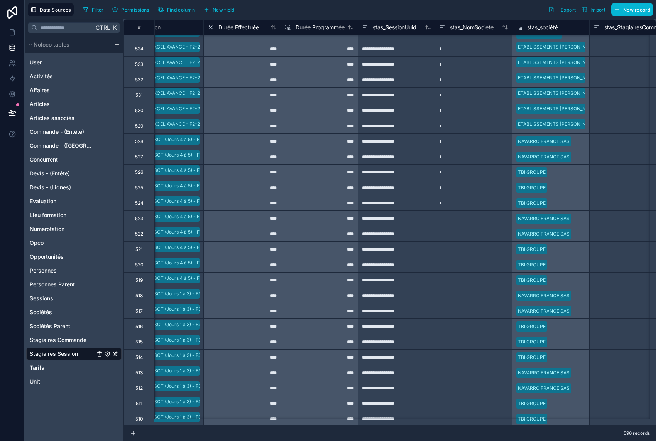
scroll to position [2903, 260]
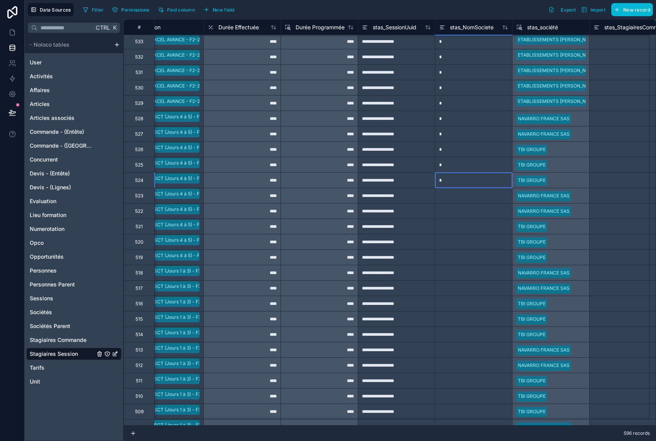
click at [498, 177] on div "*" at bounding box center [473, 179] width 77 height 15
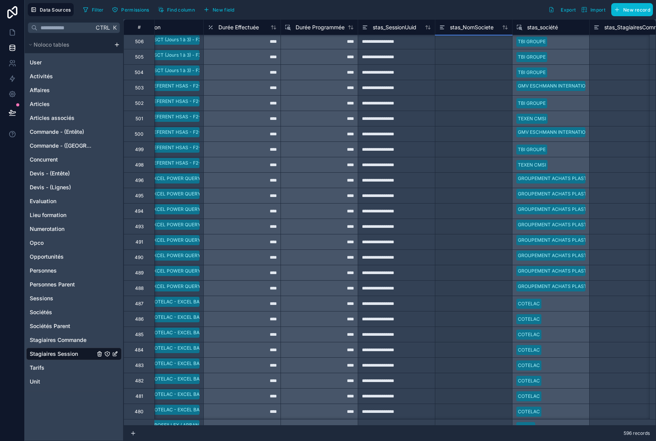
scroll to position [3350, 260]
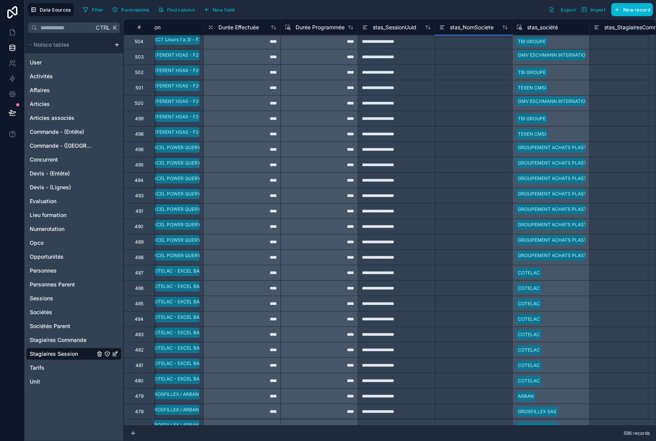
drag, startPoint x: 512, startPoint y: 188, endPoint x: 505, endPoint y: 438, distance: 250.1
click at [505, 438] on div "**********" at bounding box center [389, 230] width 532 height 422
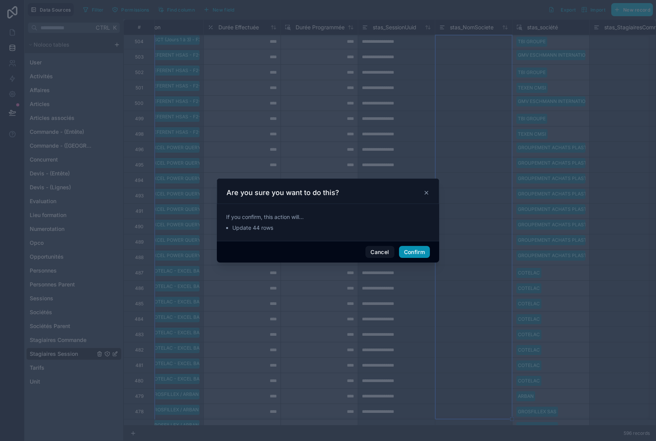
click at [417, 253] on button "Confirm" at bounding box center [414, 252] width 31 height 12
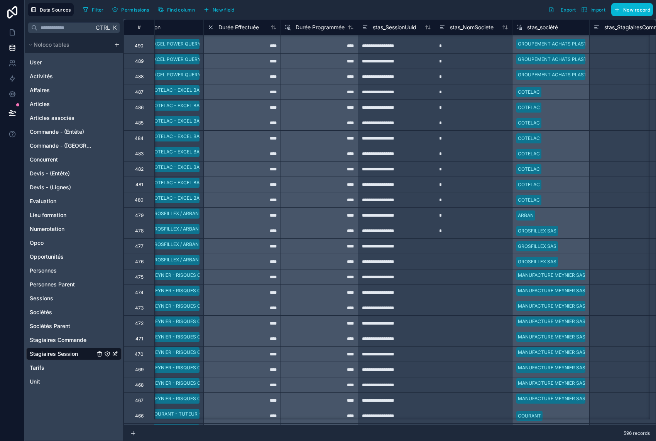
scroll to position [3543, 260]
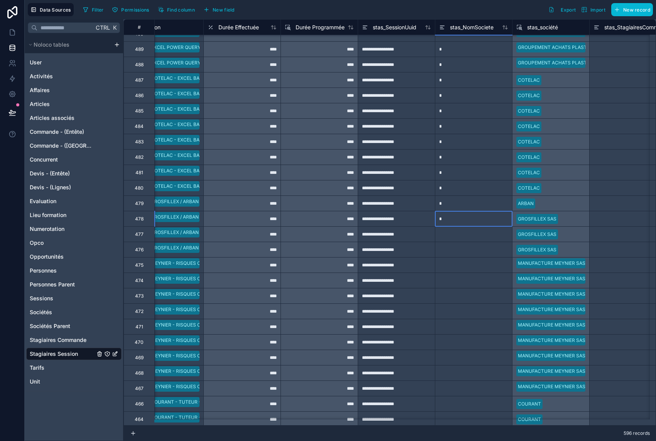
click at [482, 219] on div "*" at bounding box center [473, 218] width 77 height 15
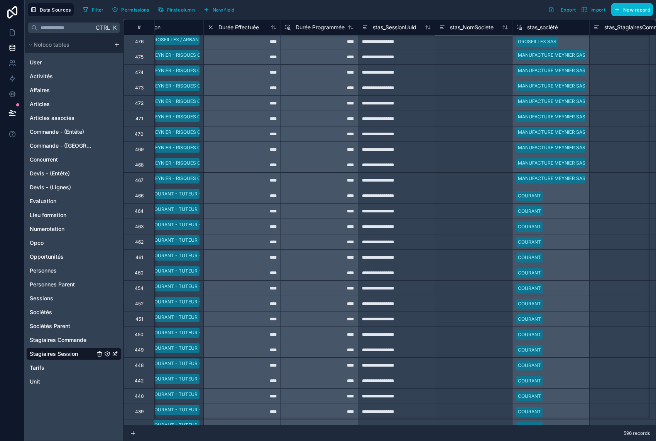
scroll to position [3767, 260]
drag, startPoint x: 511, startPoint y: 228, endPoint x: 510, endPoint y: 421, distance: 192.9
click at [510, 421] on div "**********" at bounding box center [389, 222] width 532 height 407
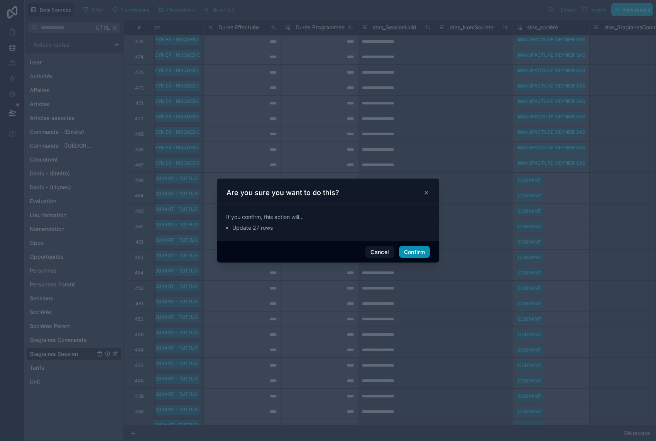
click at [421, 250] on button "Confirm" at bounding box center [414, 252] width 31 height 12
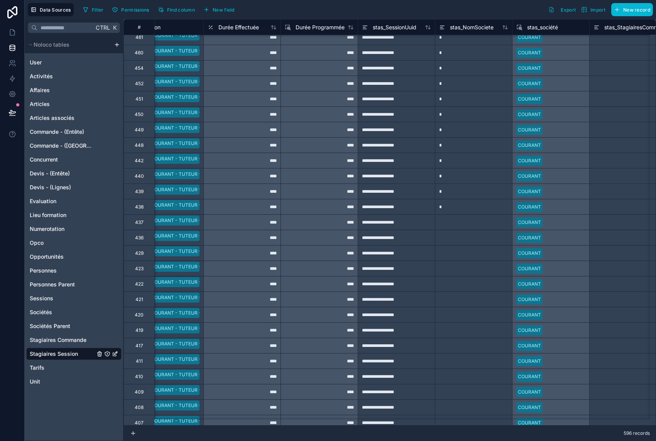
scroll to position [3998, 260]
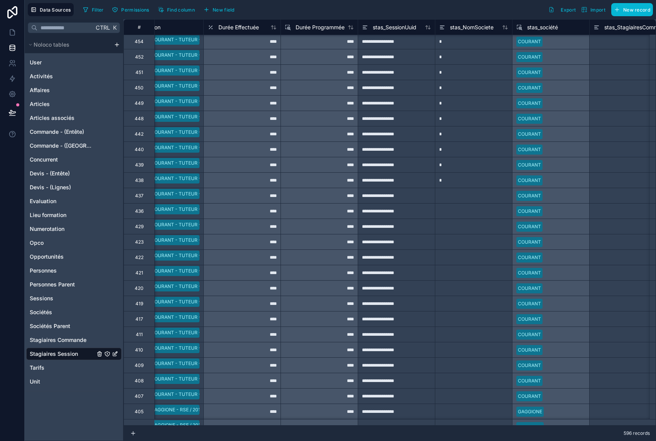
click at [489, 183] on div "*" at bounding box center [473, 179] width 77 height 15
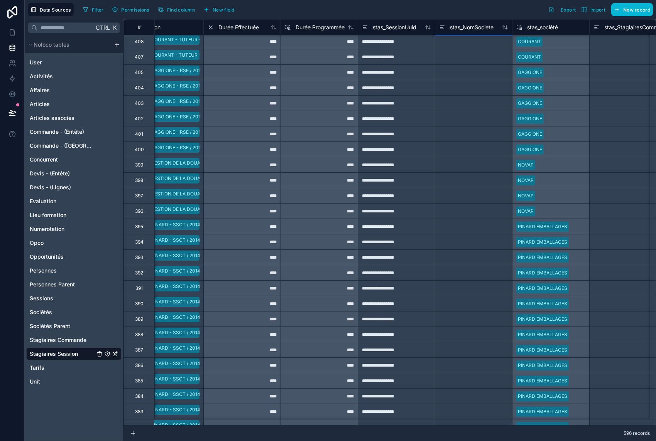
scroll to position [4353, 260]
drag, startPoint x: 512, startPoint y: 188, endPoint x: 495, endPoint y: 434, distance: 246.4
click at [495, 434] on div "**********" at bounding box center [389, 230] width 532 height 422
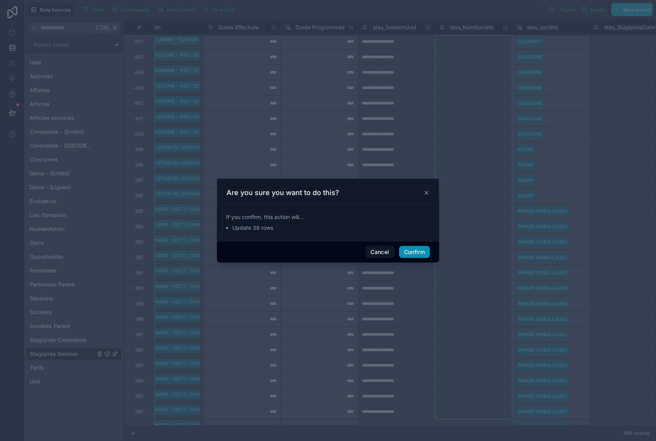
click at [411, 249] on button "Confirm" at bounding box center [414, 252] width 31 height 12
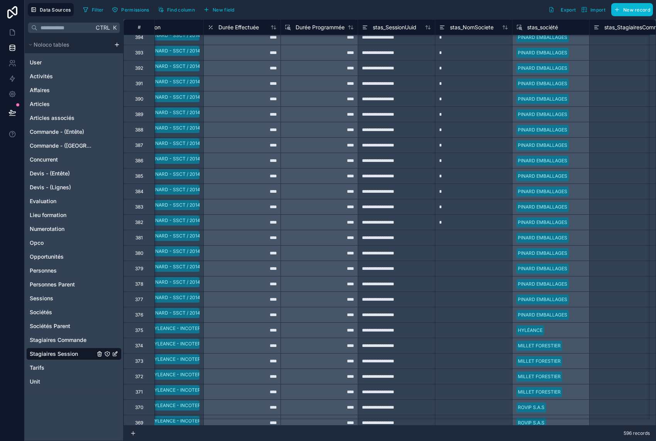
scroll to position [4546, 260]
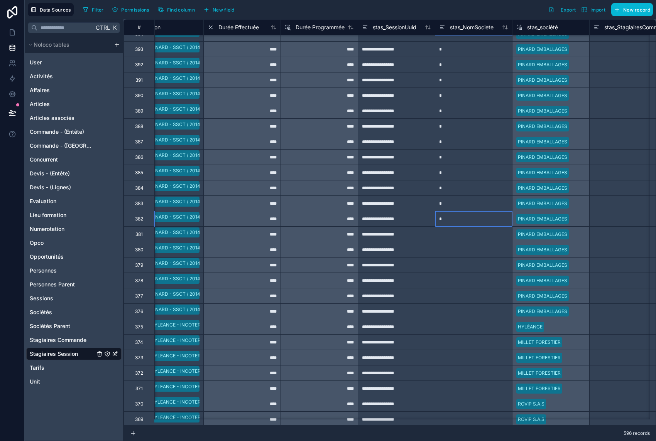
drag, startPoint x: 499, startPoint y: 221, endPoint x: 505, endPoint y: 228, distance: 9.0
click at [500, 221] on div "*" at bounding box center [473, 218] width 77 height 15
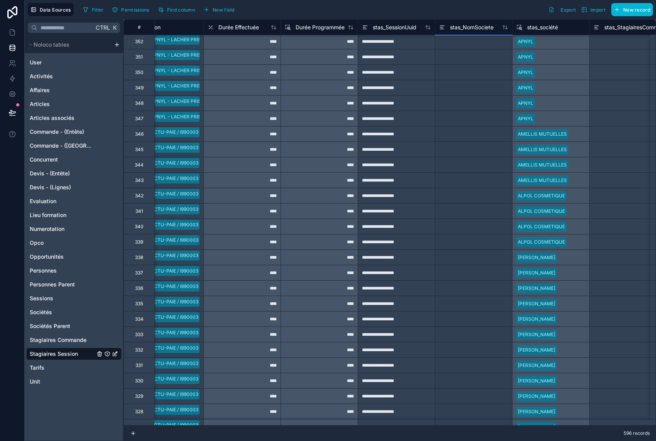
scroll to position [5218, 260]
drag, startPoint x: 513, startPoint y: 226, endPoint x: 502, endPoint y: 439, distance: 212.5
click at [502, 439] on div "**********" at bounding box center [389, 230] width 532 height 422
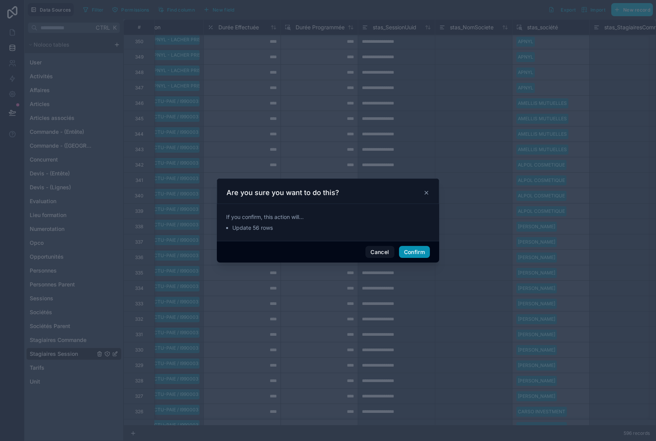
drag, startPoint x: 412, startPoint y: 253, endPoint x: 422, endPoint y: 263, distance: 15.0
click at [412, 253] on button "Confirm" at bounding box center [414, 252] width 31 height 12
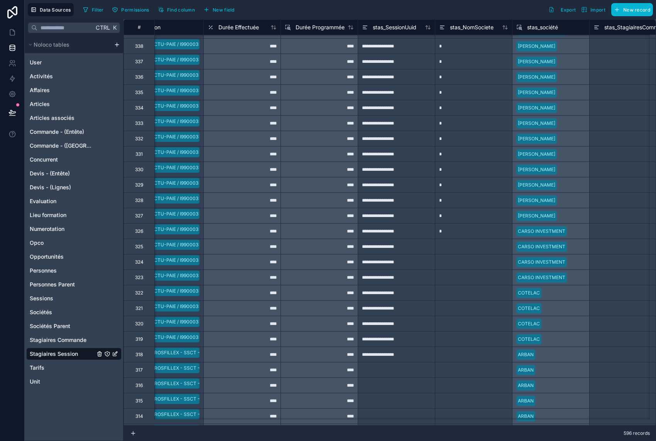
scroll to position [5411, 260]
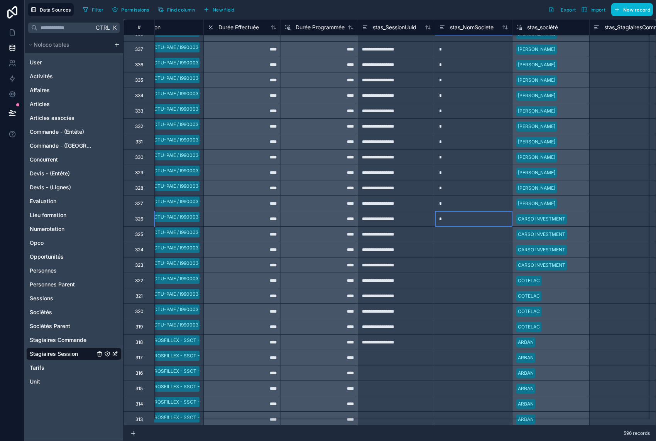
click at [496, 218] on div "*" at bounding box center [473, 218] width 77 height 15
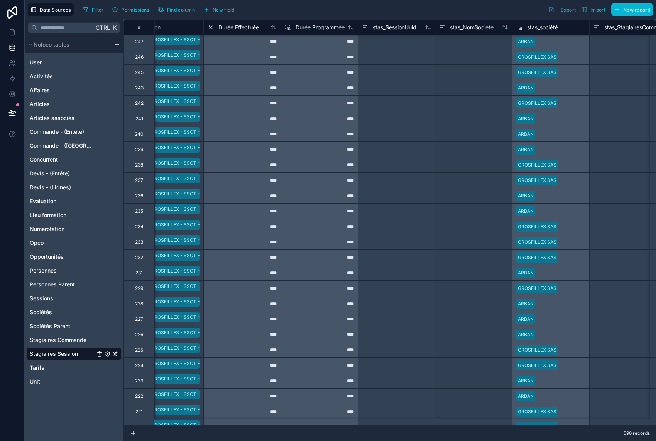
scroll to position [6776, 260]
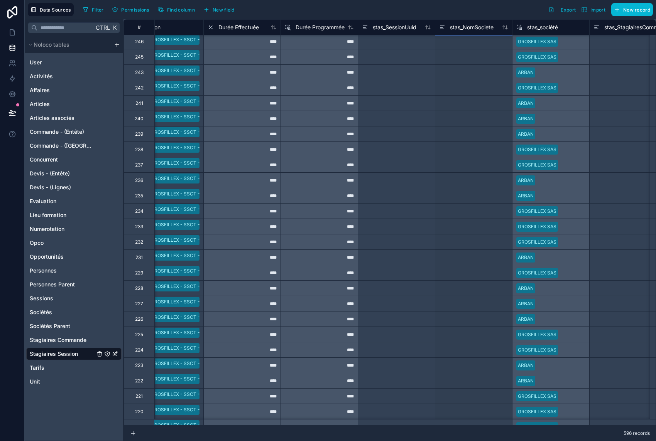
drag, startPoint x: 513, startPoint y: 226, endPoint x: 492, endPoint y: 416, distance: 191.7
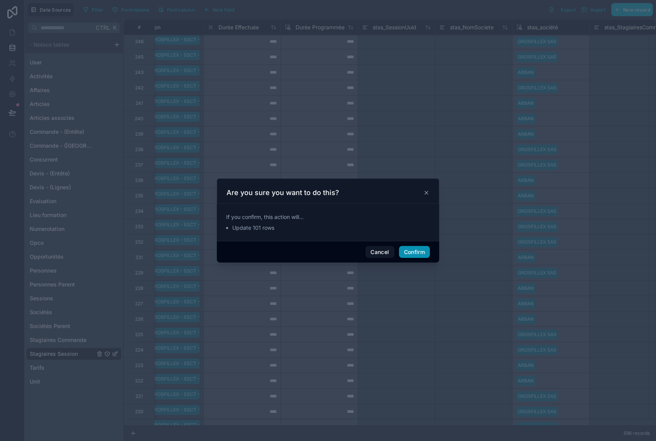
click at [410, 249] on button "Confirm" at bounding box center [414, 252] width 31 height 12
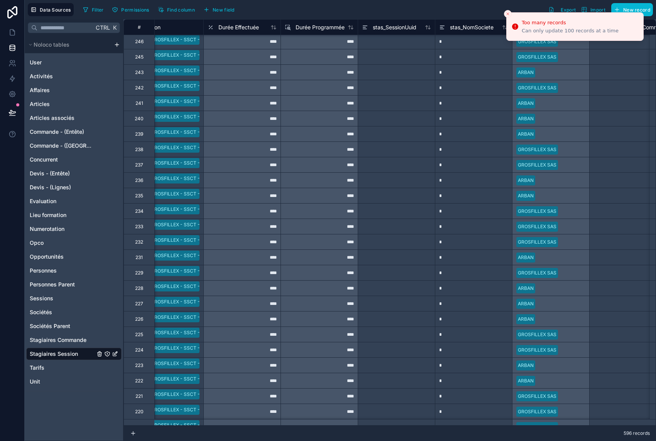
click at [507, 15] on icon "Close toast" at bounding box center [507, 14] width 5 height 5
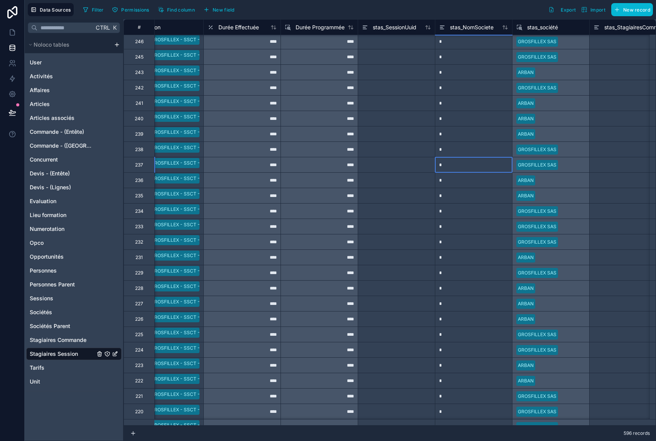
click at [493, 166] on div "*" at bounding box center [473, 164] width 77 height 15
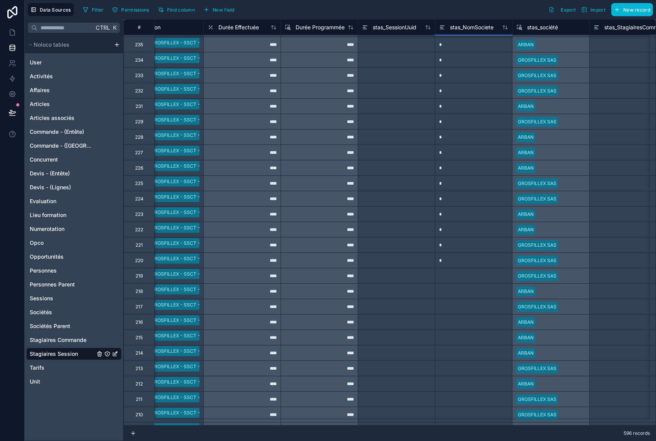
scroll to position [7008, 260]
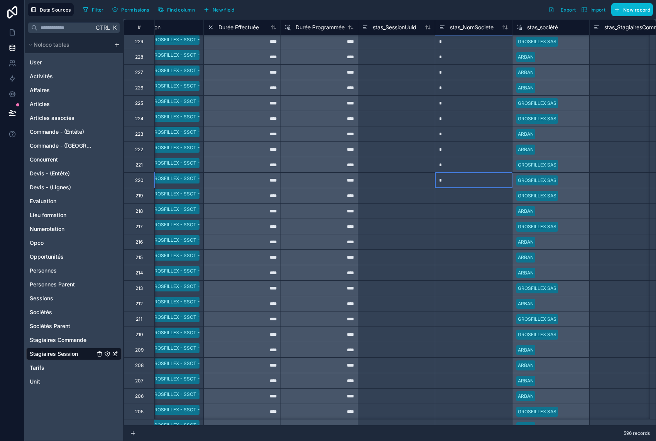
click at [496, 179] on div "*" at bounding box center [473, 179] width 77 height 15
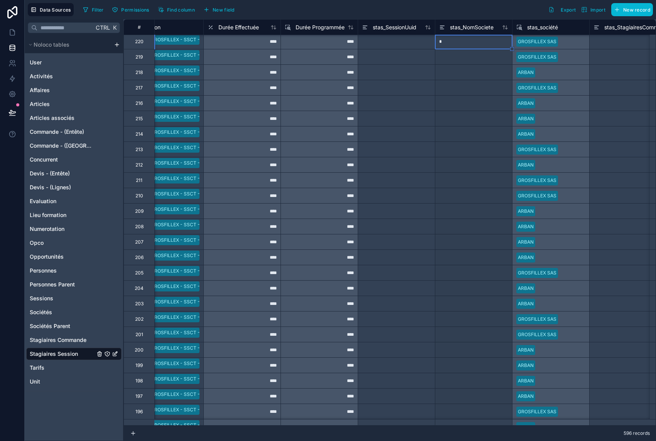
scroll to position [7162, 260]
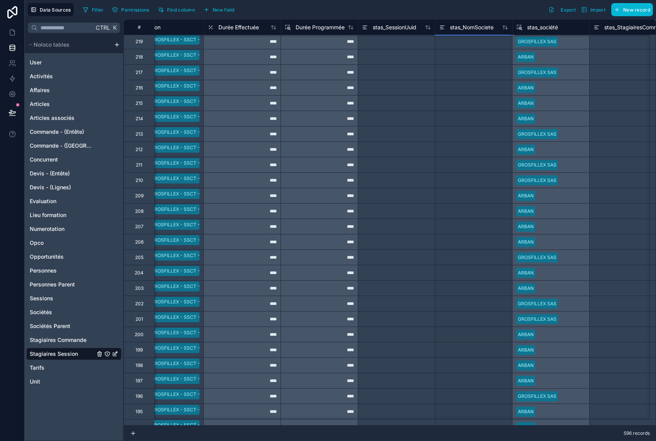
drag, startPoint x: 510, startPoint y: 189, endPoint x: 500, endPoint y: 422, distance: 233.6
click at [500, 422] on div "# Stagiaire commande Présent Session Durée Effectuée Durée Programmée stas_Sess…" at bounding box center [389, 222] width 532 height 407
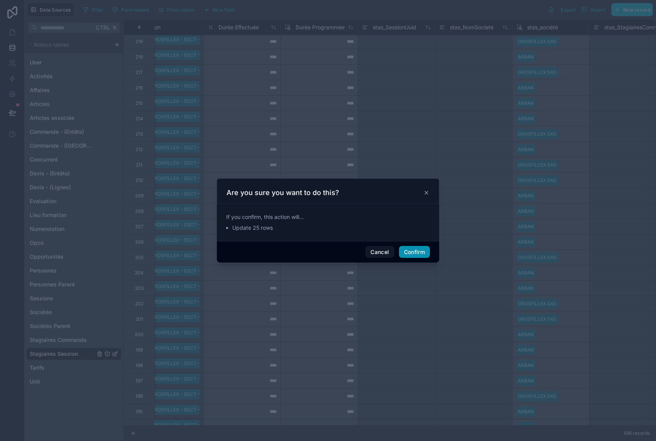
click at [419, 255] on button "Confirm" at bounding box center [414, 252] width 31 height 12
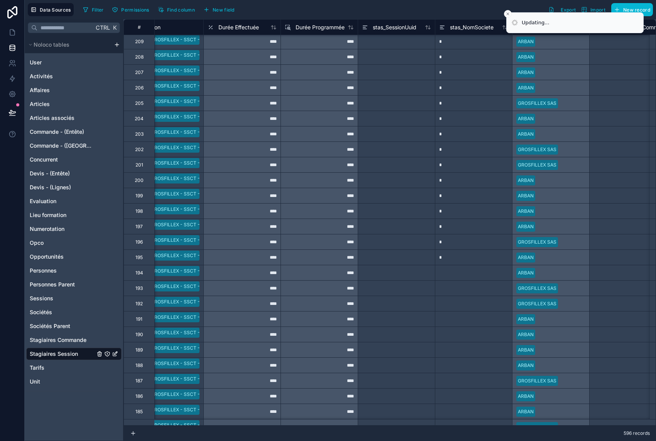
scroll to position [7390, 260]
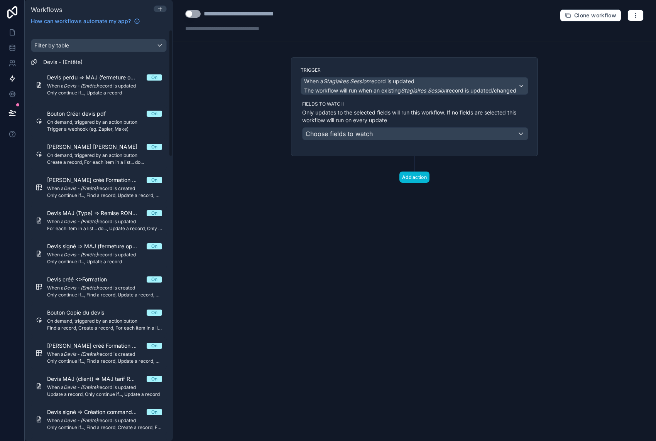
click at [248, 181] on div "**********" at bounding box center [414, 220] width 483 height 441
click at [8, 49] on icon at bounding box center [12, 48] width 8 height 8
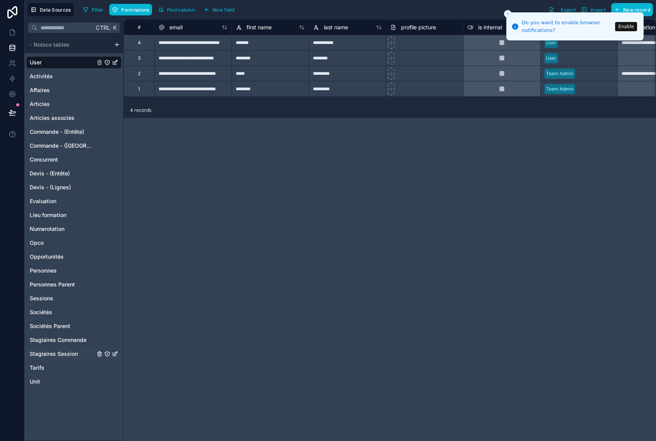
click at [60, 354] on span "Stagiaires Session" at bounding box center [54, 354] width 48 height 8
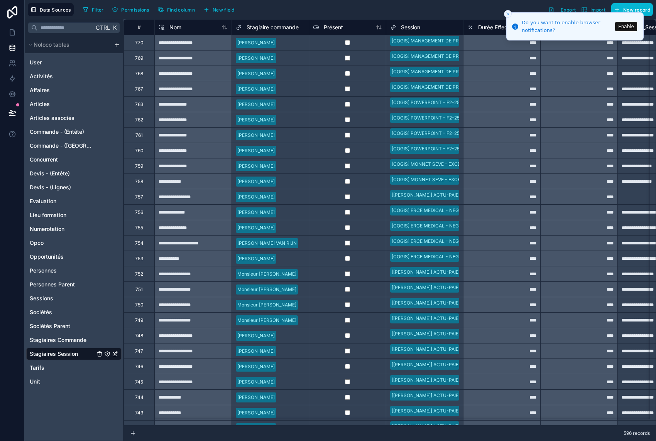
click at [507, 14] on icon "Close toast" at bounding box center [507, 14] width 5 height 5
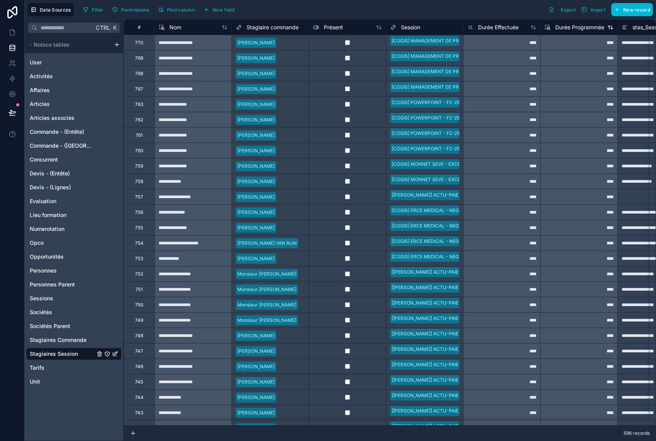
click at [567, 25] on span "Durée Programmée" at bounding box center [579, 28] width 49 height 8
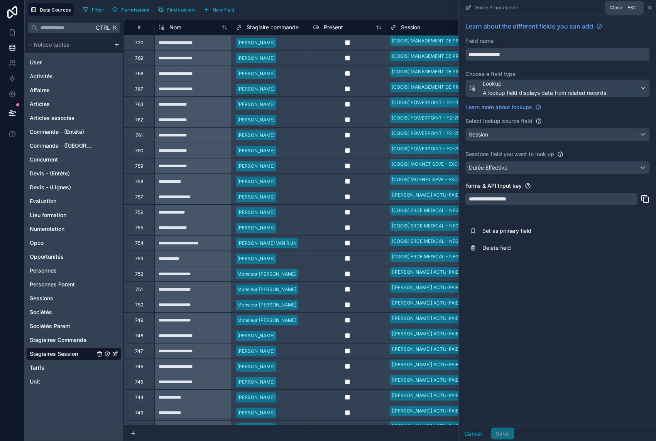
click at [649, 8] on icon at bounding box center [650, 8] width 6 height 6
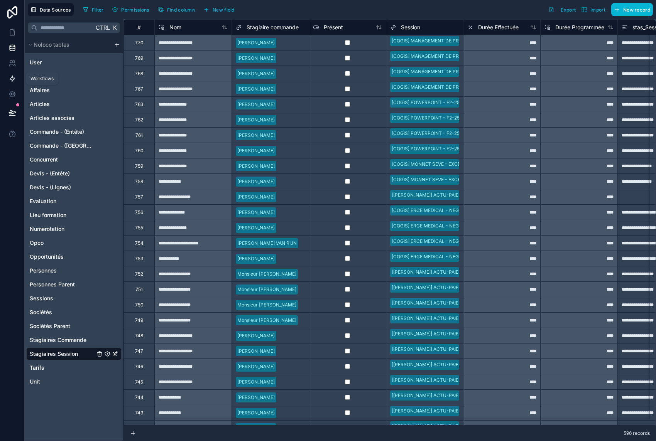
click at [16, 81] on icon at bounding box center [12, 79] width 8 height 8
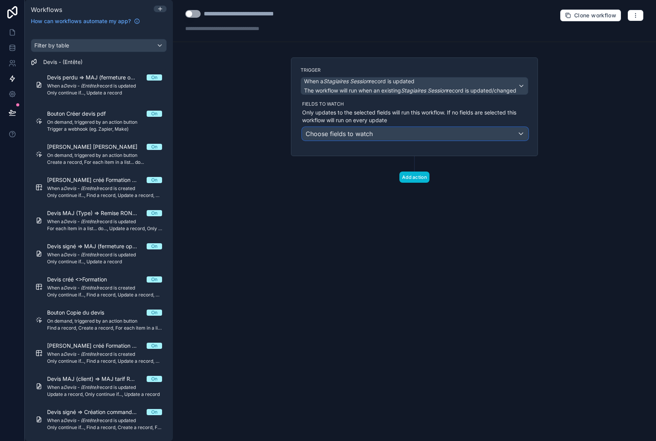
click at [398, 135] on div "Choose fields to watch" at bounding box center [414, 134] width 225 height 12
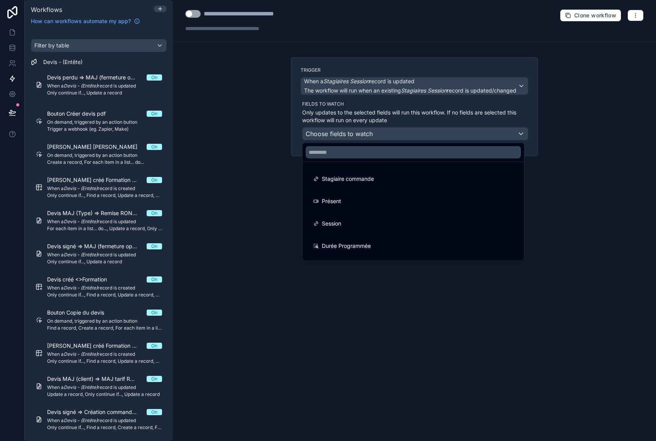
click at [409, 87] on div at bounding box center [328, 220] width 656 height 441
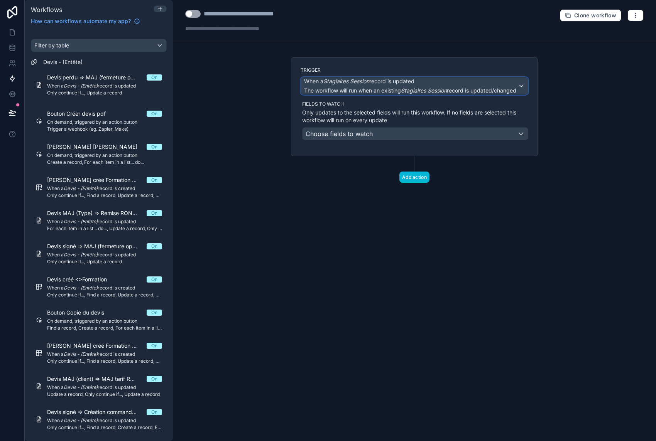
click at [409, 87] on span "The workflow will run when an existing Stagiaires Session record is updated/cha…" at bounding box center [410, 91] width 212 height 8
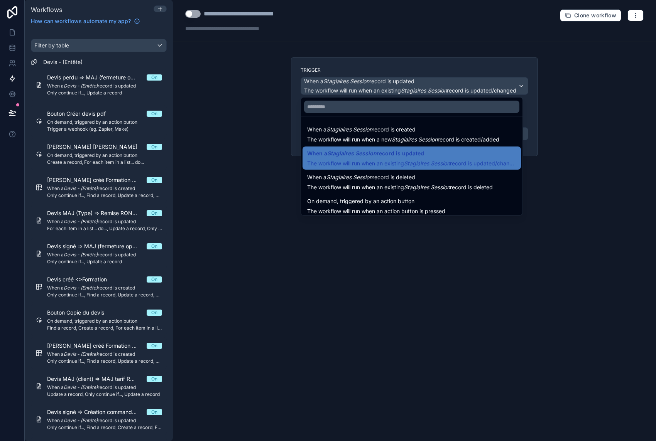
click at [601, 76] on div at bounding box center [328, 220] width 656 height 441
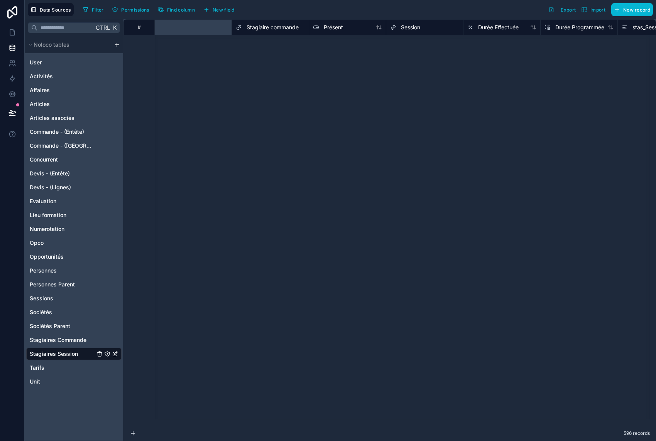
scroll to position [9523, 260]
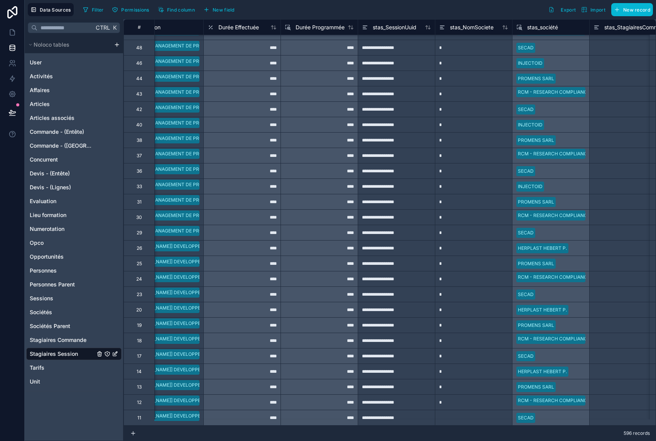
click at [495, 396] on div "*" at bounding box center [473, 402] width 77 height 15
drag, startPoint x: 510, startPoint y: 404, endPoint x: 509, endPoint y: 420, distance: 16.3
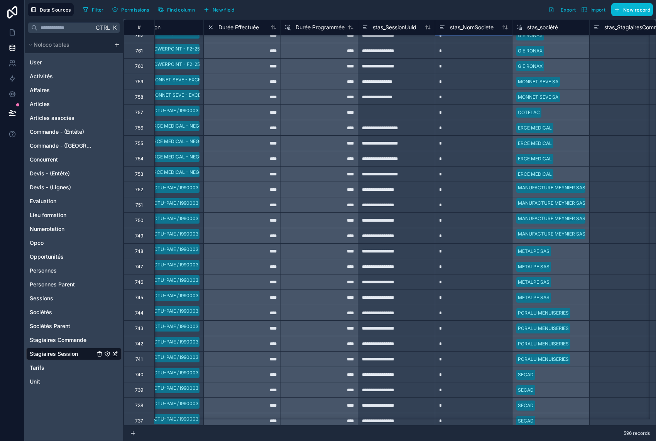
scroll to position [0, 260]
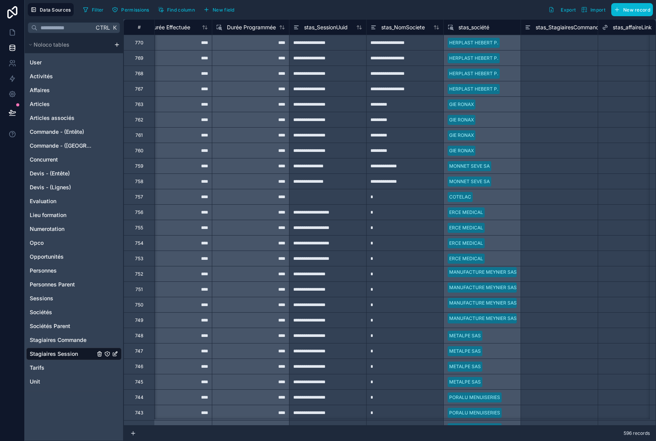
scroll to position [0, 385]
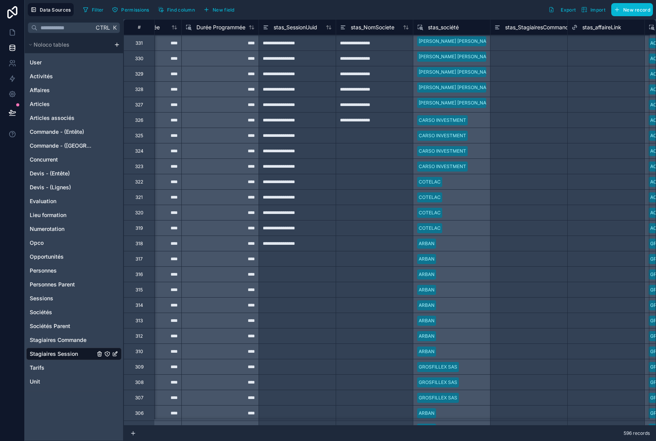
scroll to position [5496, 359]
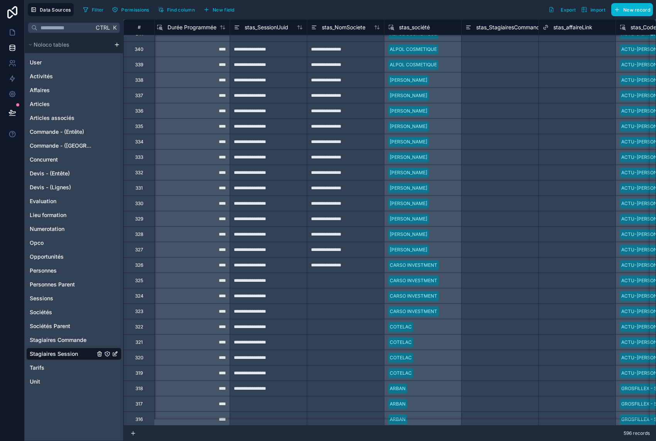
scroll to position [5402, 388]
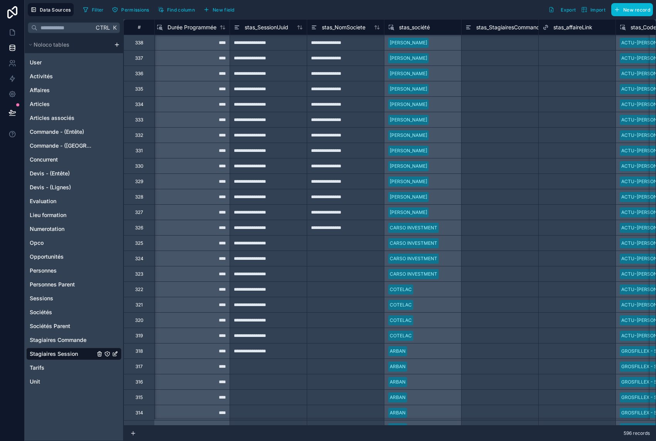
click at [350, 240] on div at bounding box center [345, 242] width 77 height 15
type input "*"
click at [347, 242] on div "*" at bounding box center [345, 242] width 77 height 15
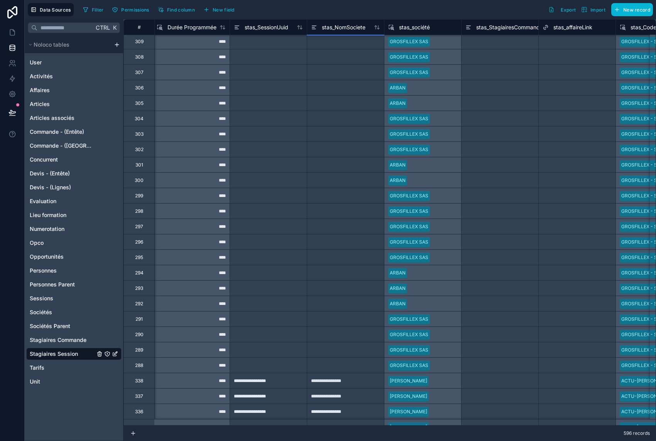
scroll to position [5820, 388]
drag, startPoint x: 382, startPoint y: 252, endPoint x: 360, endPoint y: 378, distance: 128.5
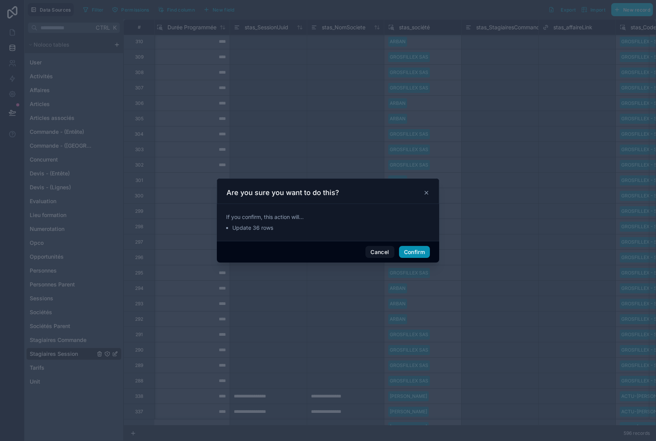
click at [412, 250] on button "Confirm" at bounding box center [414, 252] width 31 height 12
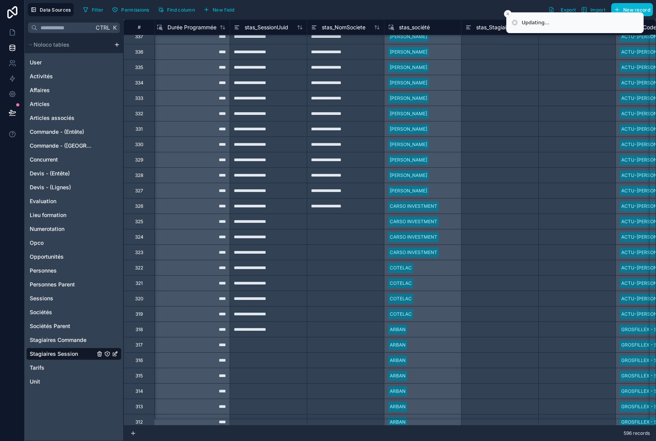
scroll to position [6205, 388]
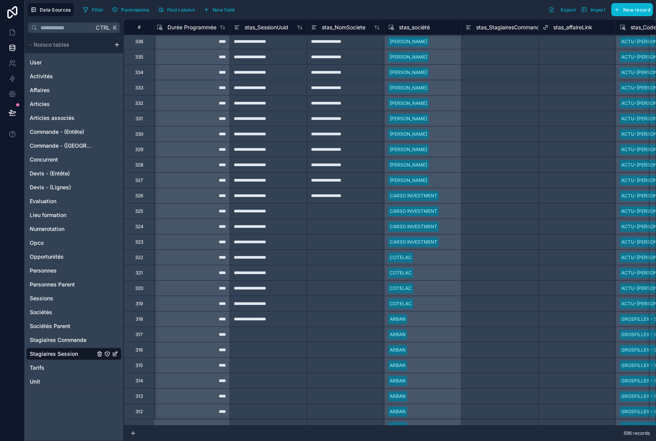
click at [358, 213] on div at bounding box center [345, 210] width 77 height 15
type input "*"
click at [353, 212] on div "*" at bounding box center [345, 210] width 77 height 15
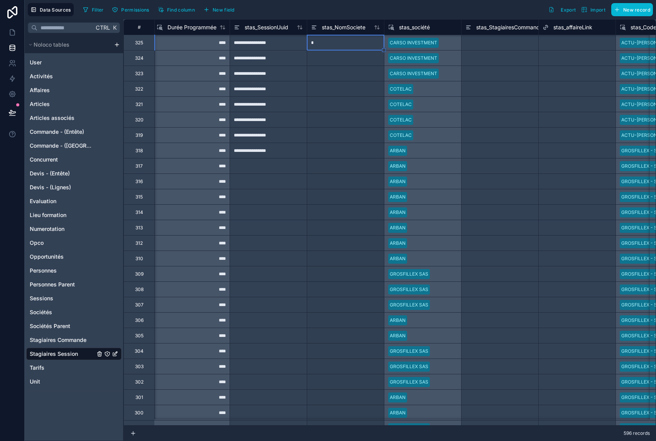
scroll to position [6591, 388]
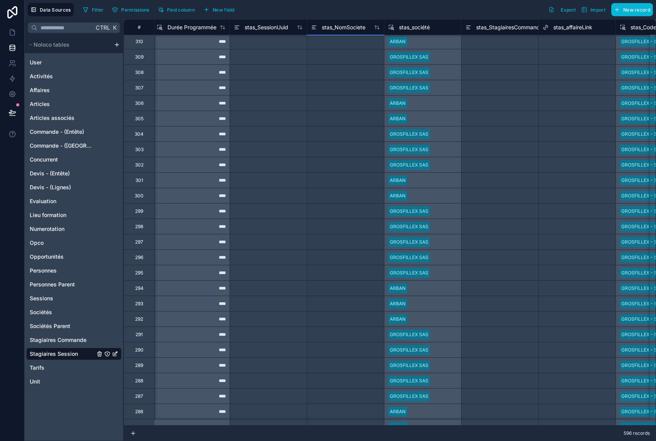
drag, startPoint x: 383, startPoint y: 218, endPoint x: 368, endPoint y: 402, distance: 184.7
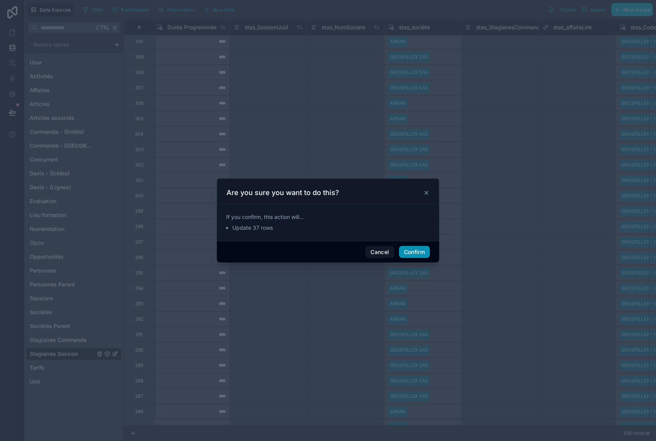
click at [415, 253] on button "Confirm" at bounding box center [414, 252] width 31 height 12
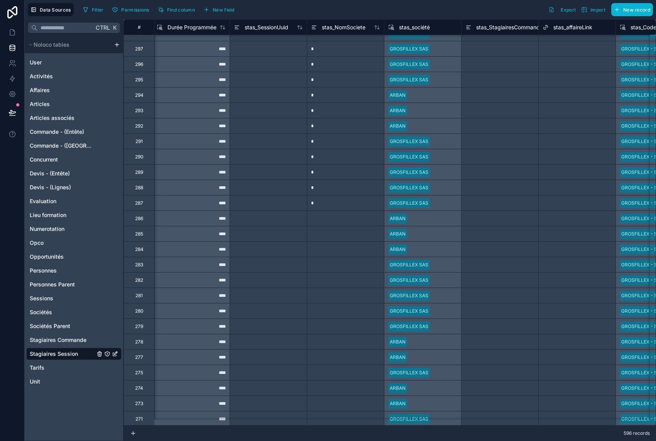
scroll to position [6823, 388]
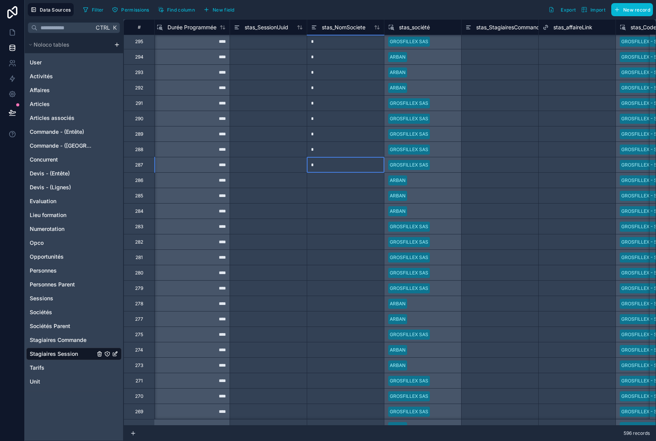
click at [363, 165] on div "*" at bounding box center [345, 164] width 77 height 15
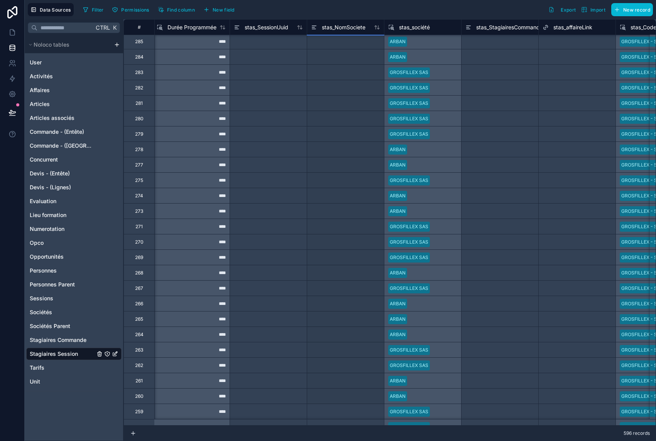
scroll to position [6993, 388]
drag, startPoint x: 384, startPoint y: 96, endPoint x: 359, endPoint y: 396, distance: 300.4
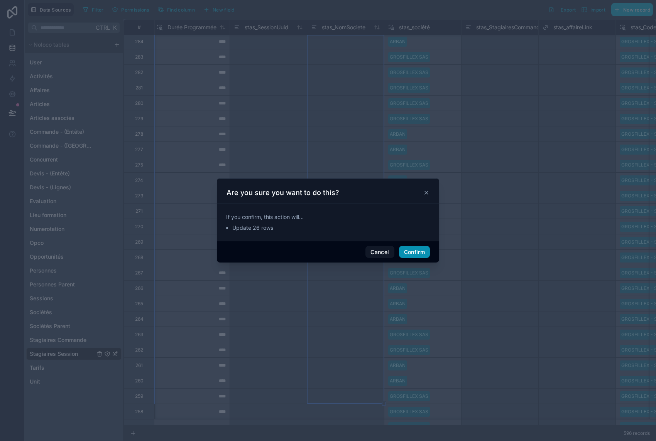
click at [406, 255] on button "Confirm" at bounding box center [414, 252] width 31 height 12
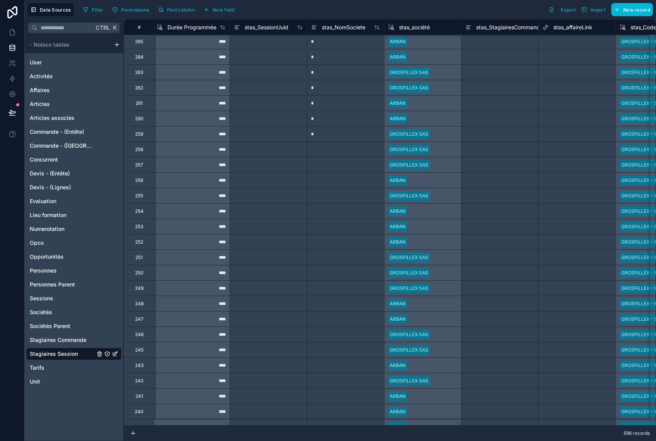
scroll to position [7263, 388]
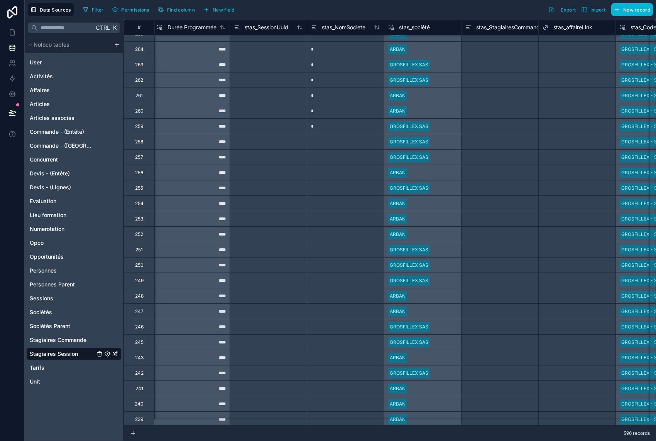
click at [372, 129] on div "*" at bounding box center [345, 125] width 77 height 15
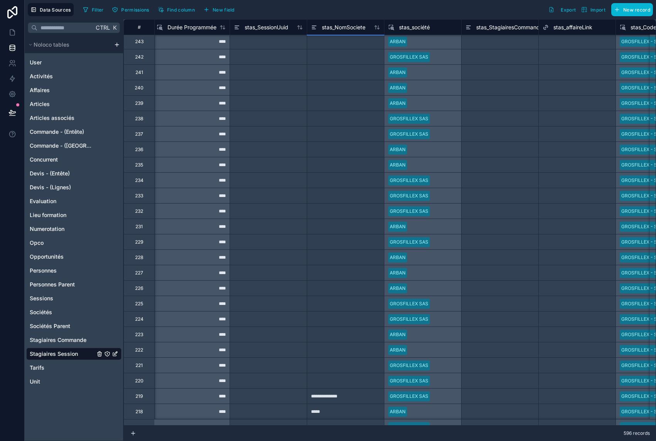
scroll to position [7594, 388]
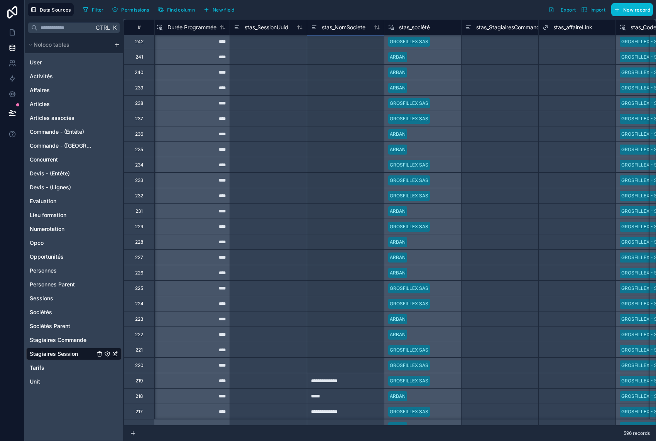
drag, startPoint x: 383, startPoint y: 135, endPoint x: 360, endPoint y: 364, distance: 230.7
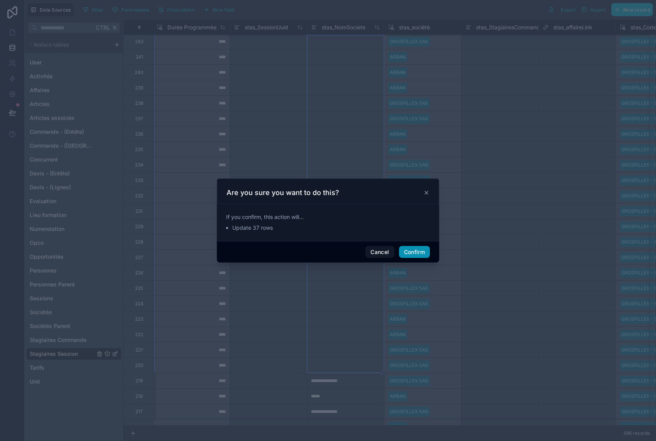
click at [407, 247] on button "Confirm" at bounding box center [414, 252] width 31 height 12
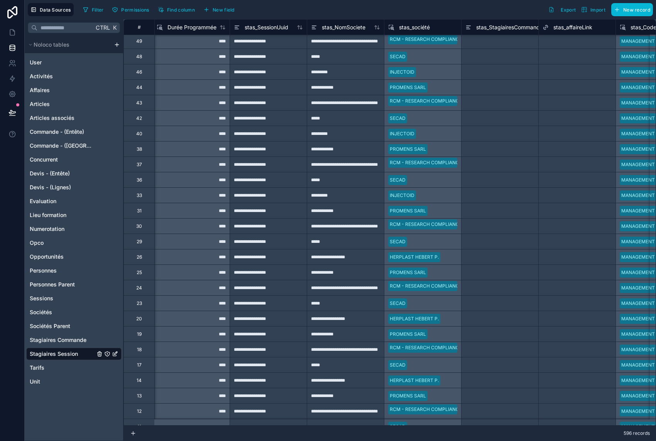
scroll to position [9585, 388]
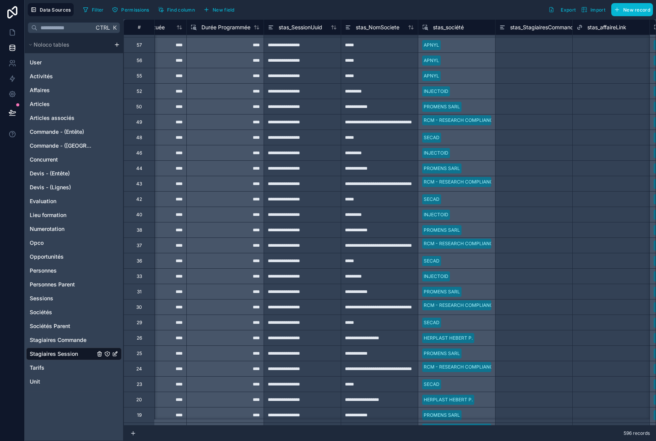
scroll to position [9585, 354]
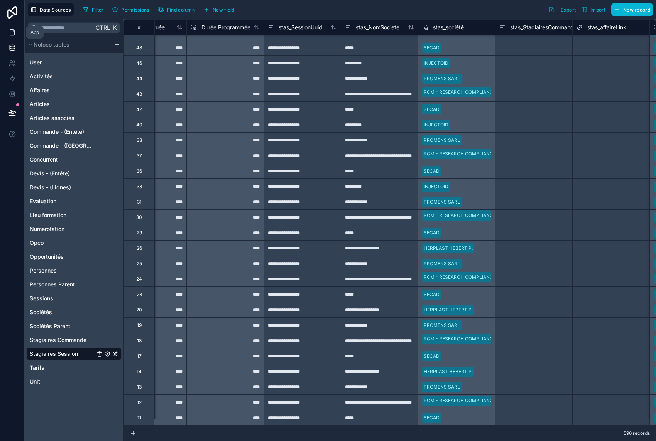
click at [17, 34] on link at bounding box center [12, 32] width 24 height 15
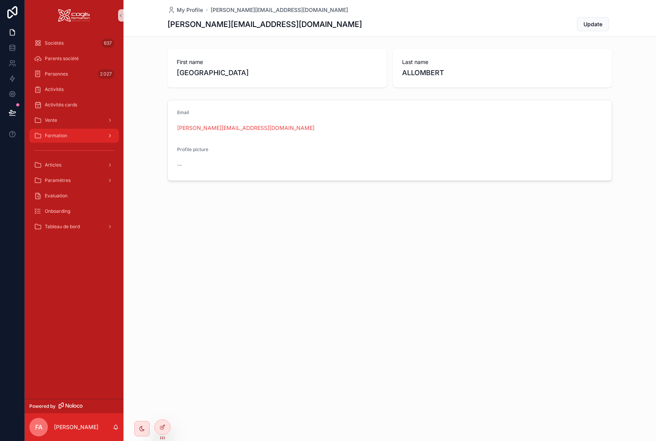
click at [55, 138] on span "Formation" at bounding box center [56, 136] width 22 height 6
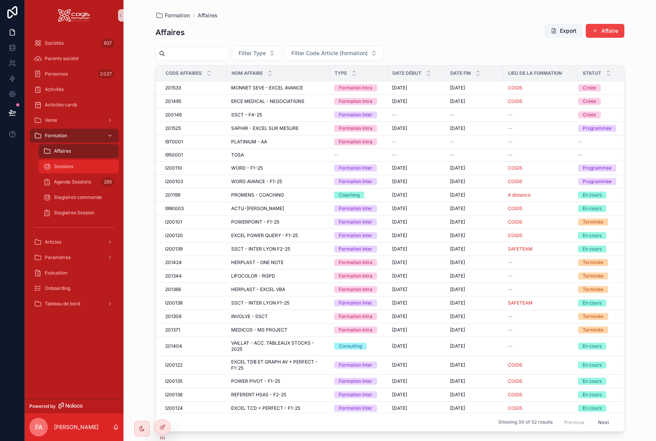
click at [68, 166] on span "Sessions" at bounding box center [63, 167] width 19 height 6
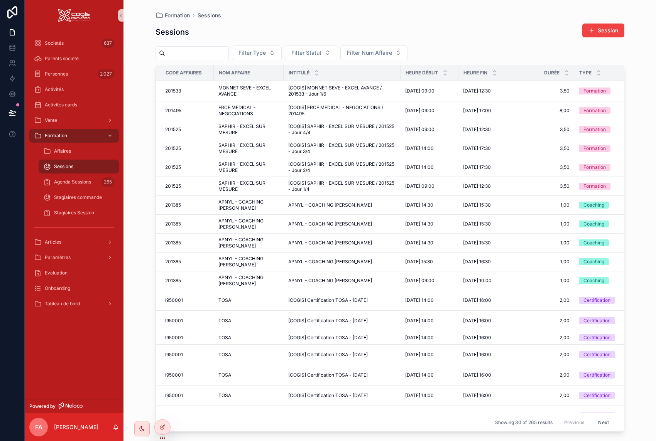
click at [219, 50] on input "scrollable content" at bounding box center [196, 53] width 63 height 11
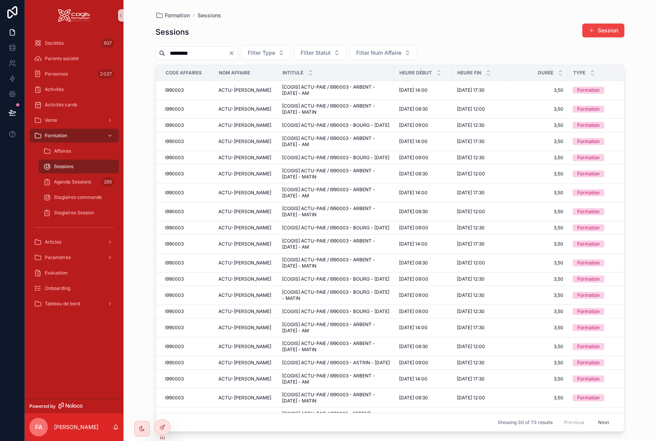
type input "*********"
click at [331, 54] on span "Filter Statut" at bounding box center [316, 53] width 30 height 8
click at [328, 85] on div "Programmée" at bounding box center [339, 84] width 93 height 12
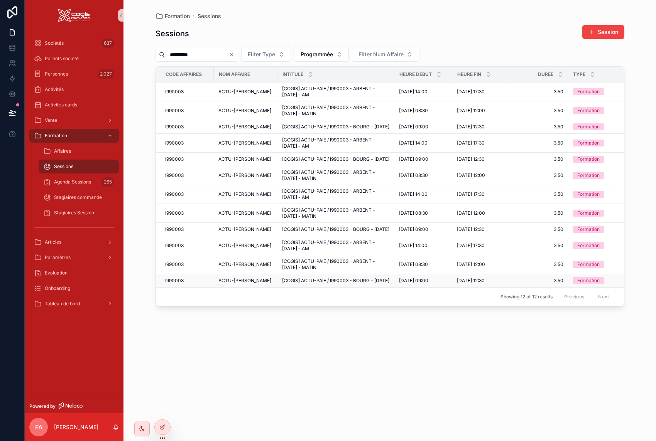
click at [320, 284] on span "[COGIS] ACTU-PAIE / I990003 - BOURG - [DATE]" at bounding box center [335, 281] width 107 height 6
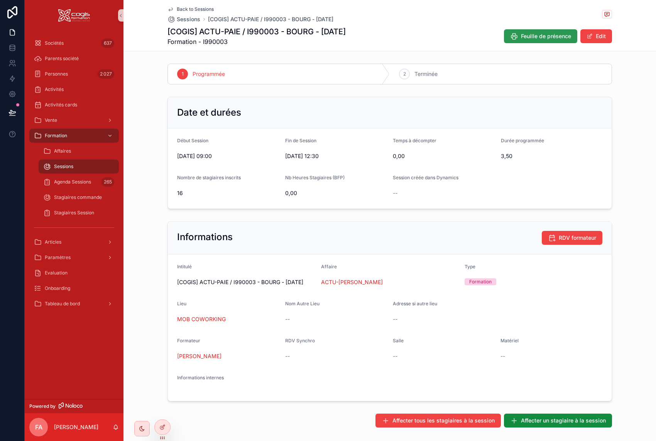
click at [539, 37] on span "Feuille de présence" at bounding box center [546, 36] width 50 height 8
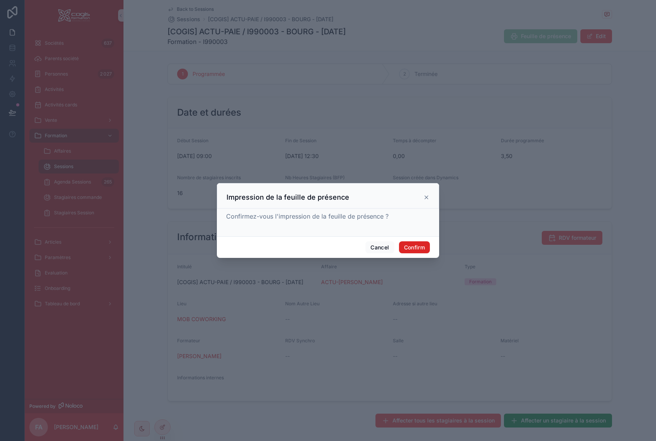
click at [416, 248] on button "Confirm" at bounding box center [414, 248] width 31 height 12
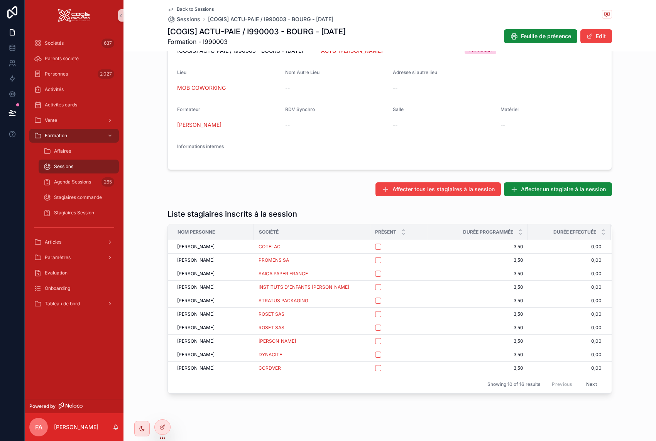
scroll to position [244, 0]
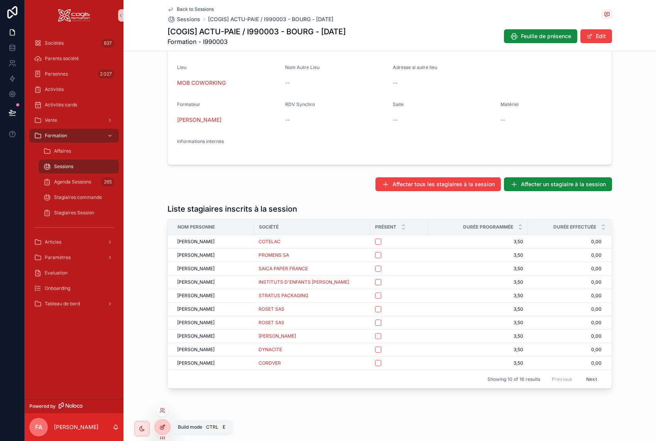
click at [160, 430] on div at bounding box center [162, 427] width 15 height 15
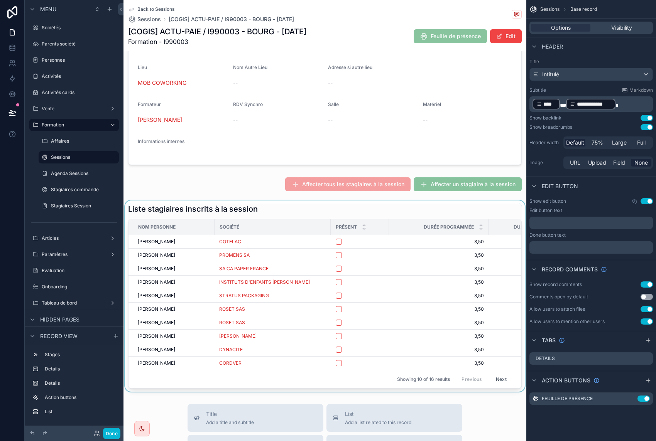
click at [301, 213] on div "scrollable content" at bounding box center [324, 296] width 403 height 191
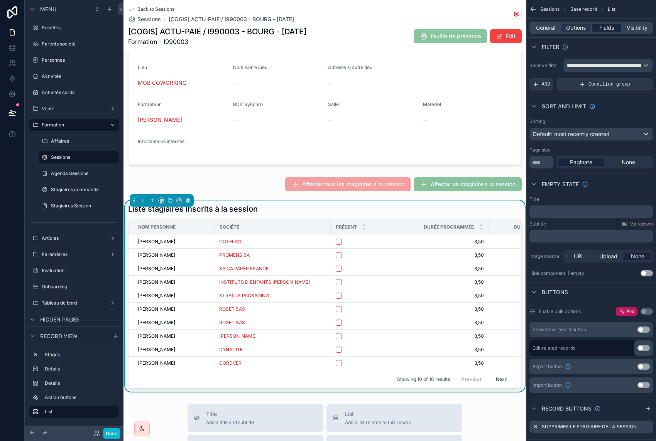
click at [605, 30] on span "Fields" at bounding box center [606, 28] width 15 height 8
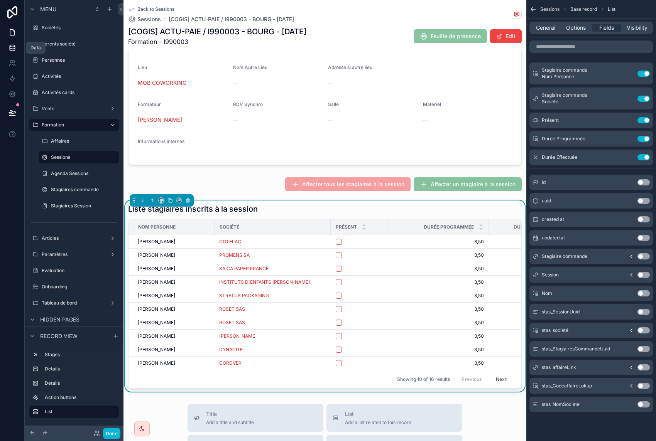
click at [11, 49] on icon at bounding box center [12, 48] width 8 height 8
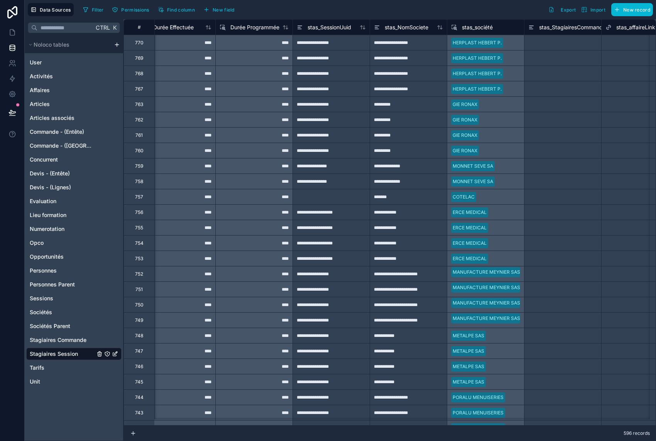
scroll to position [0, 363]
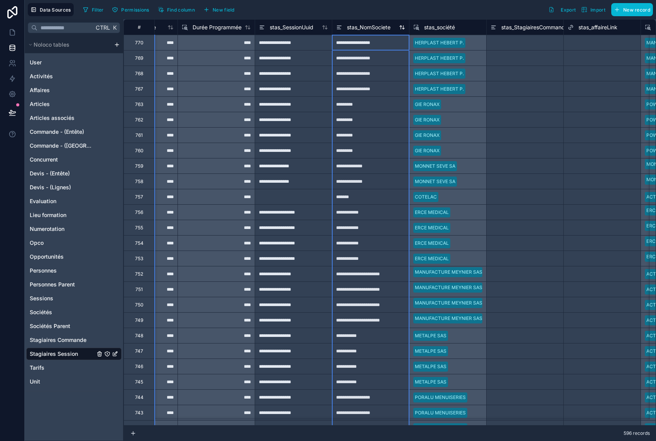
click at [371, 27] on span "stas_NomSociete" at bounding box center [369, 28] width 44 height 8
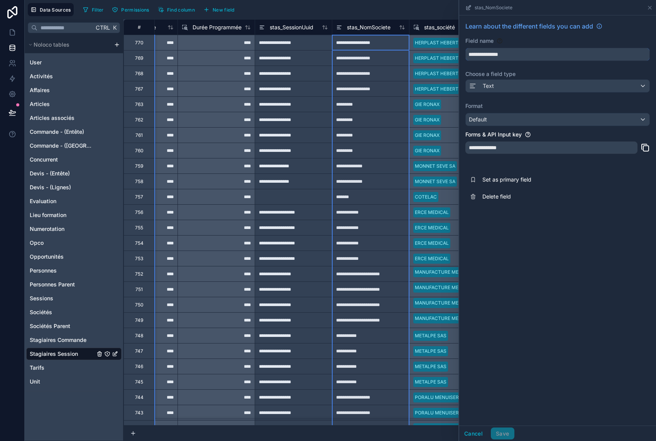
click at [483, 58] on input "**********" at bounding box center [558, 54] width 184 height 12
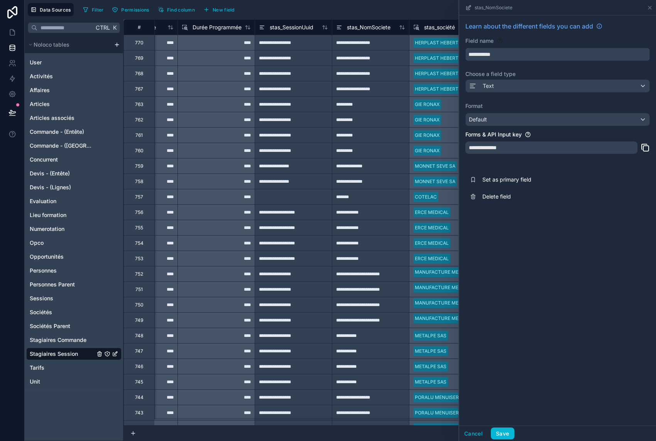
click at [465, 48] on button "**********" at bounding box center [557, 54] width 184 height 13
type input "*******"
click at [501, 434] on button "Save" at bounding box center [502, 434] width 23 height 12
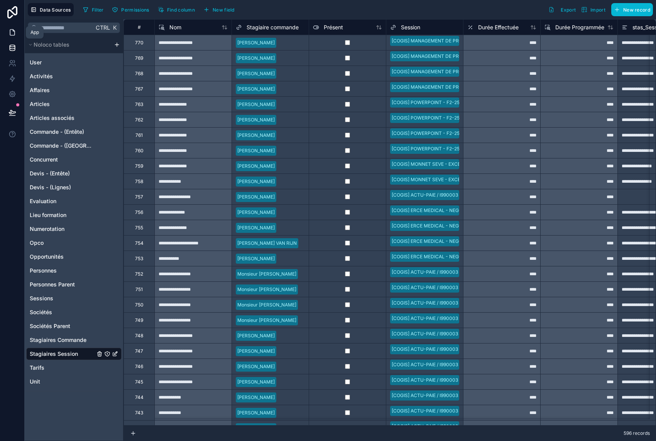
click at [13, 29] on icon at bounding box center [12, 33] width 8 height 8
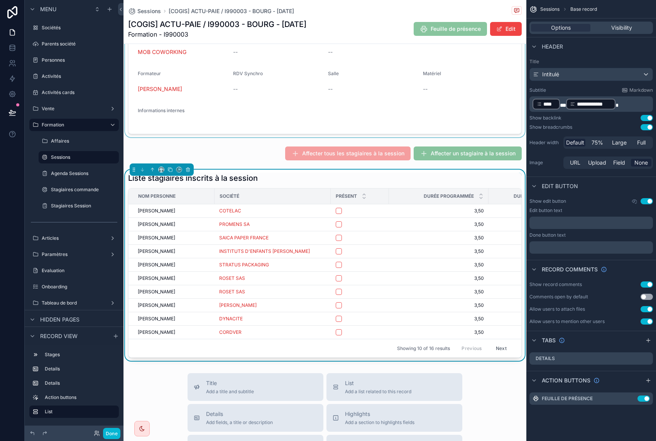
scroll to position [270, 0]
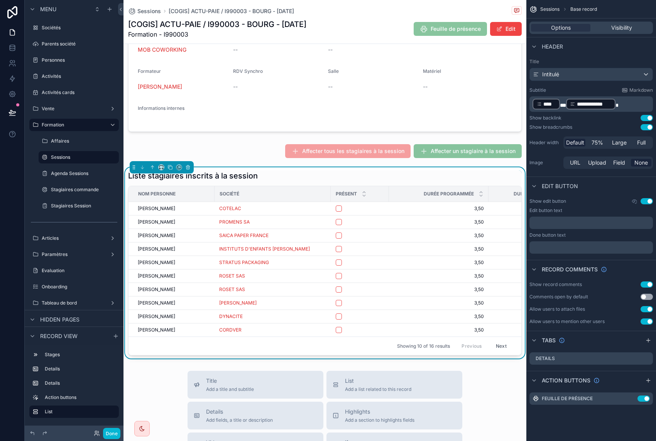
click at [364, 348] on div "Showing 10 of 16 results Previous Next" at bounding box center [324, 346] width 393 height 19
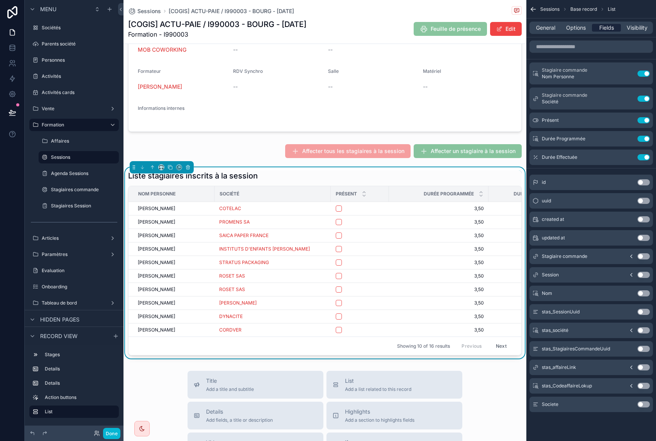
click at [608, 25] on span "Fields" at bounding box center [606, 28] width 15 height 8
click at [641, 404] on button "Use setting" at bounding box center [643, 405] width 12 height 6
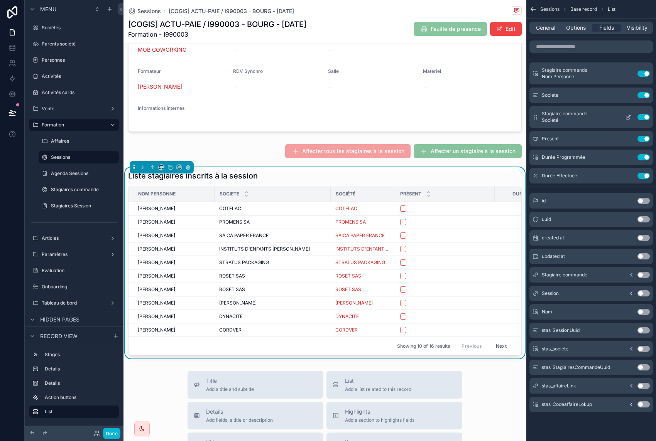
click at [640, 117] on button "Use setting" at bounding box center [643, 117] width 12 height 6
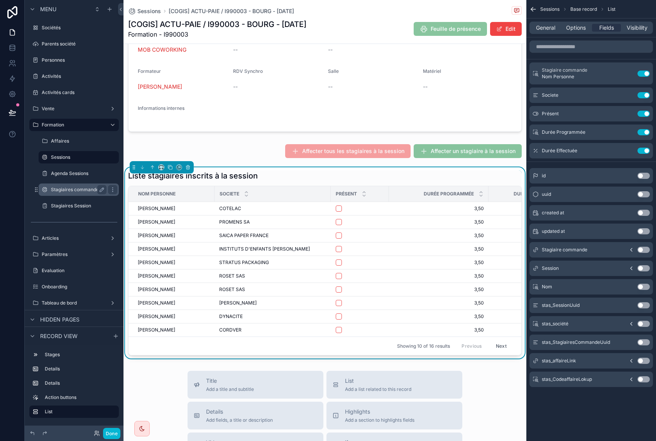
click at [68, 186] on div "Stagiaires commande" at bounding box center [79, 189] width 56 height 9
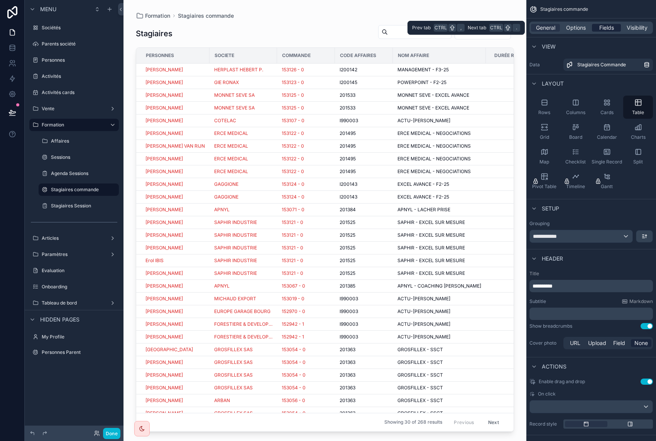
click at [604, 27] on span "Fields" at bounding box center [606, 28] width 15 height 8
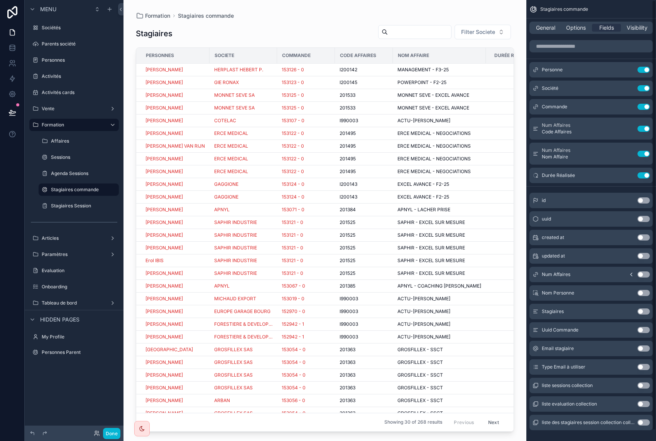
scroll to position [11, 0]
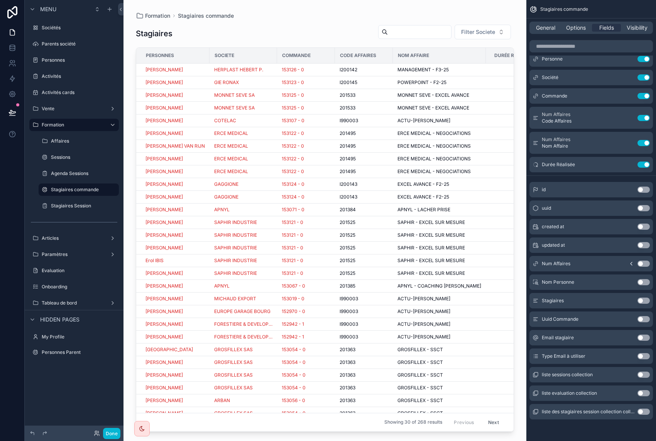
click at [321, 70] on div "scrollable content" at bounding box center [324, 216] width 403 height 432
click at [321, 70] on div "153126 - 0" at bounding box center [306, 70] width 49 height 6
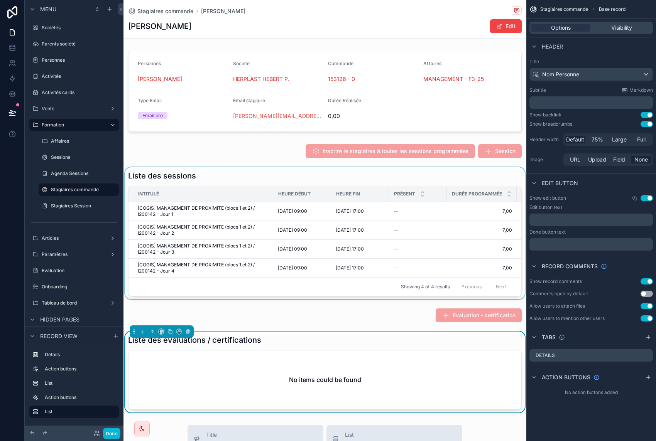
click at [237, 189] on div "Intitulé" at bounding box center [201, 194] width 144 height 12
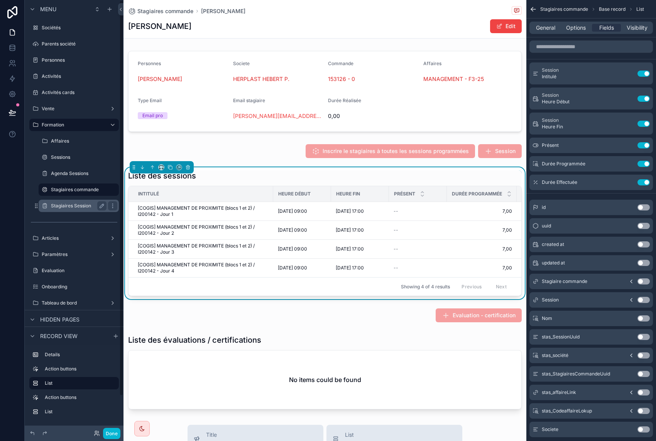
click at [78, 204] on label "Stagiaires Session" at bounding box center [77, 206] width 52 height 6
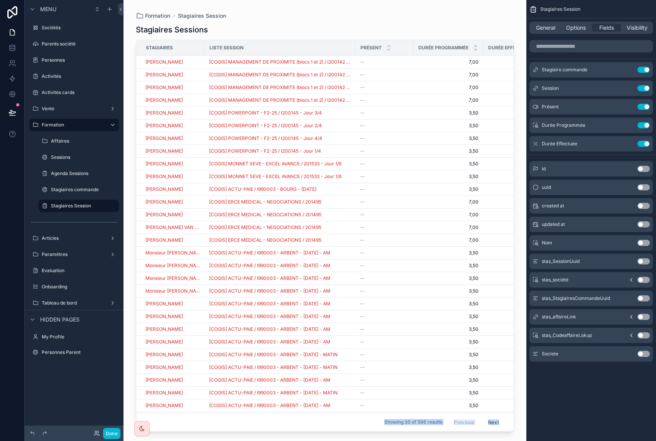
drag, startPoint x: 346, startPoint y: 427, endPoint x: 432, endPoint y: 433, distance: 85.9
click at [432, 433] on div "Formation Stagiaires Session Stagiaires Sessions Stagiaires Liste session Prése…" at bounding box center [324, 220] width 403 height 441
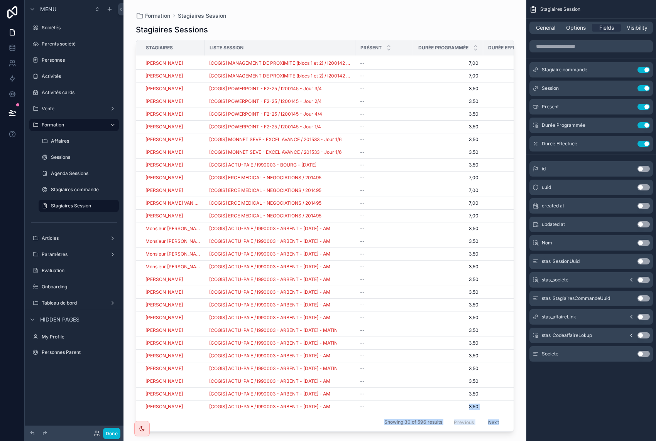
click at [490, 430] on div "scrollable content" at bounding box center [324, 216] width 403 height 432
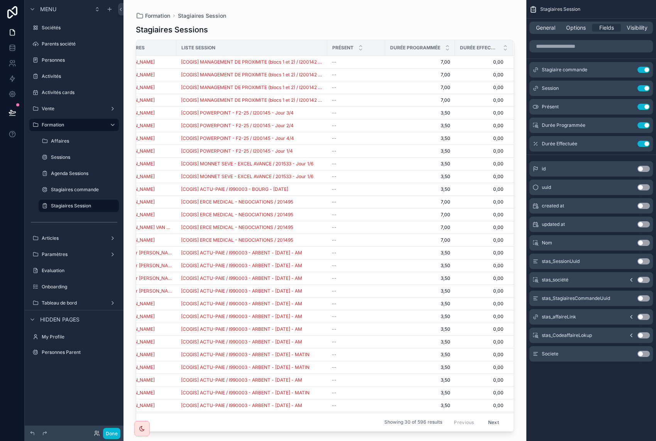
scroll to position [0, 0]
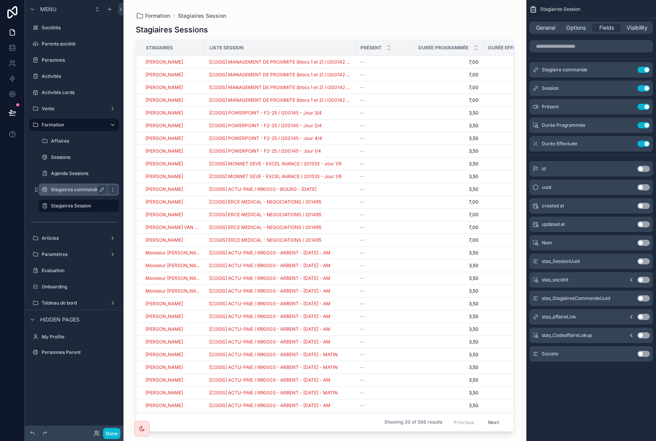
click at [83, 193] on label "Stagiaires commande" at bounding box center [77, 190] width 52 height 6
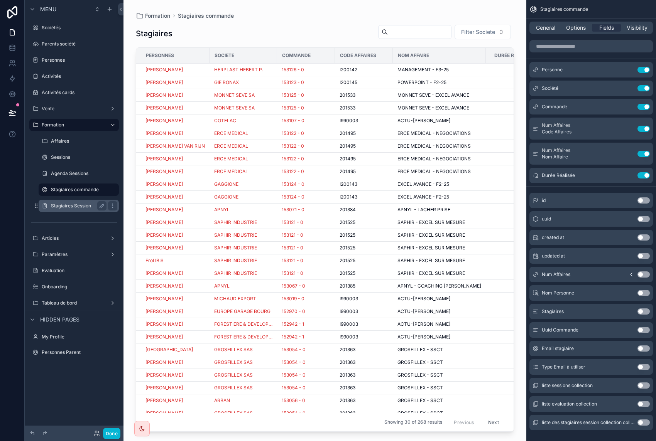
click at [72, 204] on label "Stagiaires Session" at bounding box center [77, 206] width 52 height 6
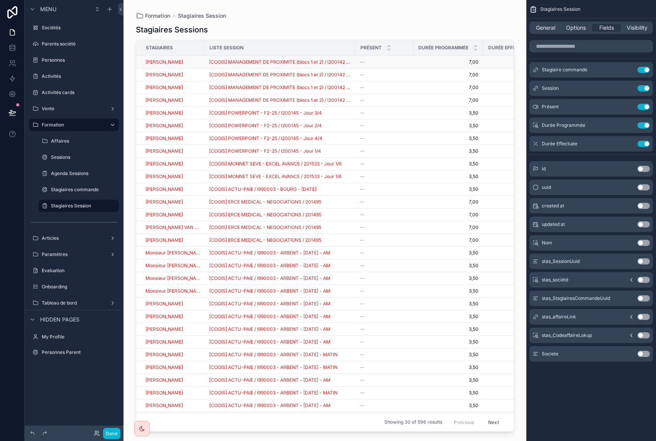
click at [399, 65] on div "--" at bounding box center [384, 62] width 49 height 6
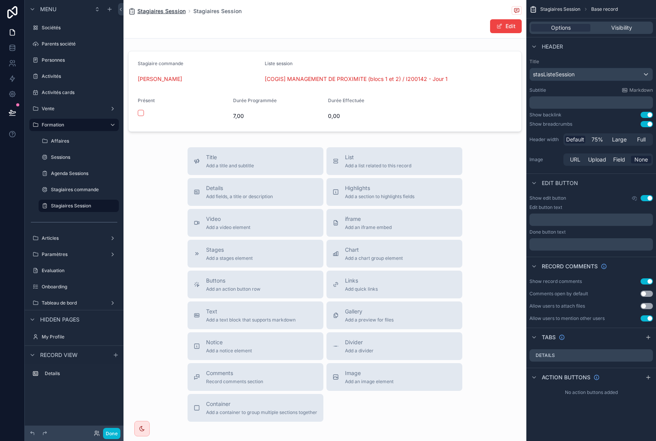
click at [152, 12] on span "Stagiaires Session" at bounding box center [161, 11] width 48 height 8
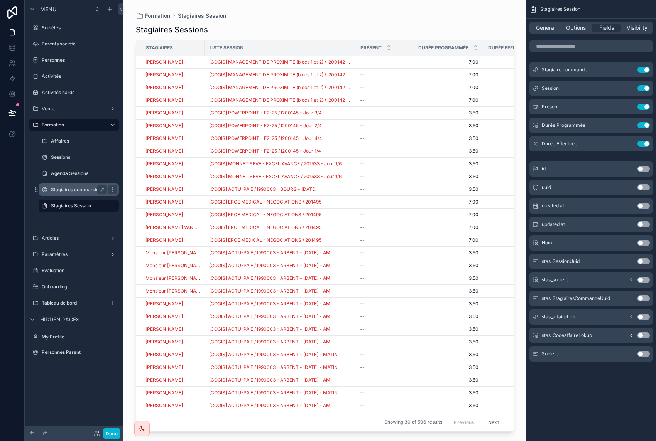
click at [83, 190] on label "Stagiaires commande" at bounding box center [77, 190] width 52 height 6
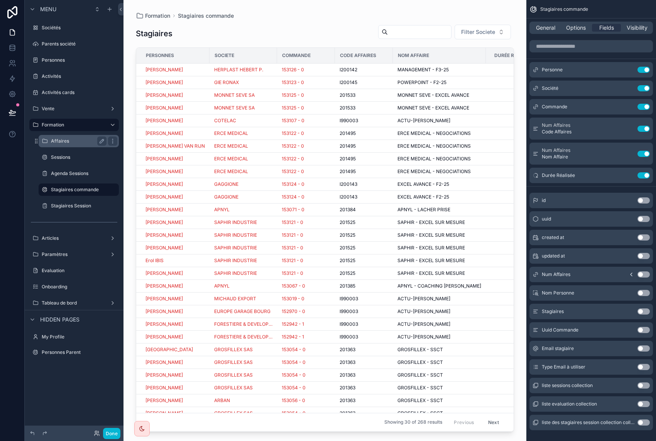
click at [63, 140] on label "Affaires" at bounding box center [77, 141] width 52 height 6
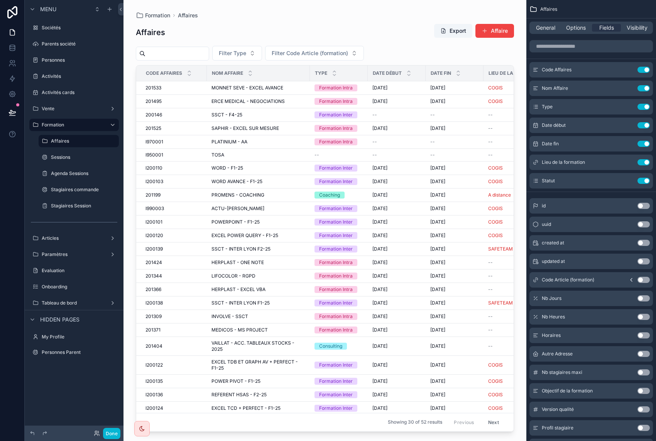
click at [182, 101] on div "scrollable content" at bounding box center [324, 216] width 403 height 432
click at [188, 101] on div "201495 201495" at bounding box center [173, 101] width 57 height 6
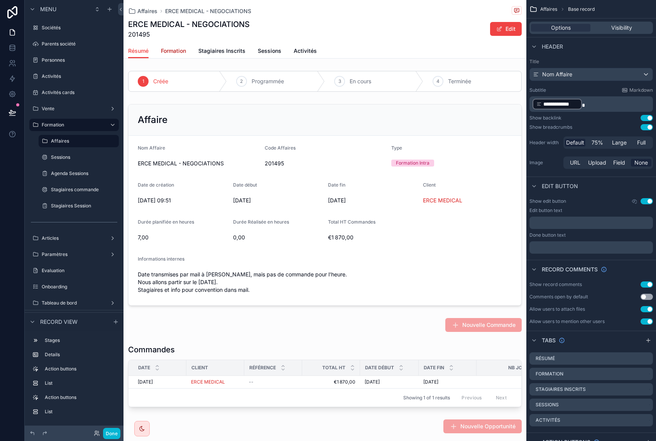
click at [179, 50] on span "Formation" at bounding box center [173, 51] width 25 height 8
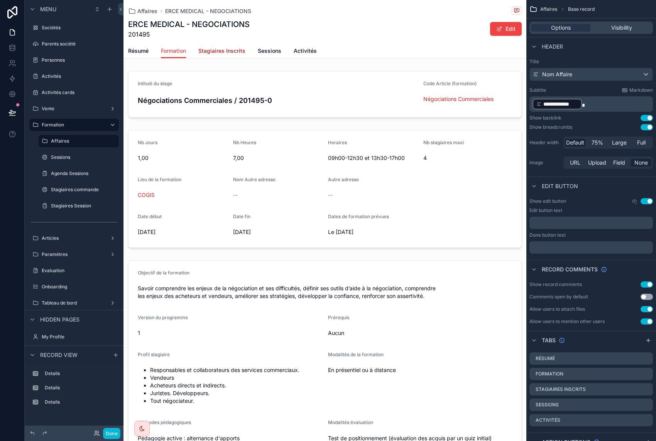
click at [218, 46] on link "Stagiaires Inscrits" at bounding box center [221, 51] width 47 height 15
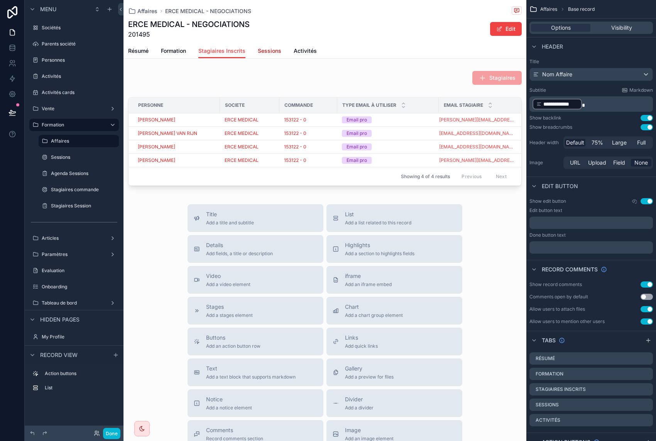
click at [270, 53] on span "Sessions" at bounding box center [270, 51] width 24 height 8
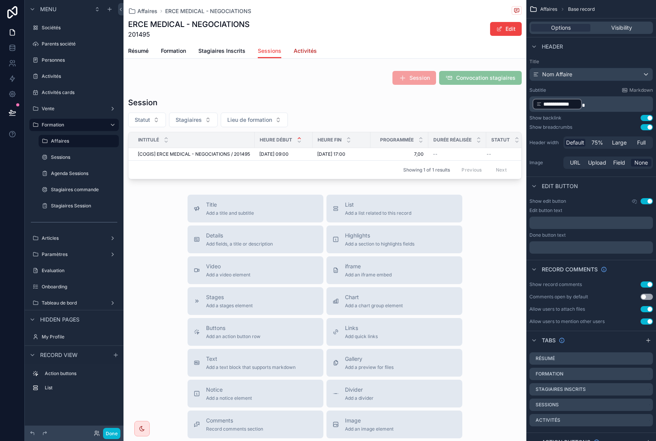
click at [299, 50] on span "Activités" at bounding box center [305, 51] width 23 height 8
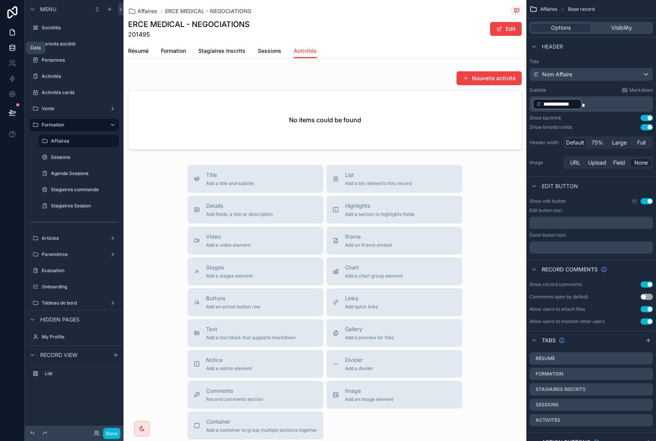
click at [10, 51] on icon at bounding box center [12, 49] width 5 height 3
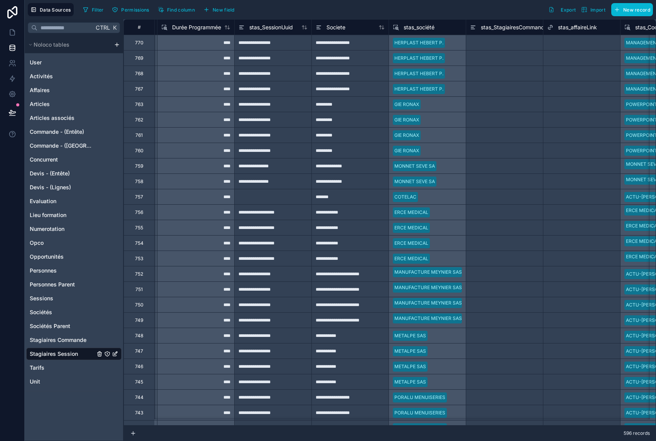
scroll to position [0, 390]
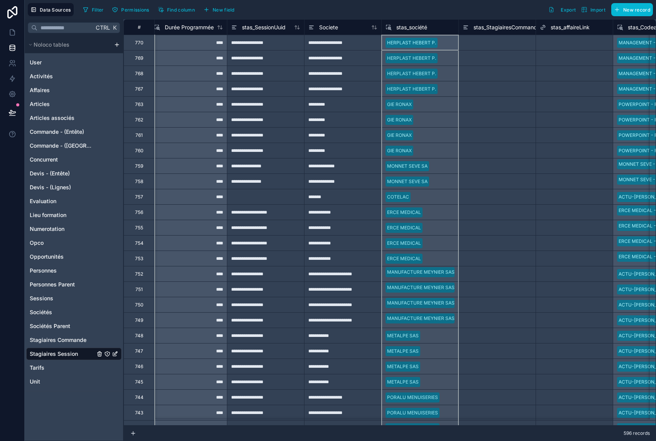
click at [418, 29] on span "stas_société" at bounding box center [411, 28] width 31 height 8
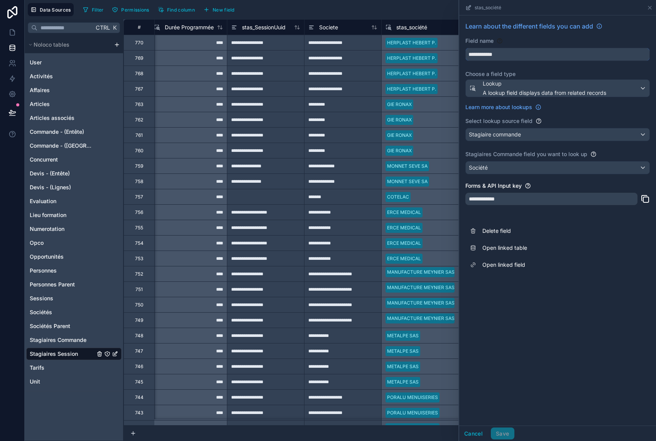
drag, startPoint x: 517, startPoint y: 56, endPoint x: 460, endPoint y: 44, distance: 58.7
click at [460, 44] on div "**********" at bounding box center [557, 147] width 197 height 264
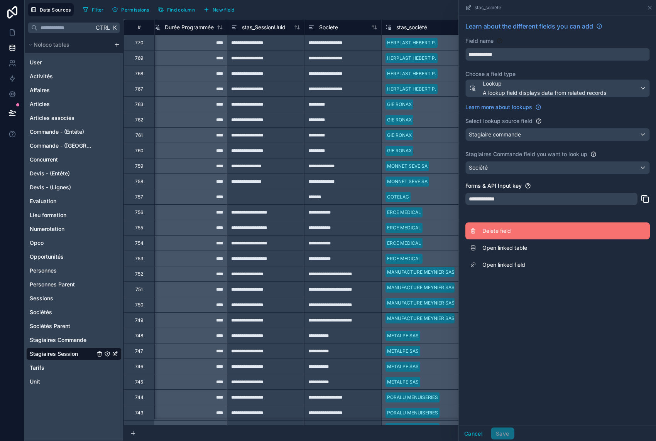
click at [500, 233] on span "Delete field" at bounding box center [537, 231] width 111 height 8
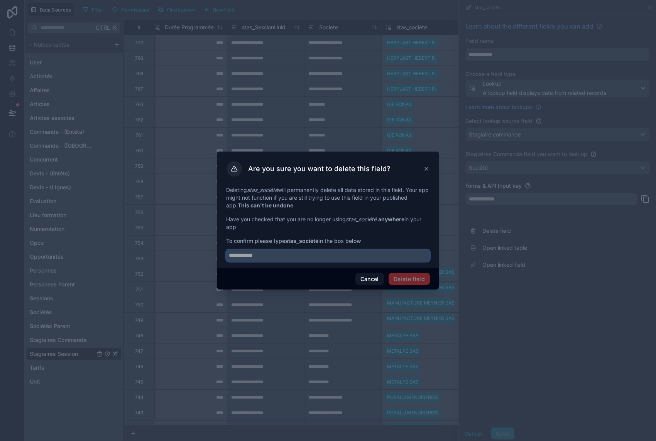
click at [353, 260] on input "text" at bounding box center [328, 256] width 204 height 12
paste input "**********"
type input "**********"
click at [416, 279] on button "Delete field" at bounding box center [409, 279] width 41 height 12
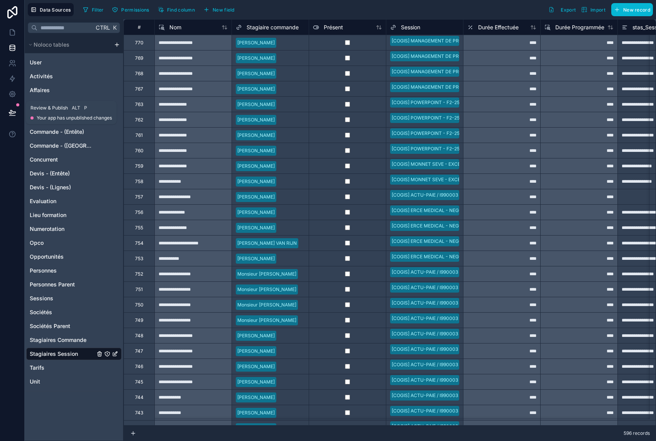
click at [14, 113] on icon at bounding box center [12, 113] width 8 height 8
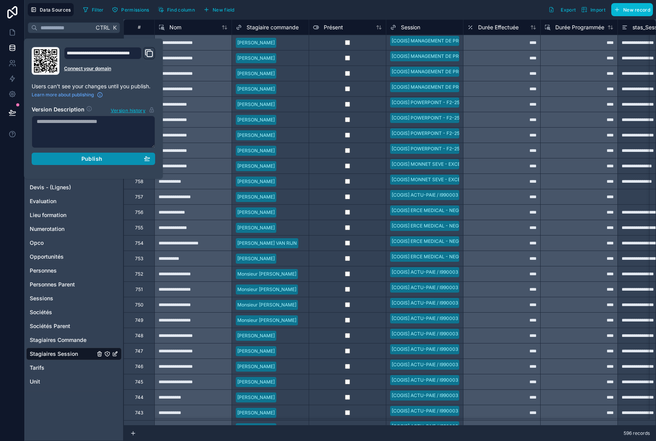
click at [94, 160] on span "Publish" at bounding box center [91, 158] width 21 height 7
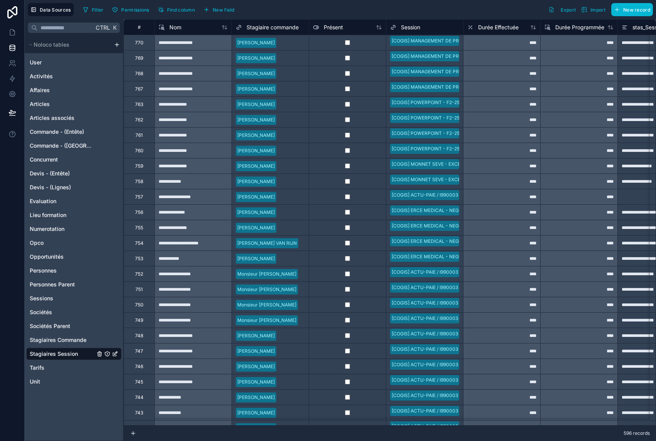
click at [10, 159] on div at bounding box center [12, 220] width 25 height 441
